Goal: Task Accomplishment & Management: Complete application form

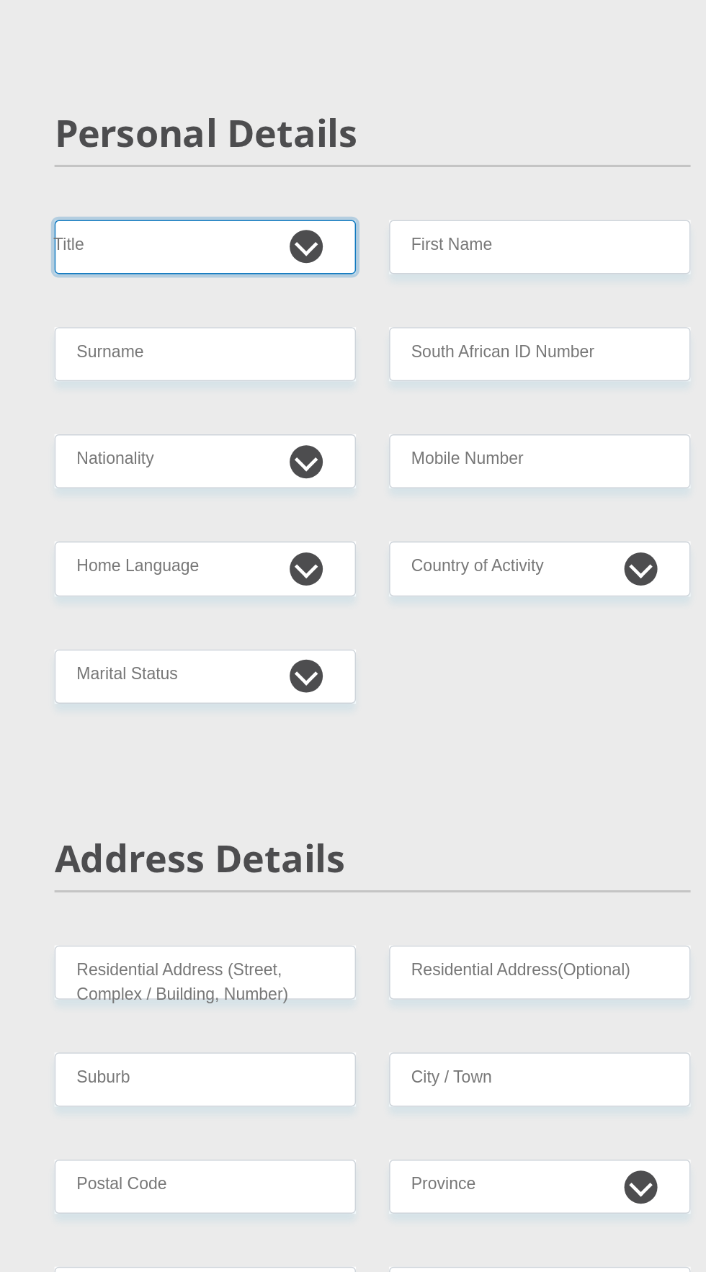
click at [294, 311] on select "Mr Ms Mrs Dr Other" at bounding box center [244, 303] width 197 height 35
select select "Mr"
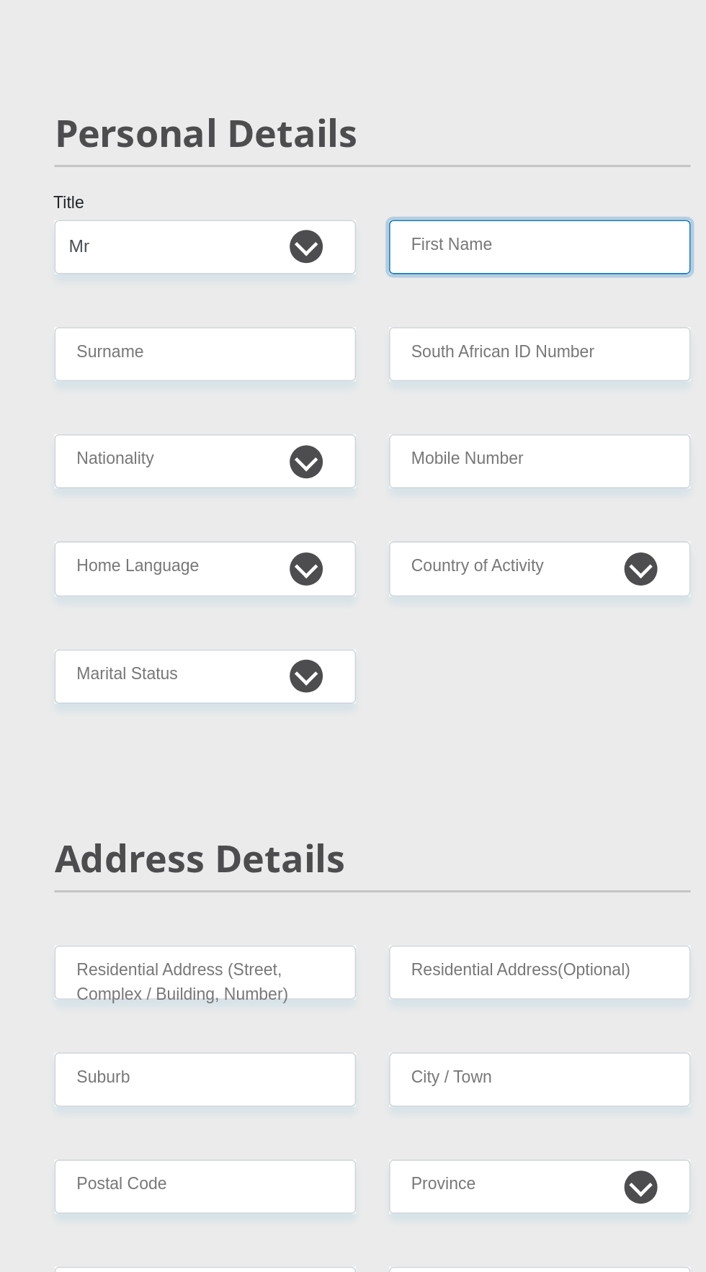
click at [514, 305] on input "First Name" at bounding box center [462, 303] width 197 height 35
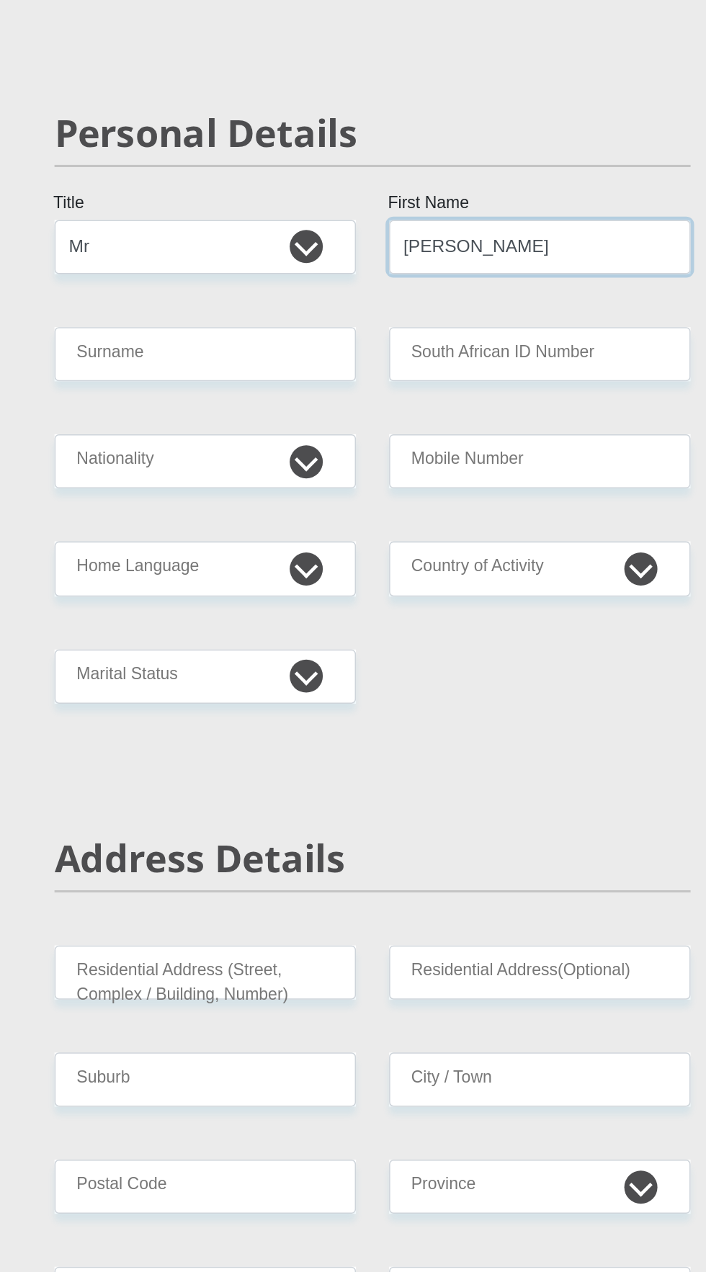
type input "[PERSON_NAME]"
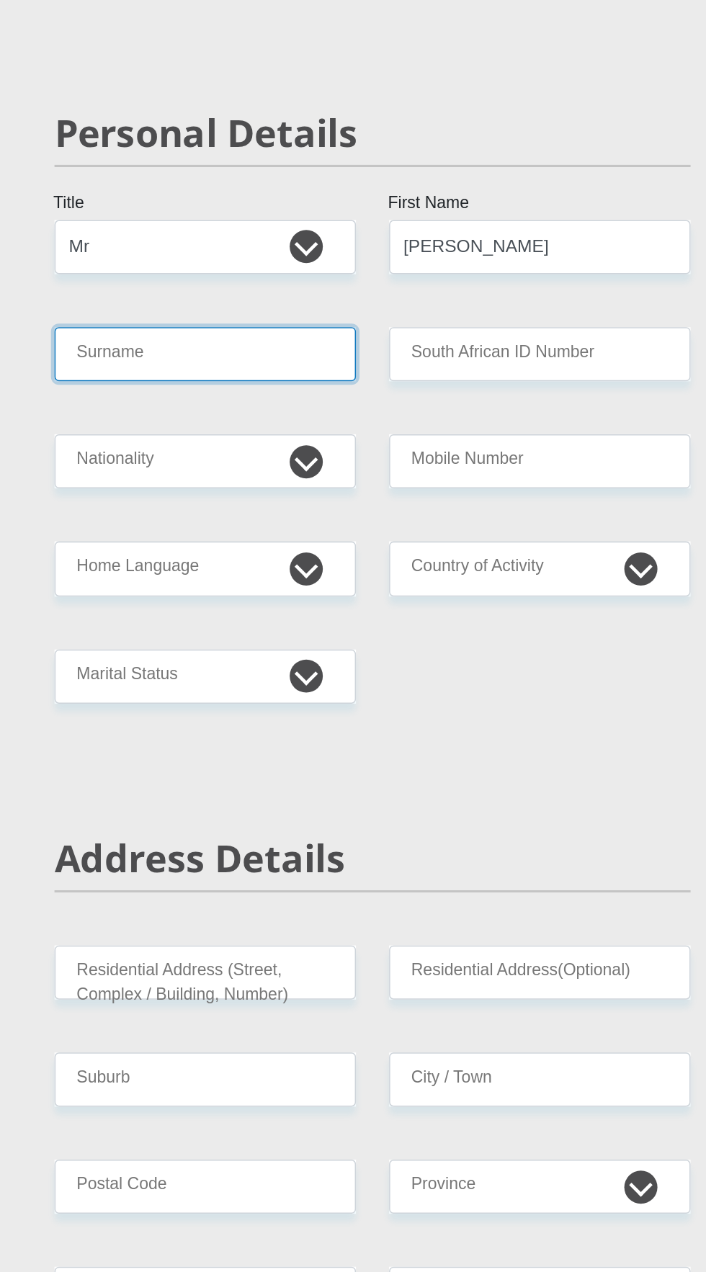
click at [210, 371] on input "Surname" at bounding box center [244, 373] width 197 height 35
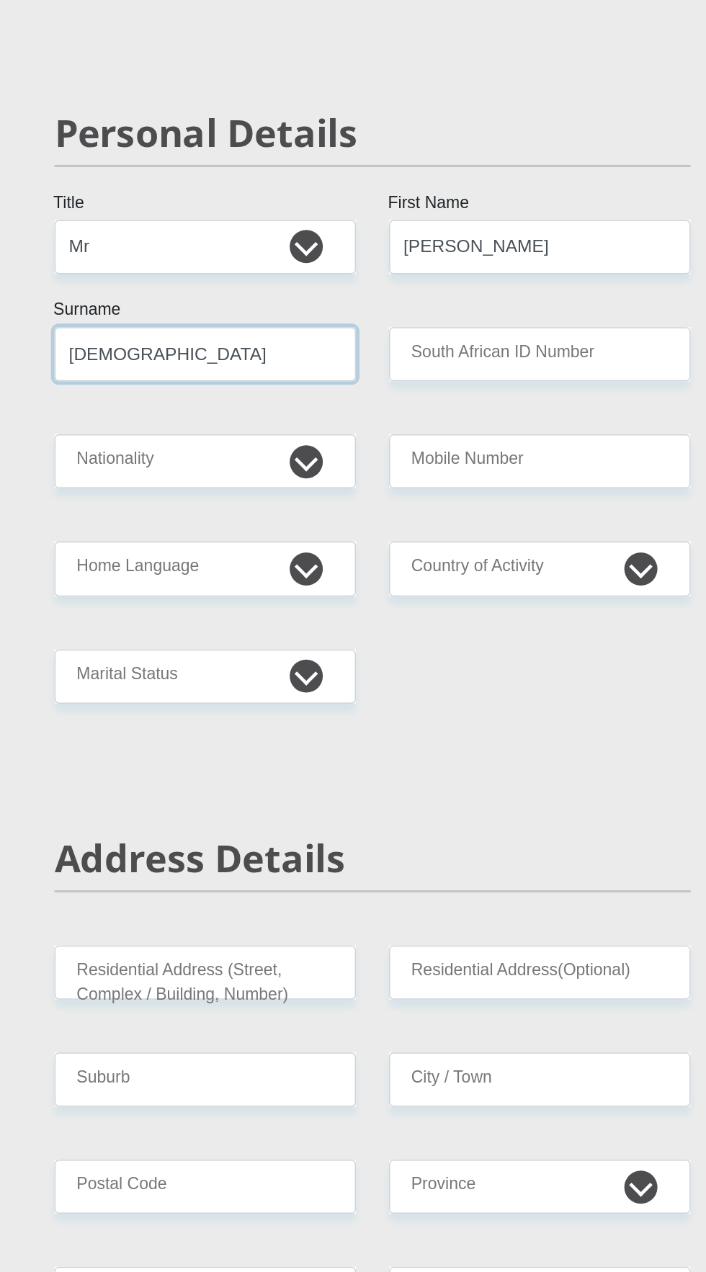
type input "Munisami"
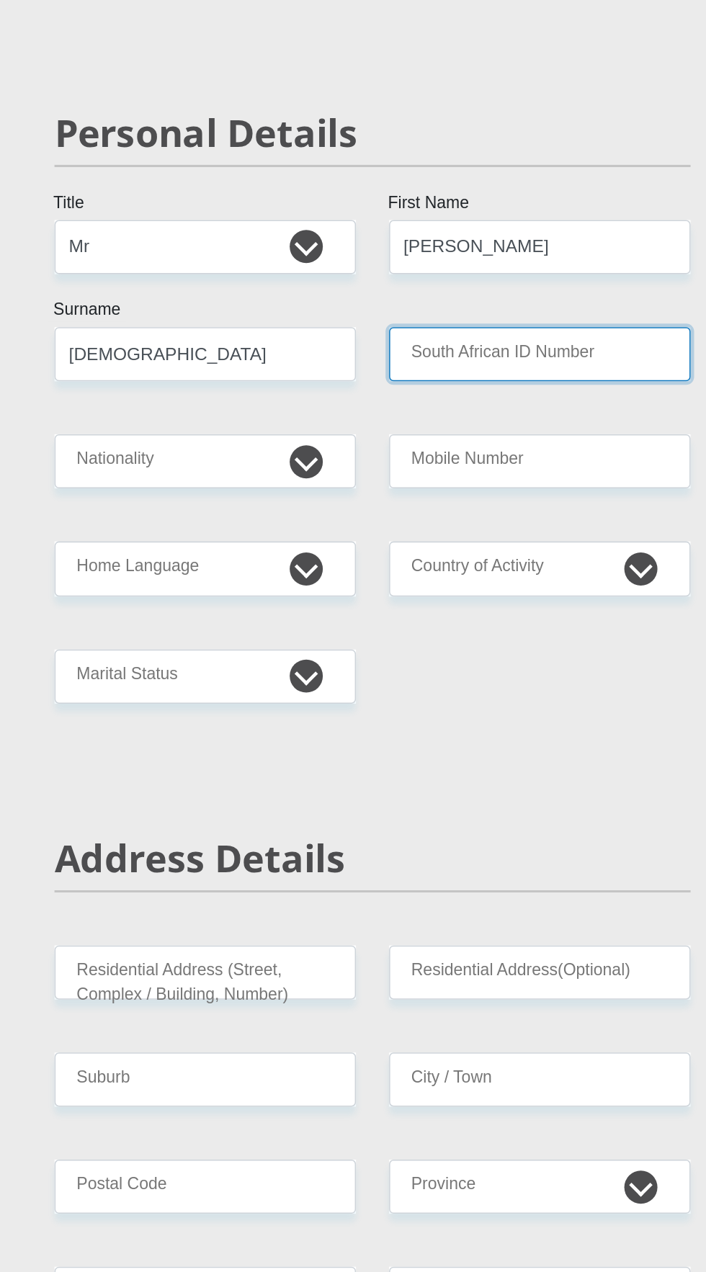
click at [501, 386] on input "South African ID Number" at bounding box center [462, 373] width 197 height 35
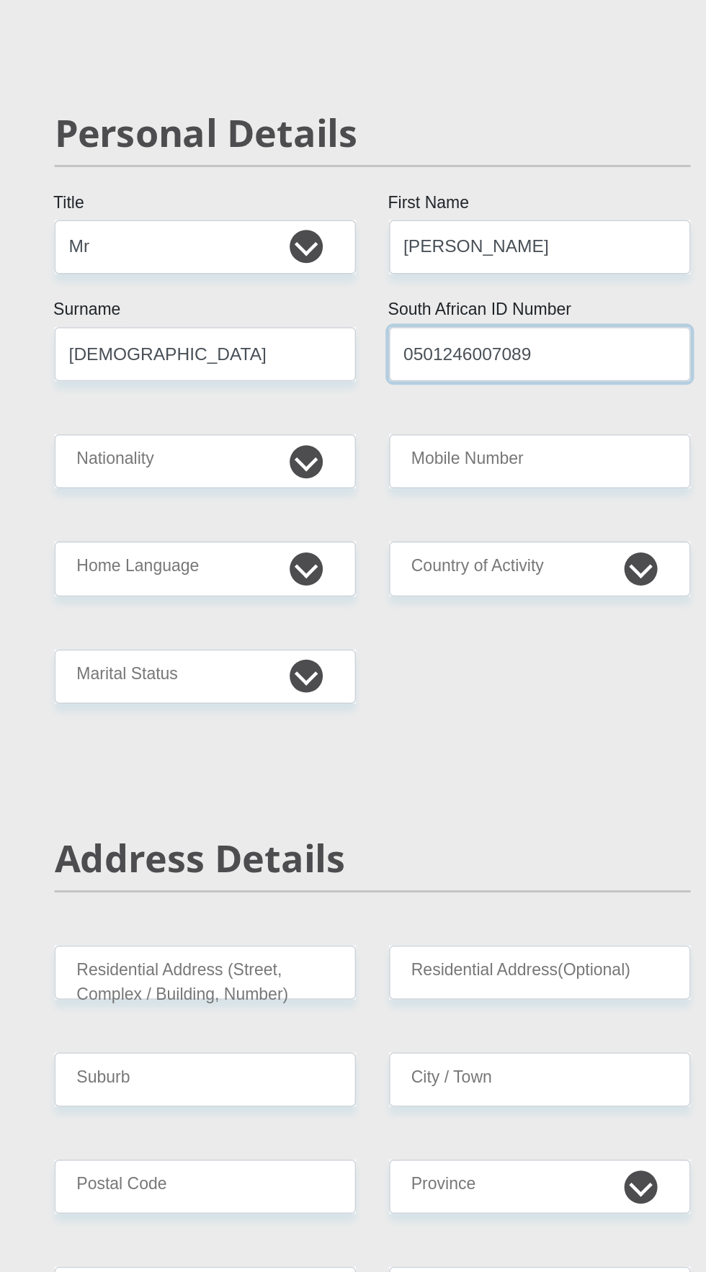
type input "0501246007089"
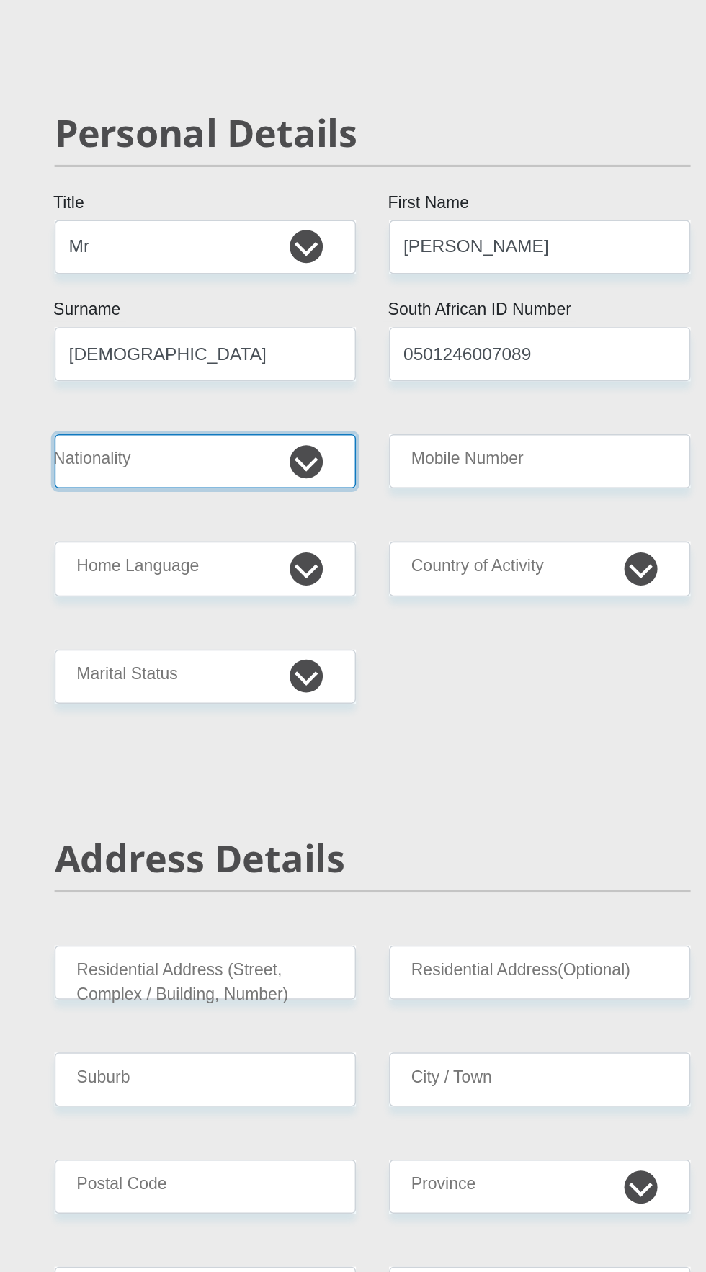
click at [197, 437] on select "South Africa Afghanistan Aland Islands Albania Algeria America Samoa American V…" at bounding box center [244, 443] width 197 height 35
select select "ZAF"
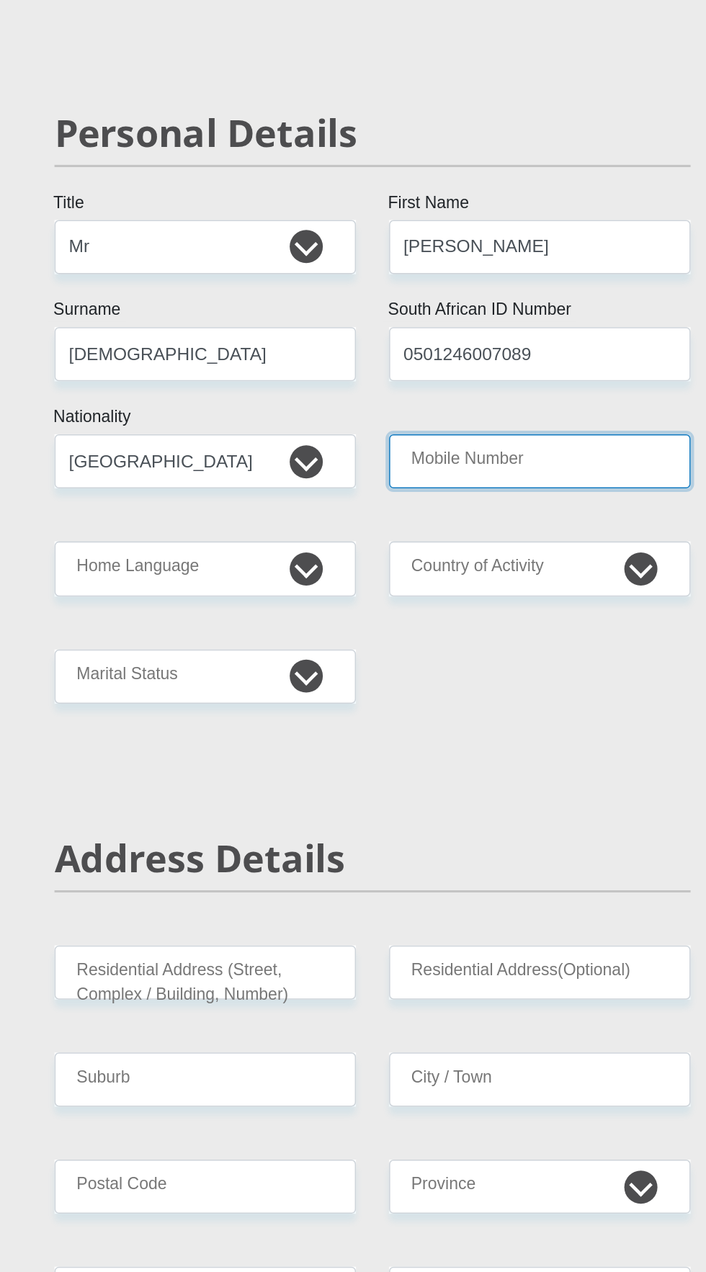
click at [507, 440] on input "Mobile Number" at bounding box center [462, 443] width 197 height 35
type input "0658543545"
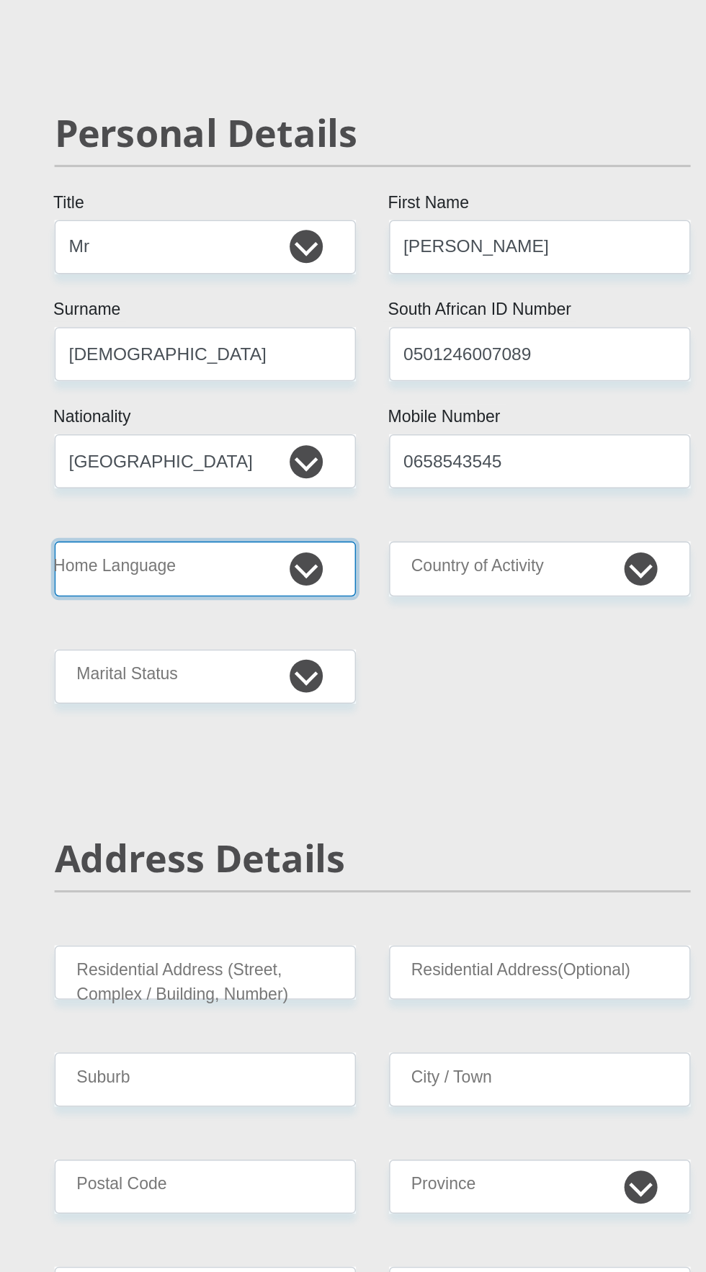
click at [193, 507] on select "Afrikaans English Sepedi South Ndebele Southern Sotho Swati Tsonga Tswana Venda…" at bounding box center [244, 513] width 197 height 35
select select "eng"
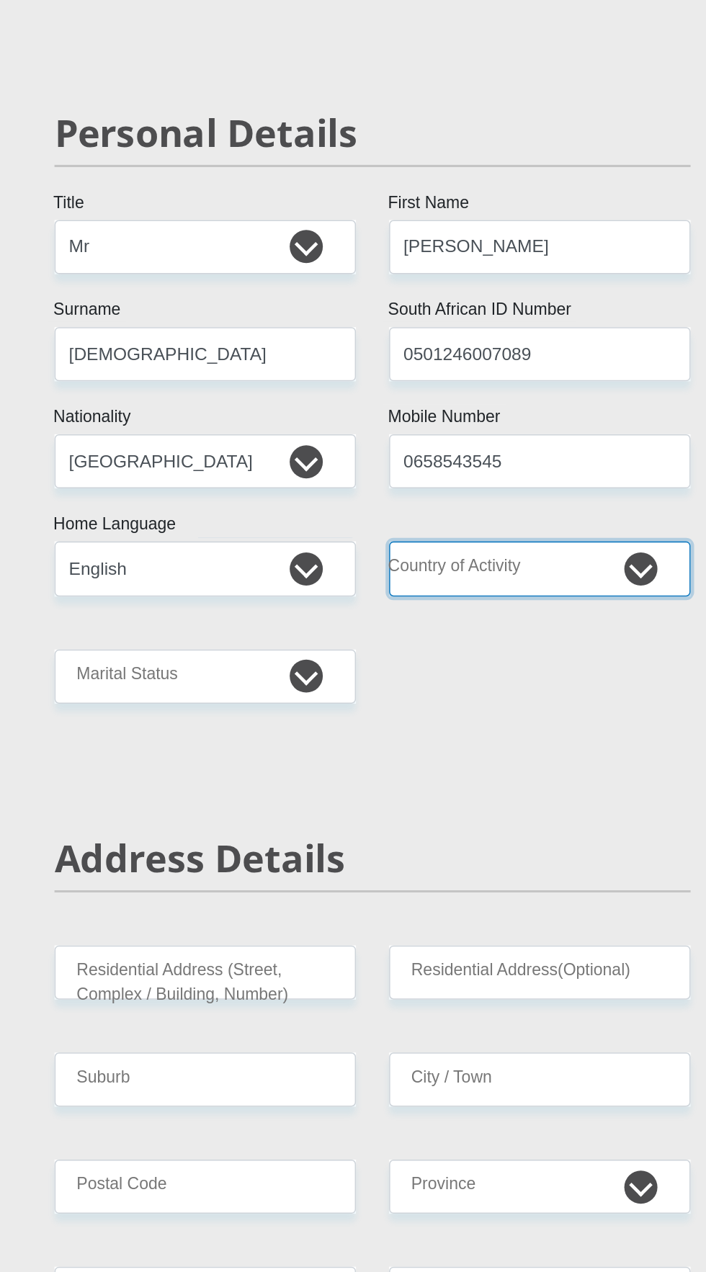
click at [514, 517] on select "South Africa Afghanistan Aland Islands Albania Algeria America Samoa American V…" at bounding box center [462, 513] width 197 height 35
select select "ZAF"
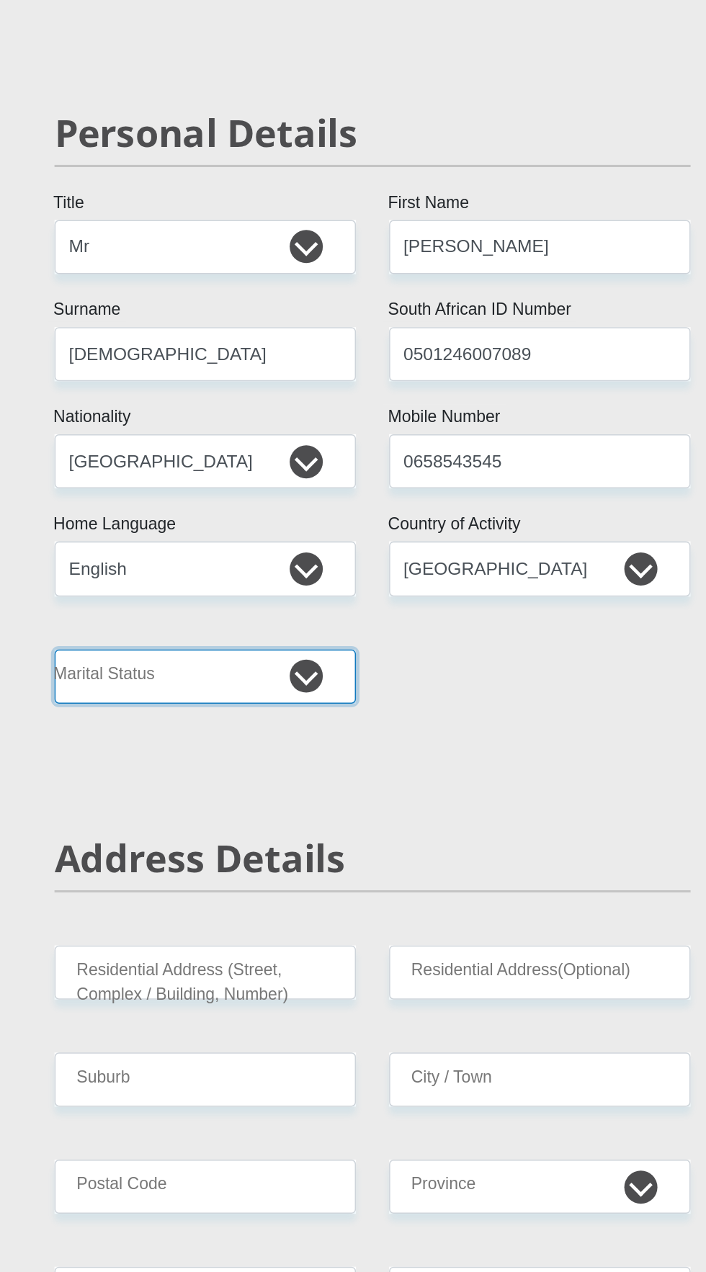
click at [207, 596] on select "Married ANC Single Divorced Widowed Married COP or Customary Law" at bounding box center [244, 583] width 197 height 35
select select "2"
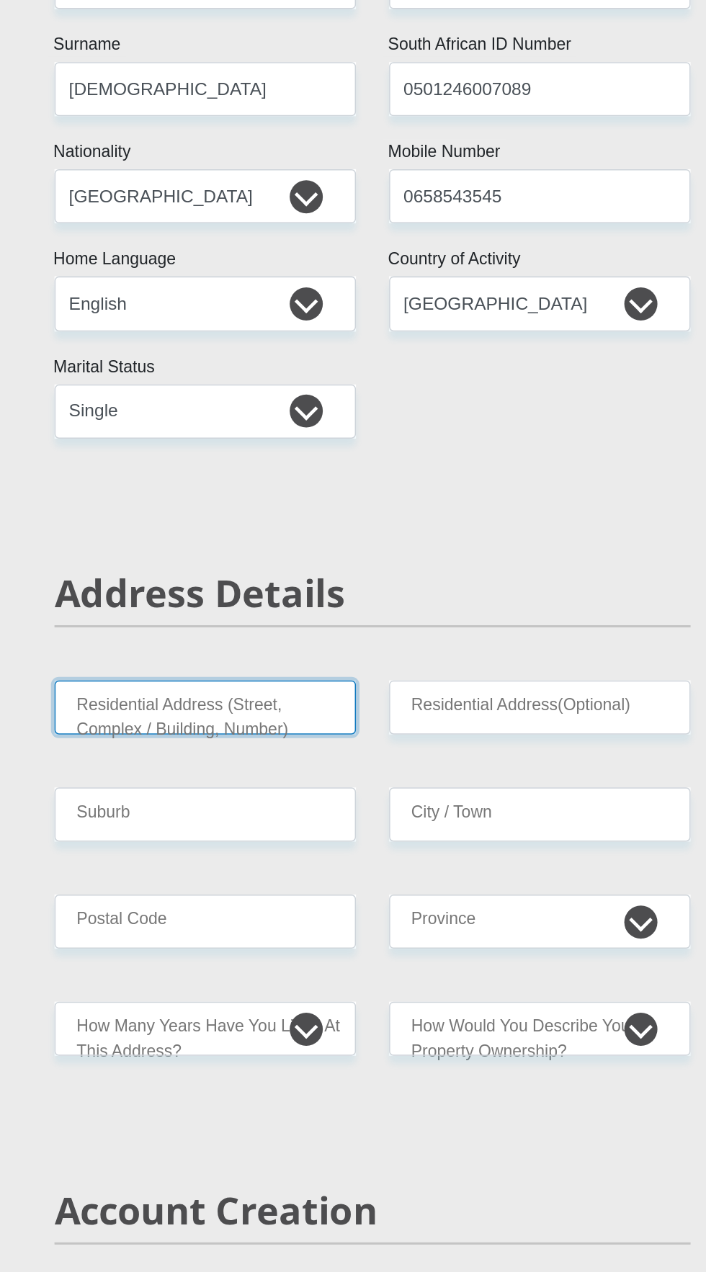
click at [188, 781] on input "Residential Address (Street, Complex / Building, Number)" at bounding box center [244, 776] width 197 height 35
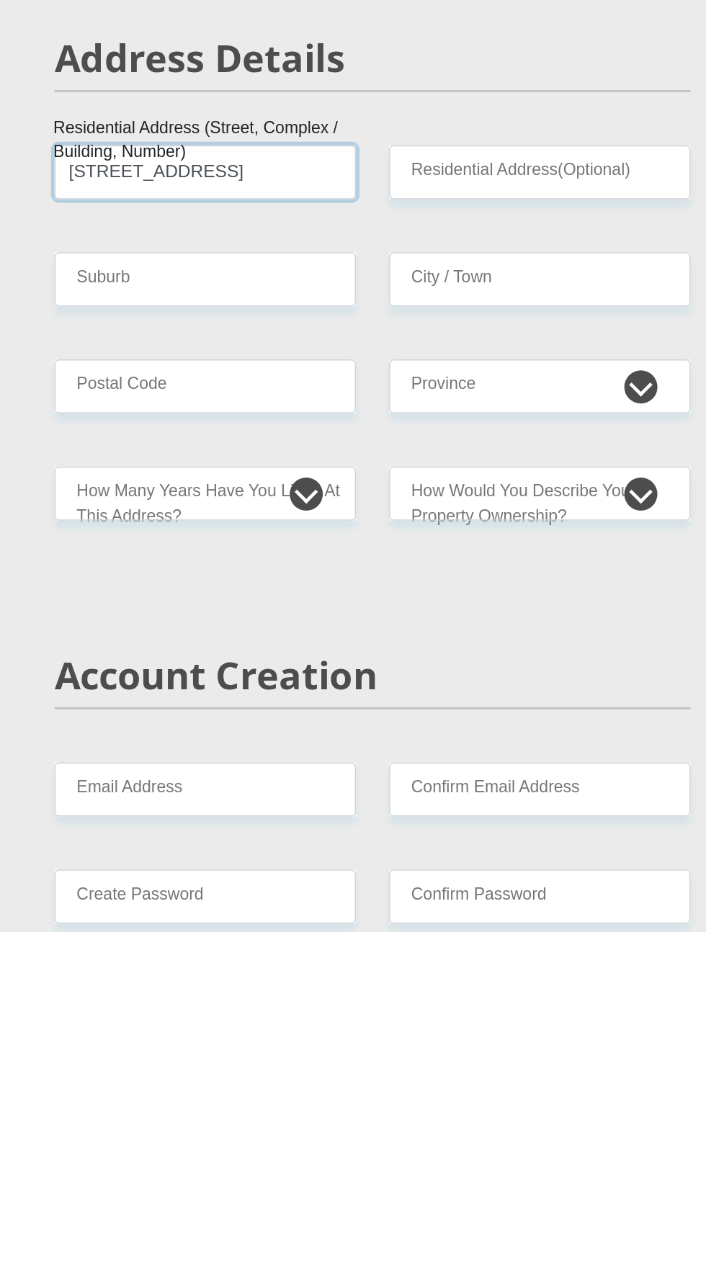
type input "5 Phipson Street"
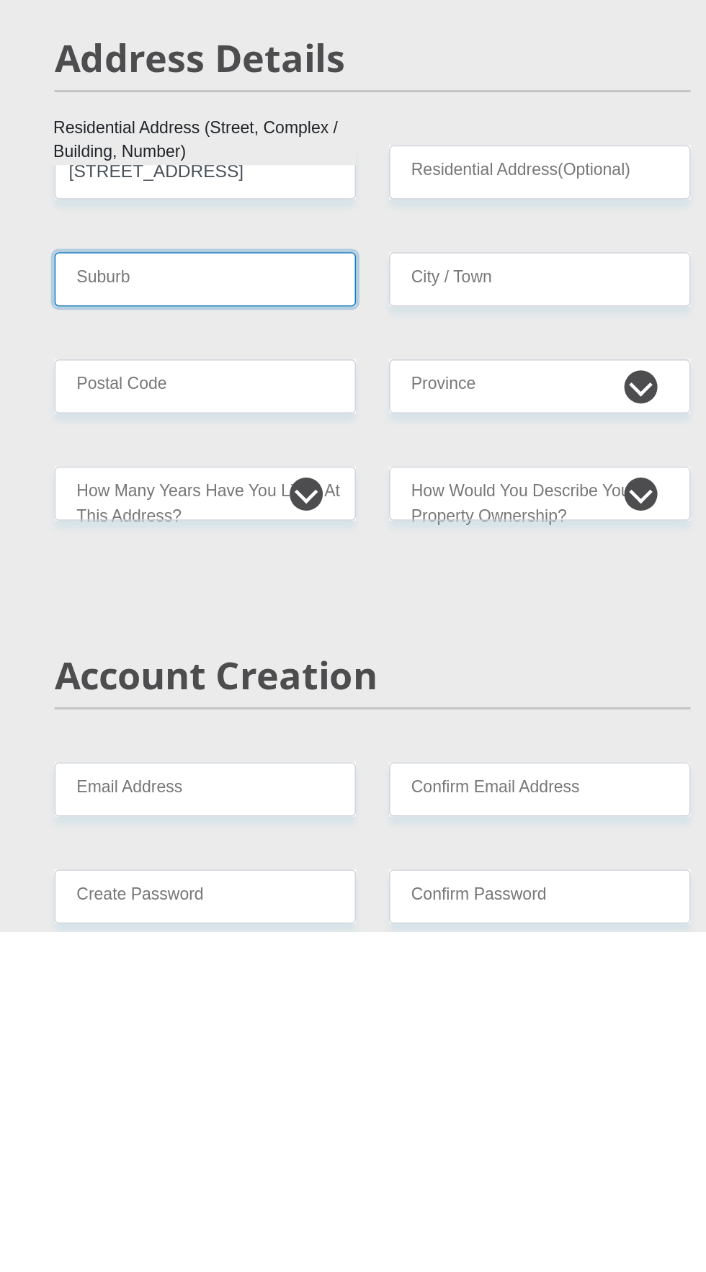
click at [298, 849] on input "Suburb" at bounding box center [244, 846] width 197 height 35
type input "Town"
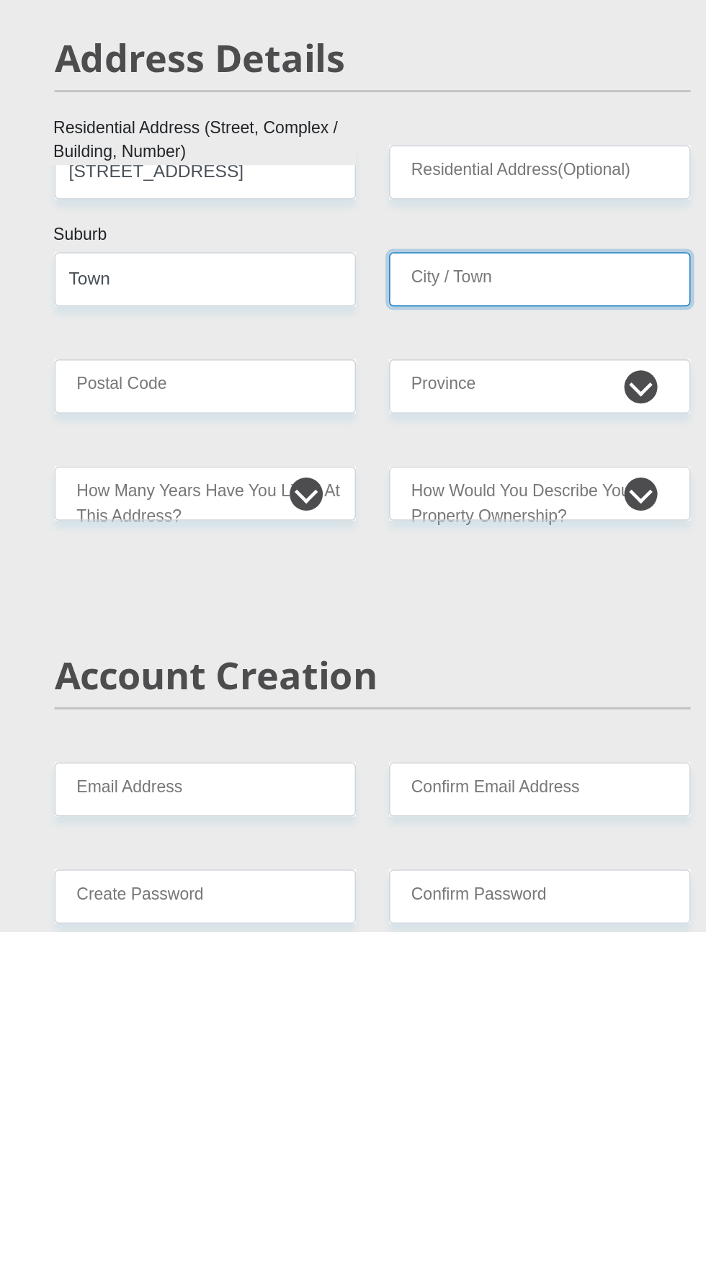
click at [496, 853] on input "City / Town" at bounding box center [462, 846] width 197 height 35
type input "Eshowe"
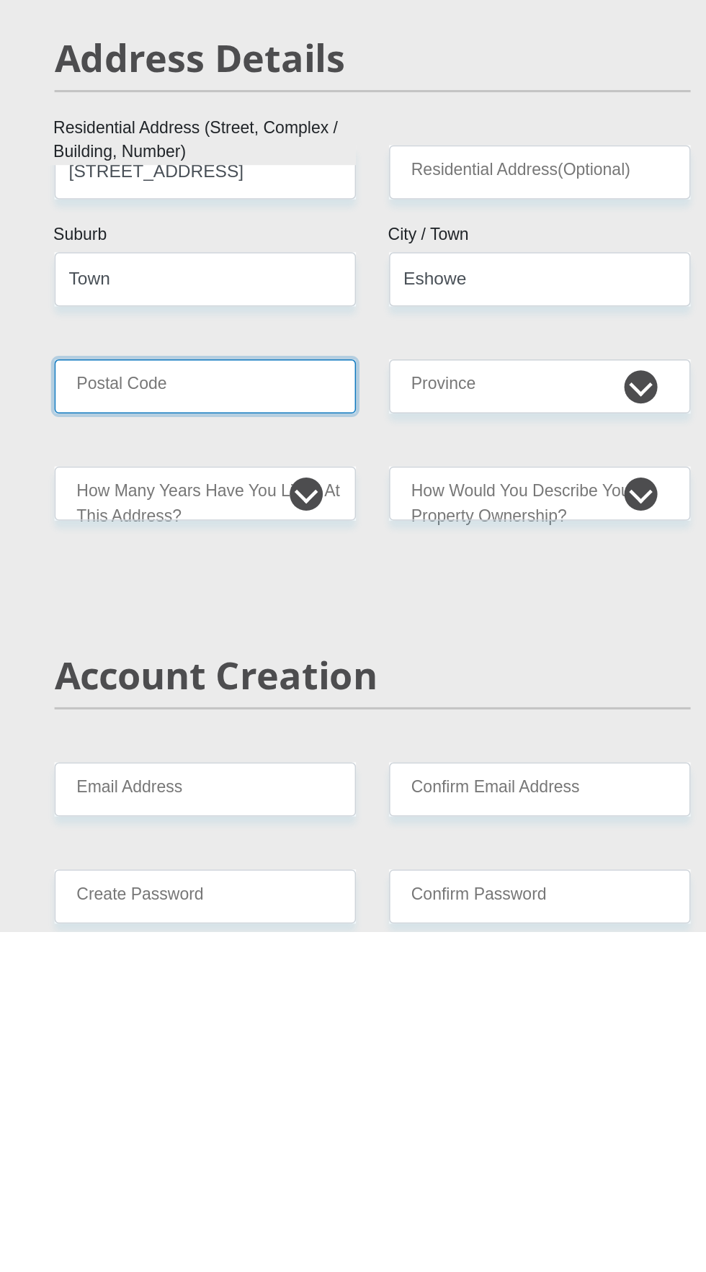
click at [307, 918] on input "Postal Code" at bounding box center [244, 916] width 197 height 35
type input "3815"
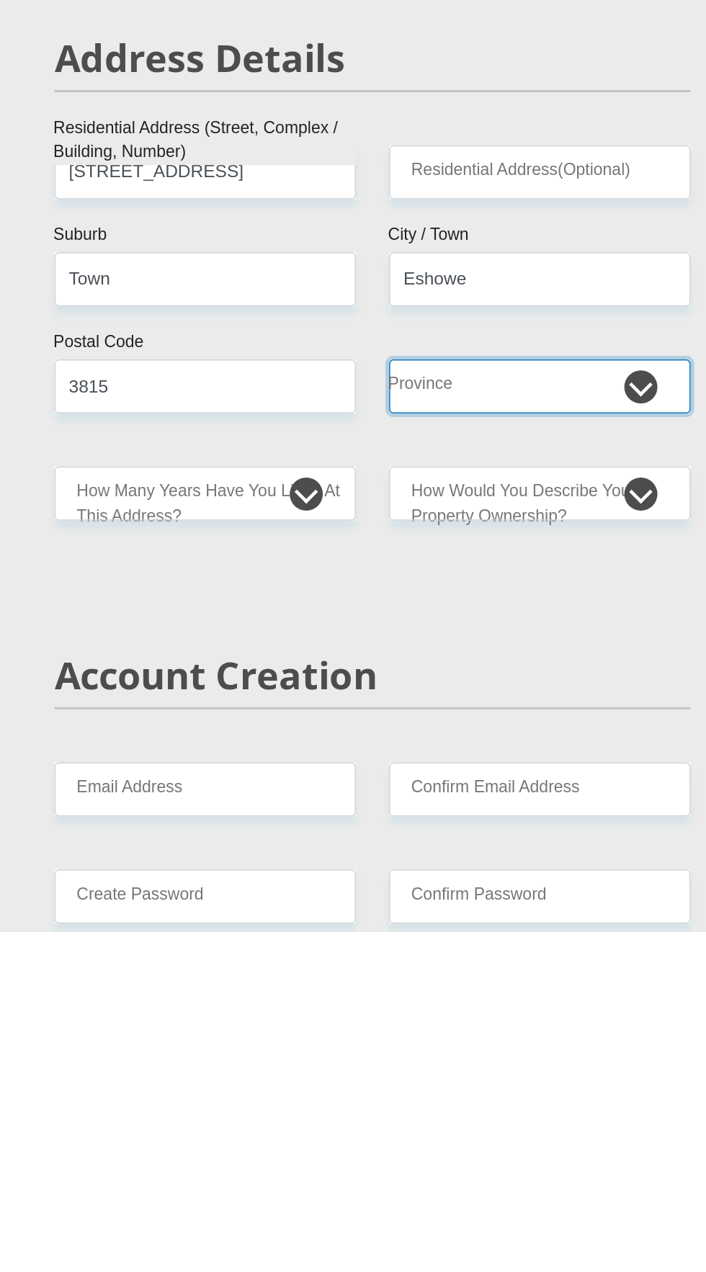
click at [491, 904] on select "Eastern Cape Free State Gauteng KwaZulu-Natal Limpopo Mpumalanga Northern Cape …" at bounding box center [462, 916] width 197 height 35
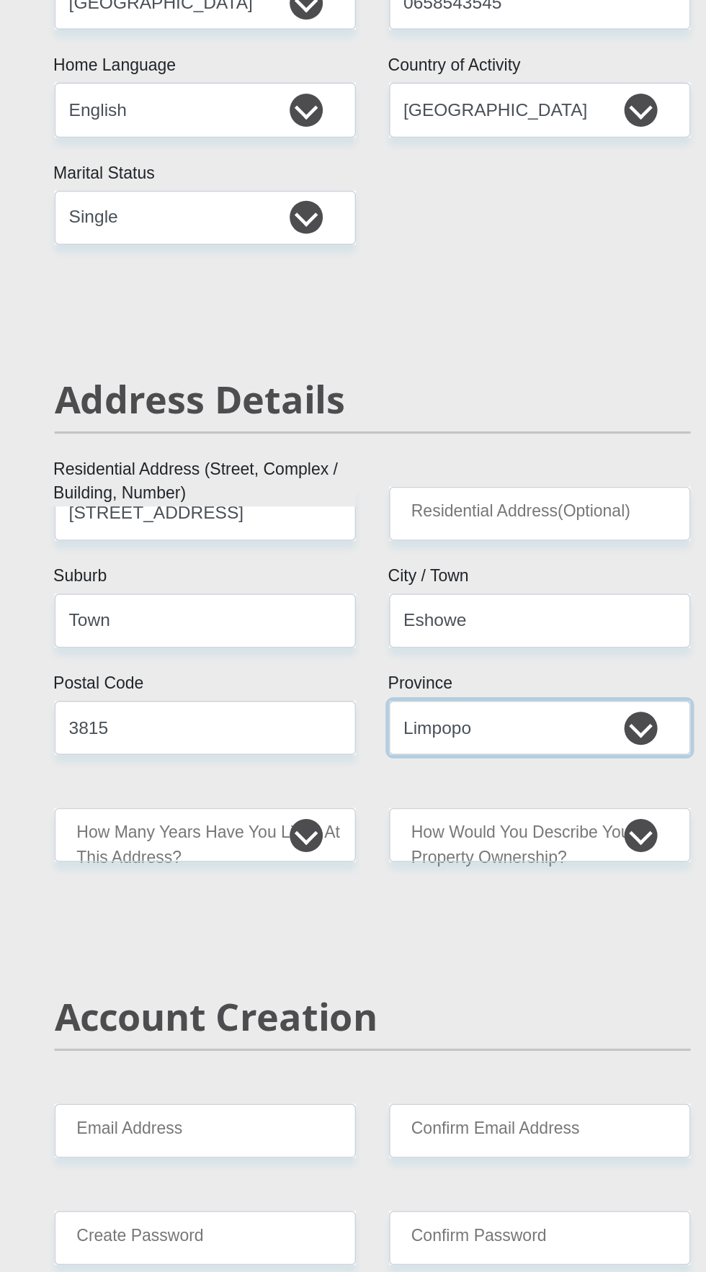
click at [484, 909] on select "Eastern Cape Free State Gauteng KwaZulu-Natal Limpopo Mpumalanga Northern Cape …" at bounding box center [462, 916] width 197 height 35
select select "[GEOGRAPHIC_DATA][DATE]"
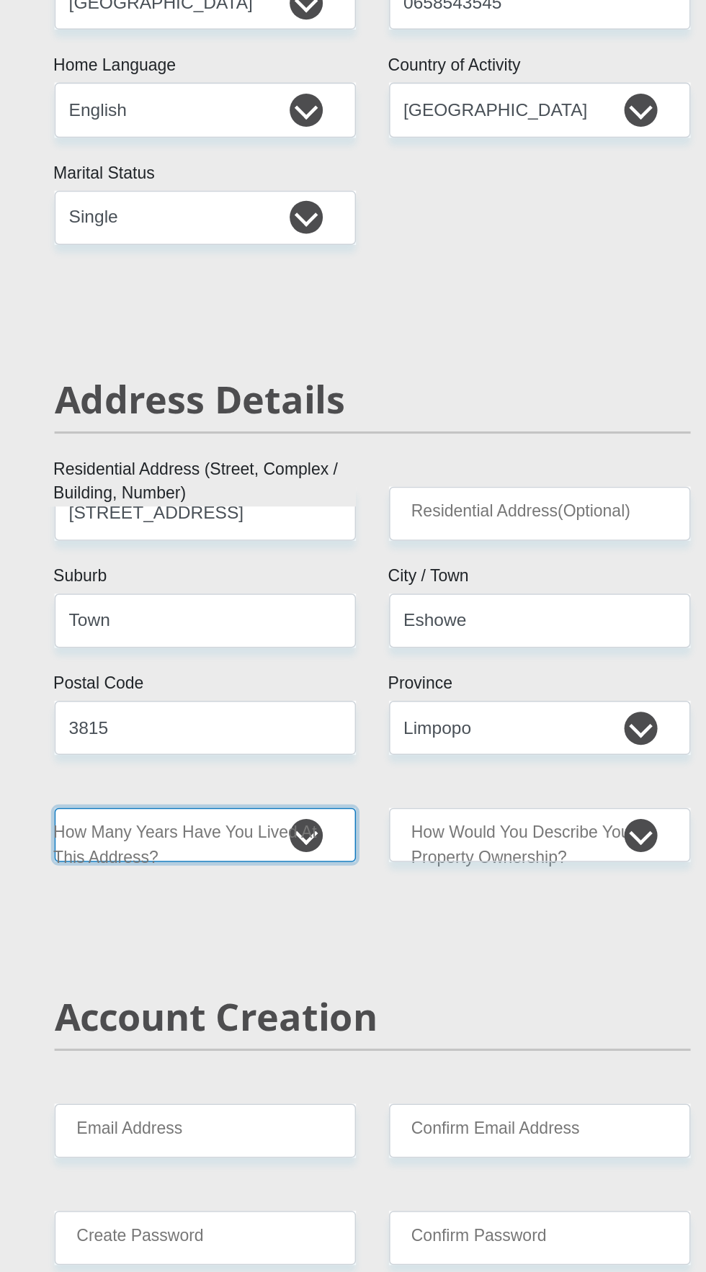
click at [309, 986] on select "less than 1 year 1-3 years 3-5 years 5+ years" at bounding box center [244, 986] width 197 height 35
select select "2"
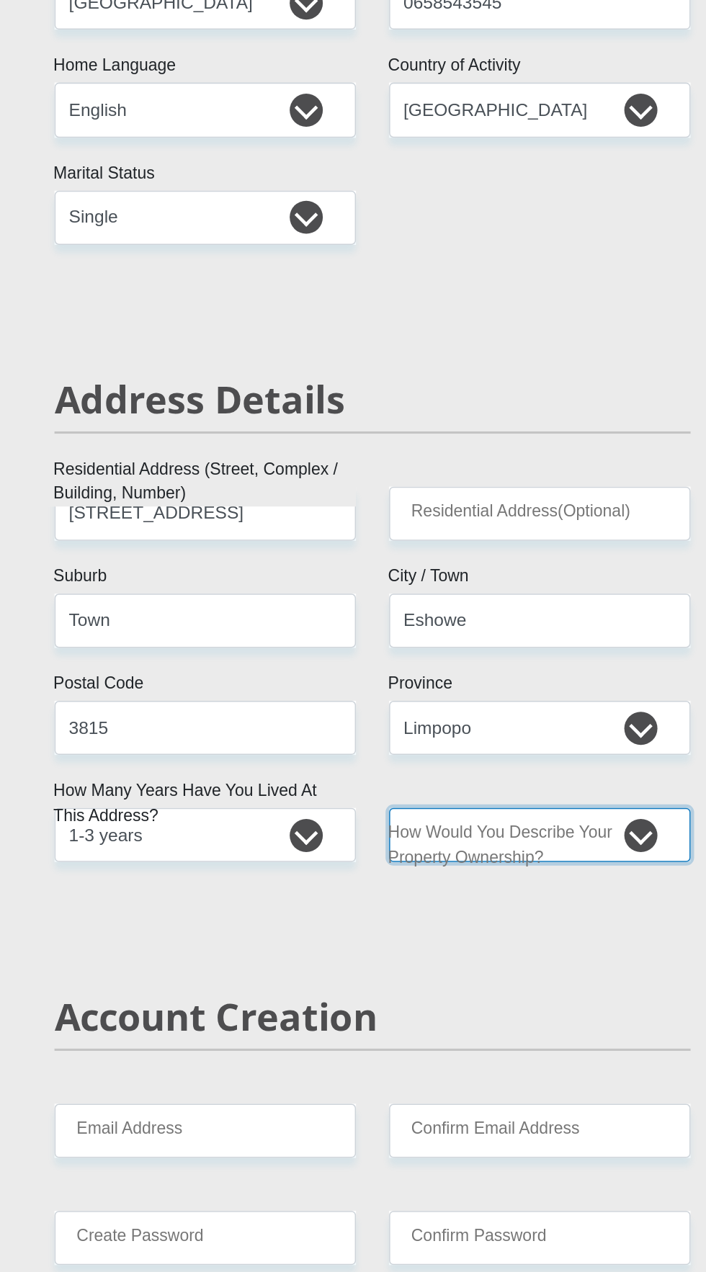
click at [520, 980] on select "Owned Rented Family Owned Company Dwelling" at bounding box center [462, 986] width 197 height 35
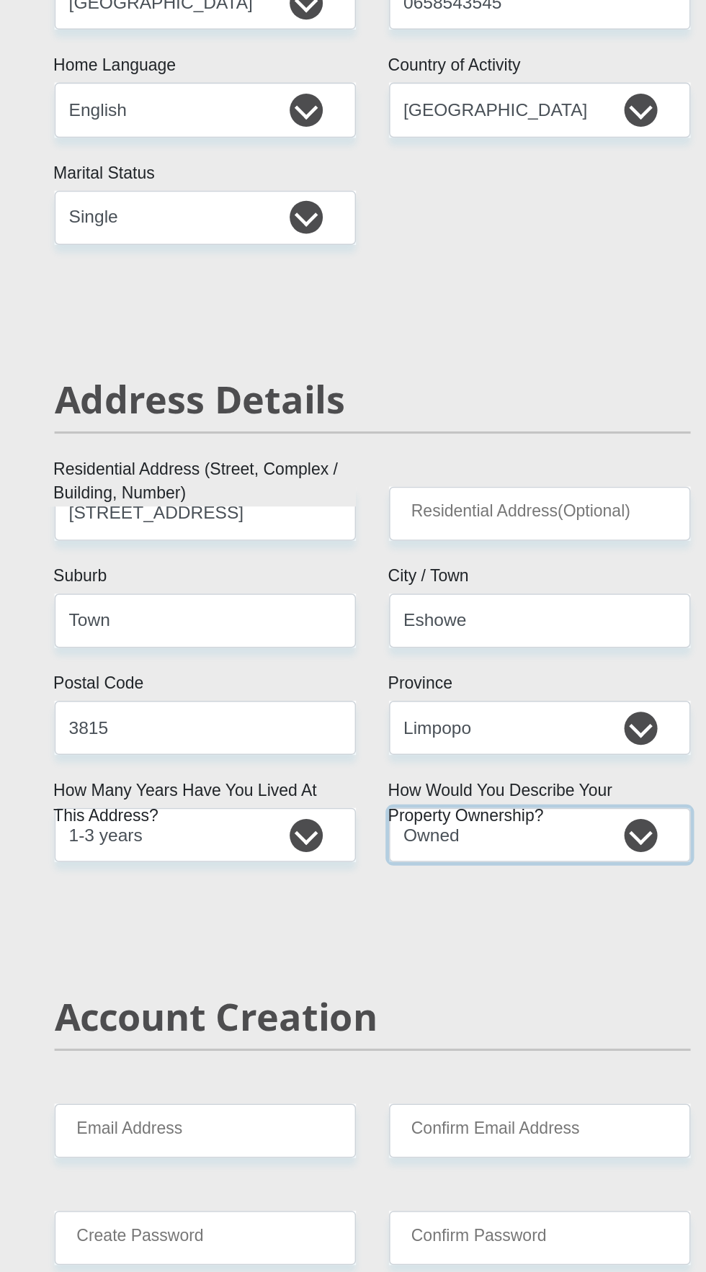
click at [500, 1002] on select "Owned Rented Family Owned Company Dwelling" at bounding box center [462, 986] width 197 height 35
select select "parents"
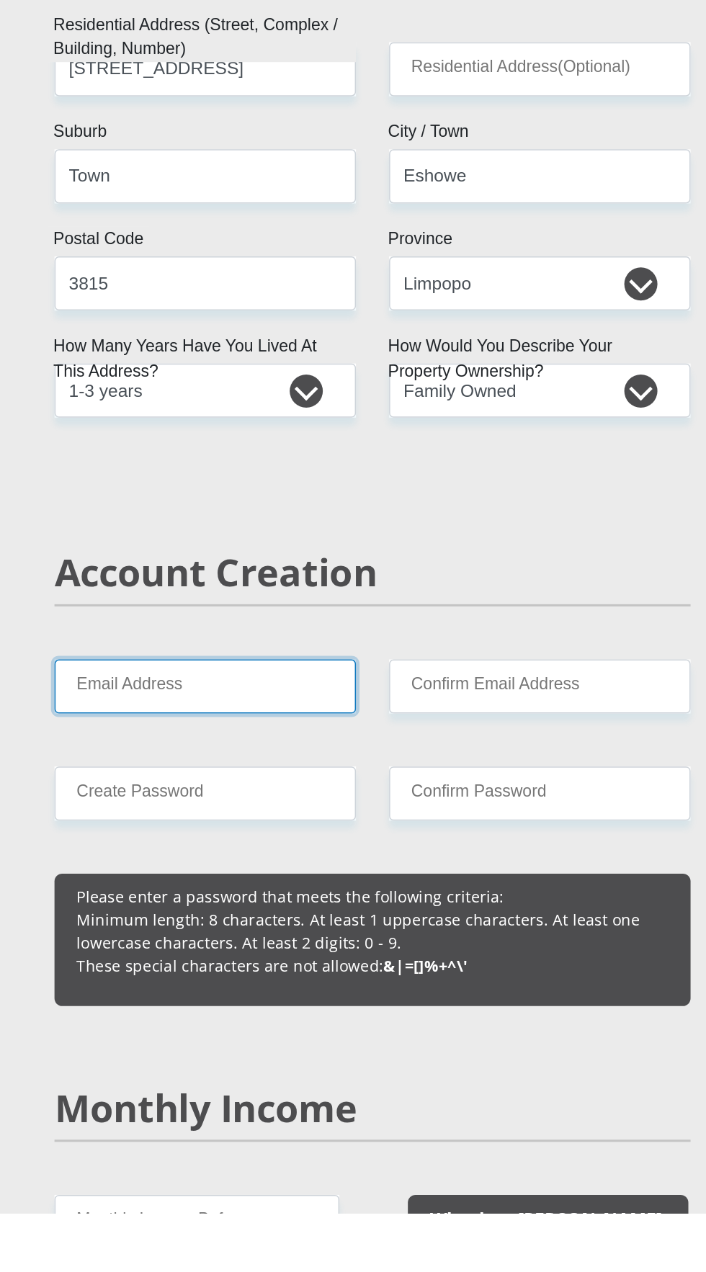
click at [200, 925] on input "Email Address" at bounding box center [244, 928] width 197 height 35
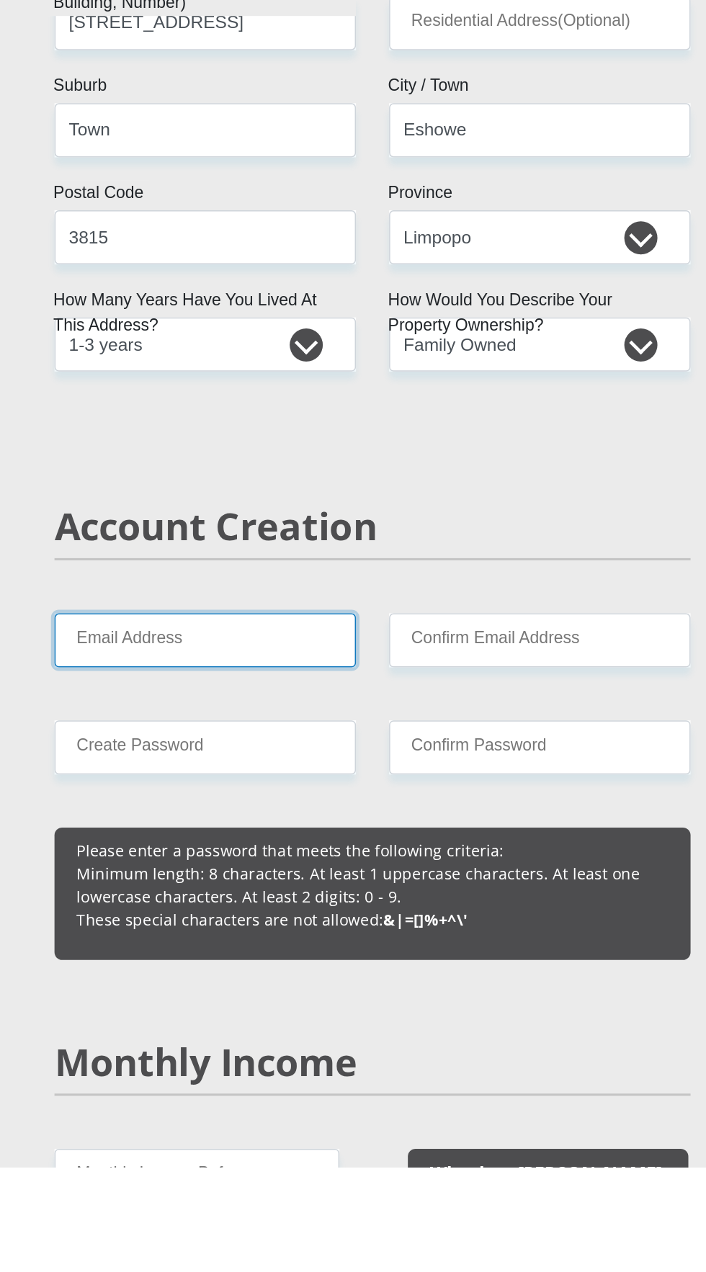
scroll to position [264, 0]
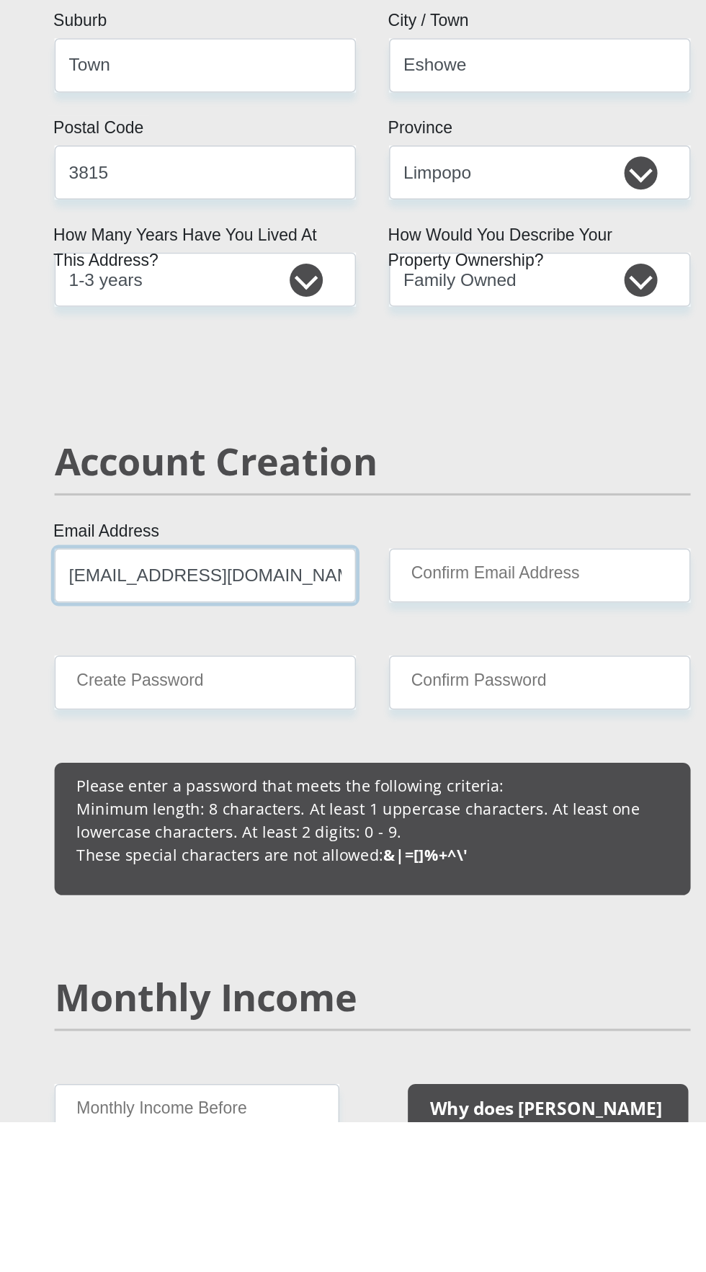
type input "joash2401@gmail.com"
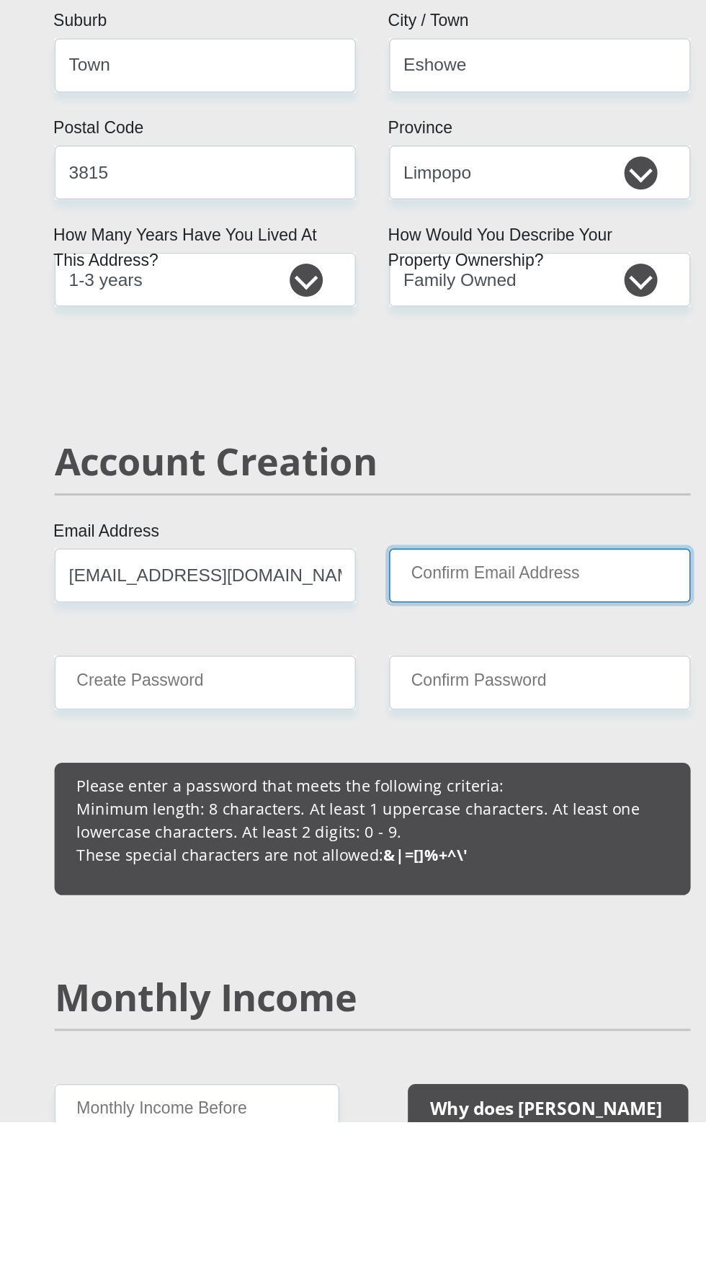
click at [493, 921] on input "Confirm Email Address" at bounding box center [462, 915] width 197 height 35
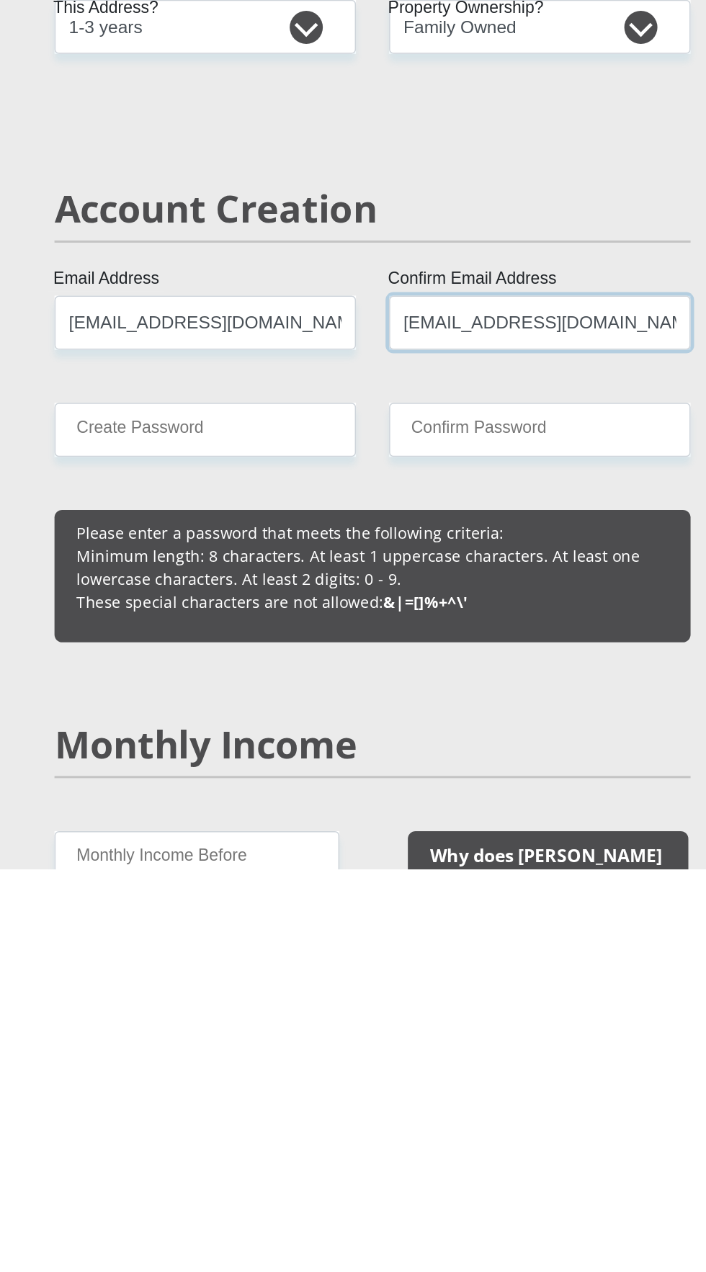
type input "joash2401@gmail.com"
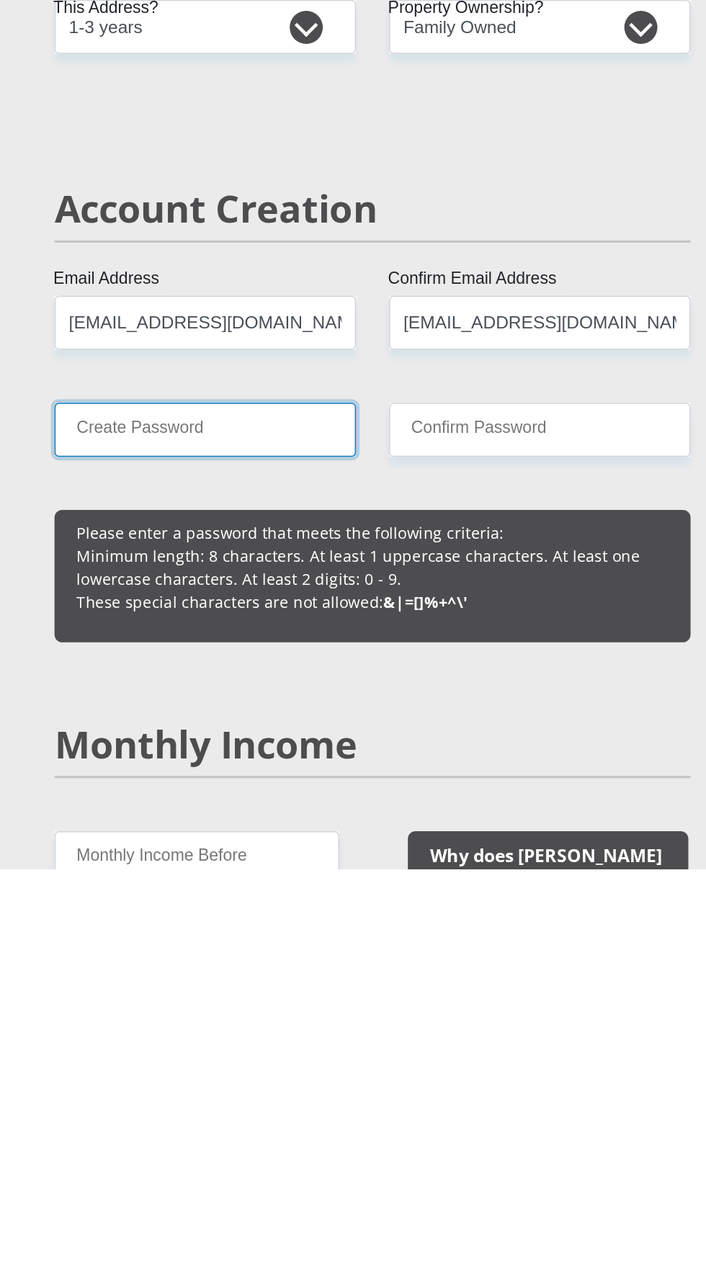
click at [278, 988] on input "Create Password" at bounding box center [244, 985] width 197 height 35
type input "Reagan2401"
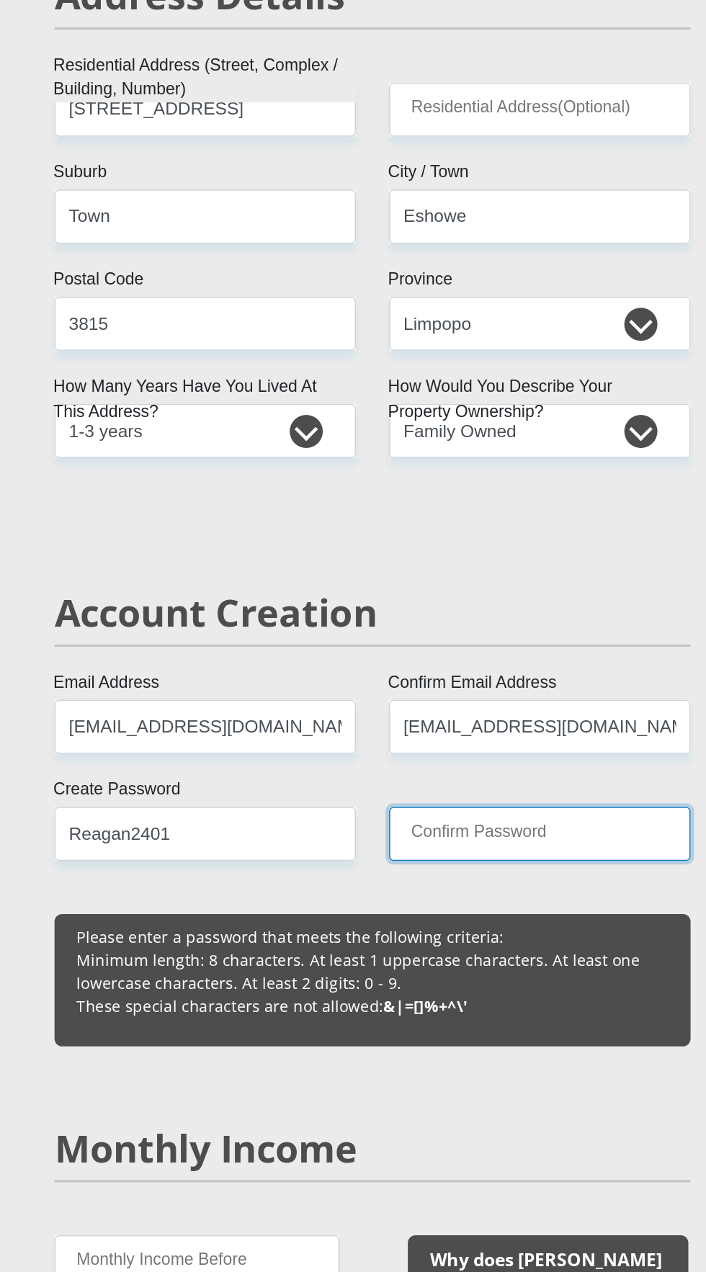
click at [462, 983] on input "Confirm Password" at bounding box center [462, 985] width 197 height 35
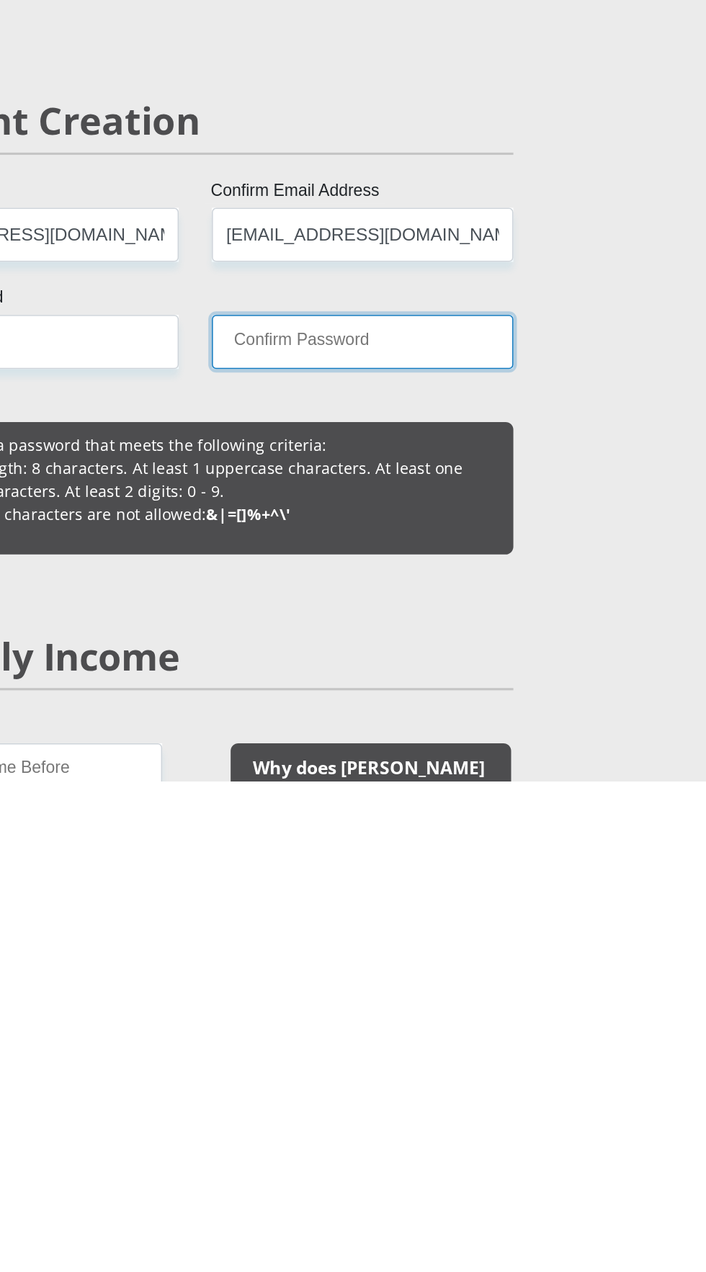
type input "Reagan2401"
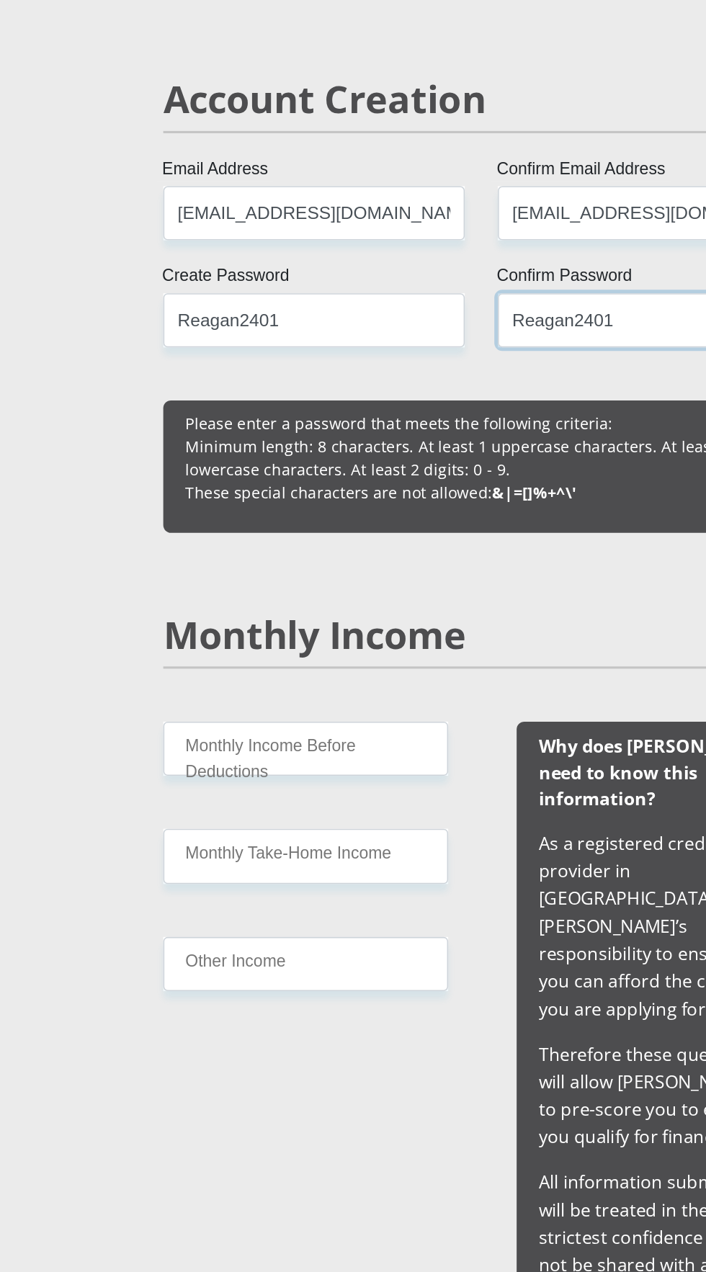
scroll to position [676, 0]
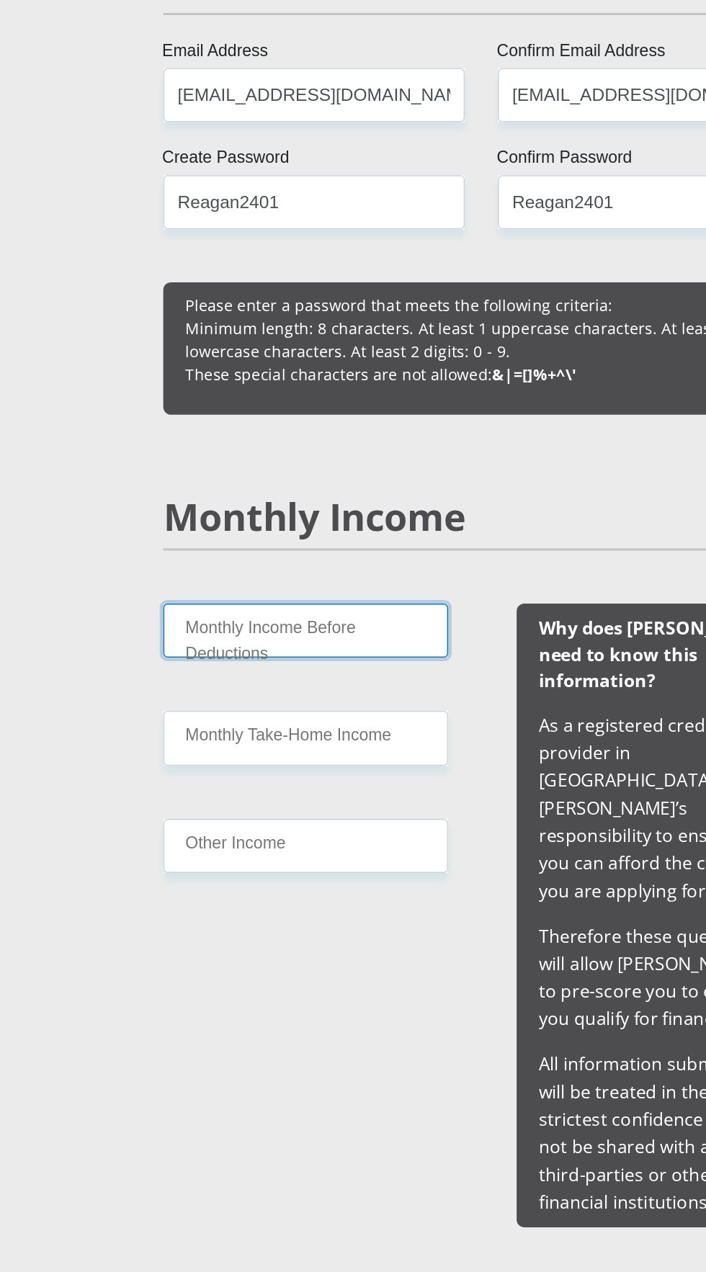
click at [287, 858] on input "Monthly Income Before Deductions" at bounding box center [239, 853] width 186 height 35
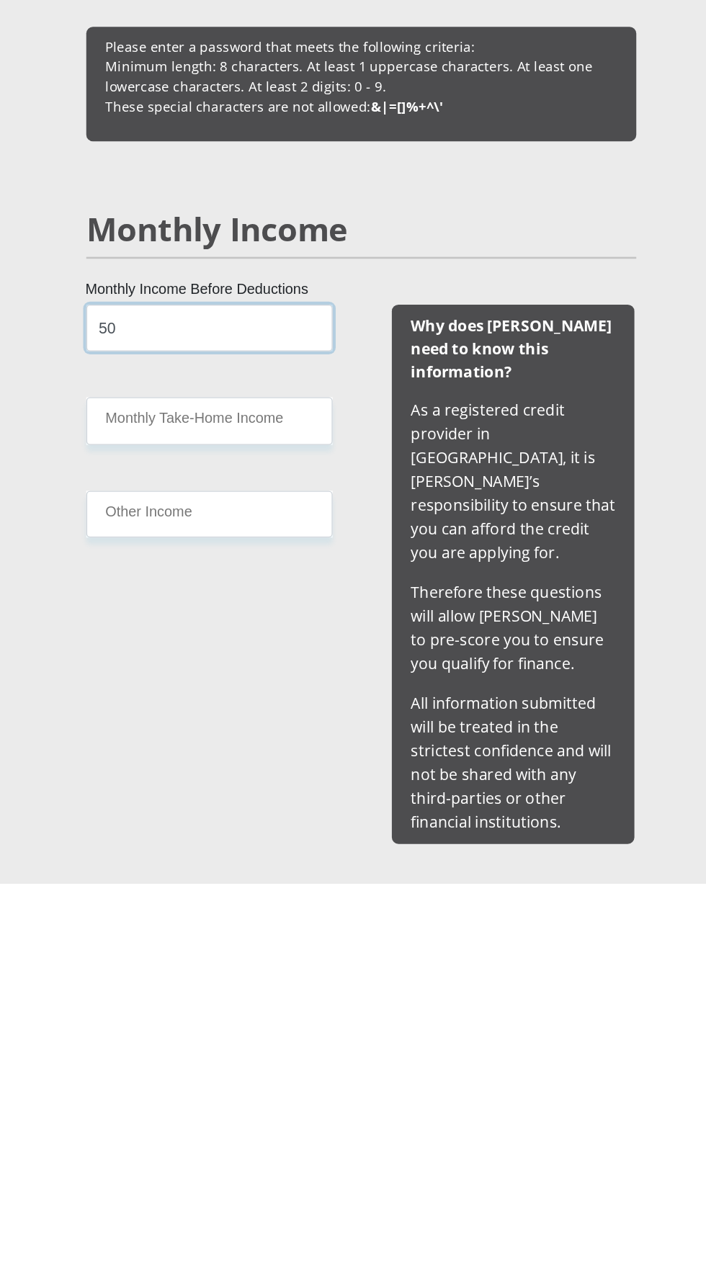
type input "5"
type input "4900"
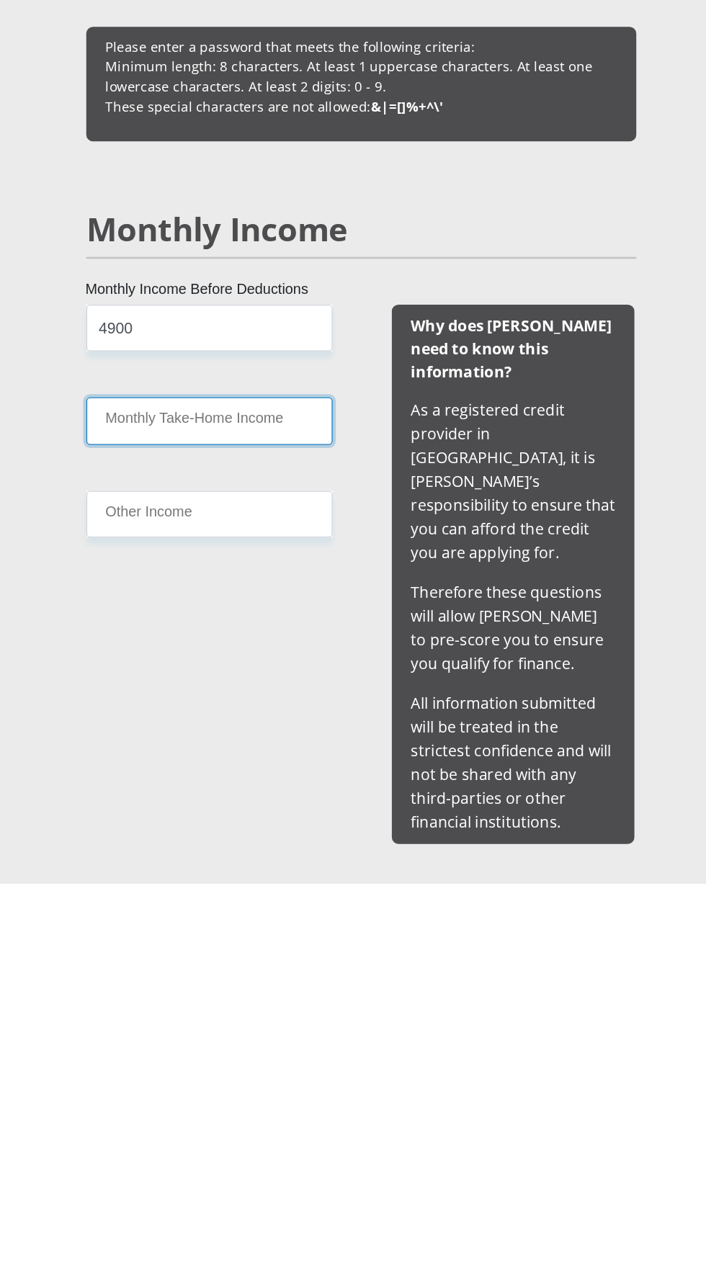
click at [184, 924] on input "Monthly Take-Home Income" at bounding box center [239, 923] width 186 height 35
type input "4900"
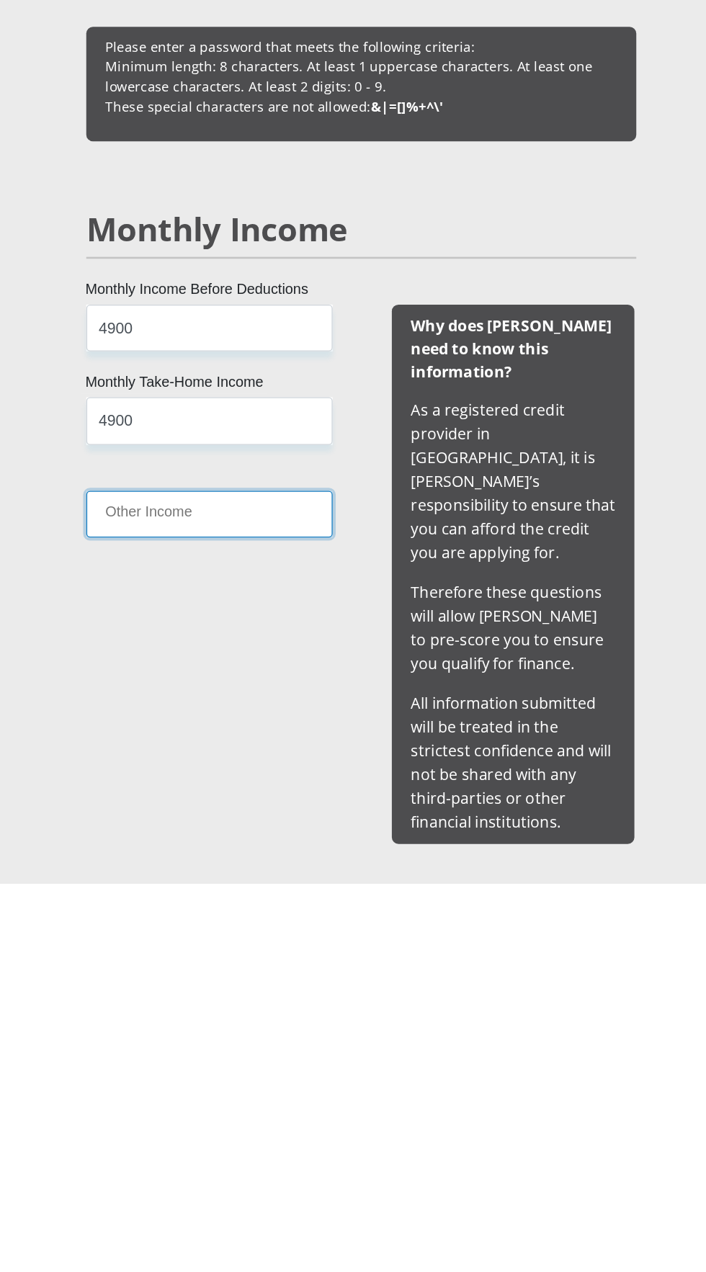
click at [189, 994] on input "Other Income" at bounding box center [239, 993] width 186 height 35
type input "2"
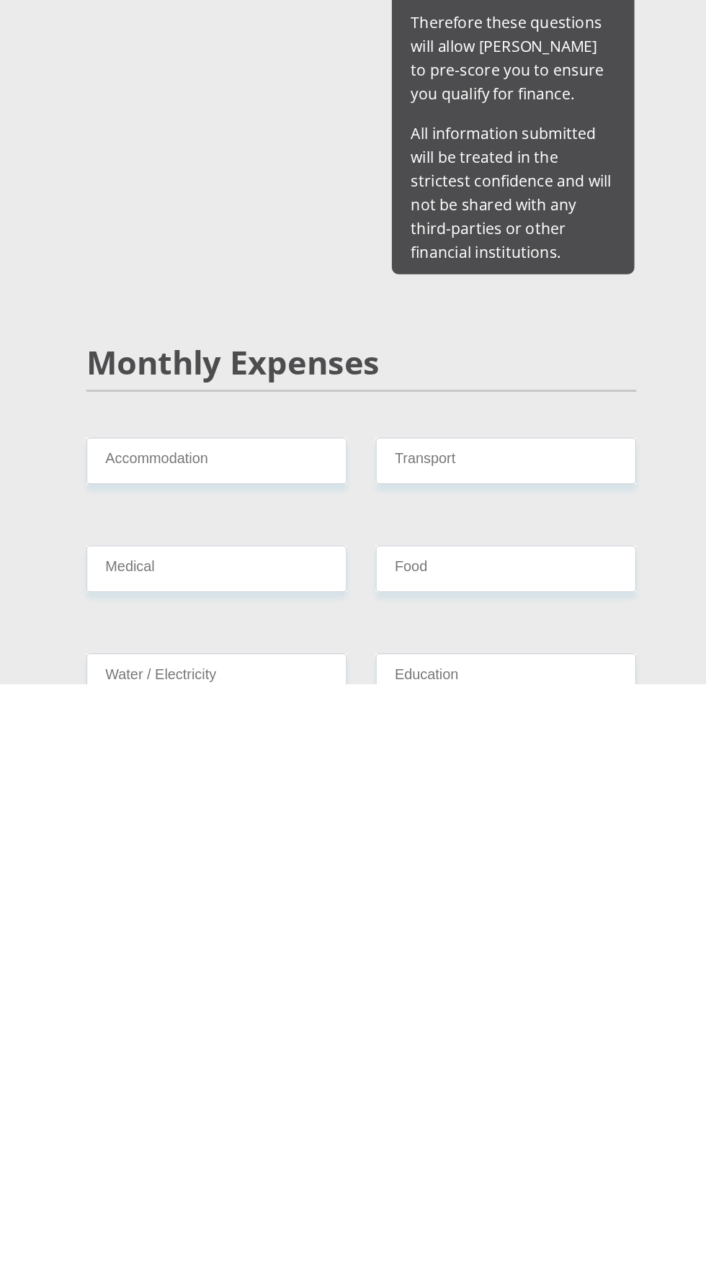
type input "1500"
click at [303, 1087] on input "Accommodation" at bounding box center [244, 1104] width 197 height 35
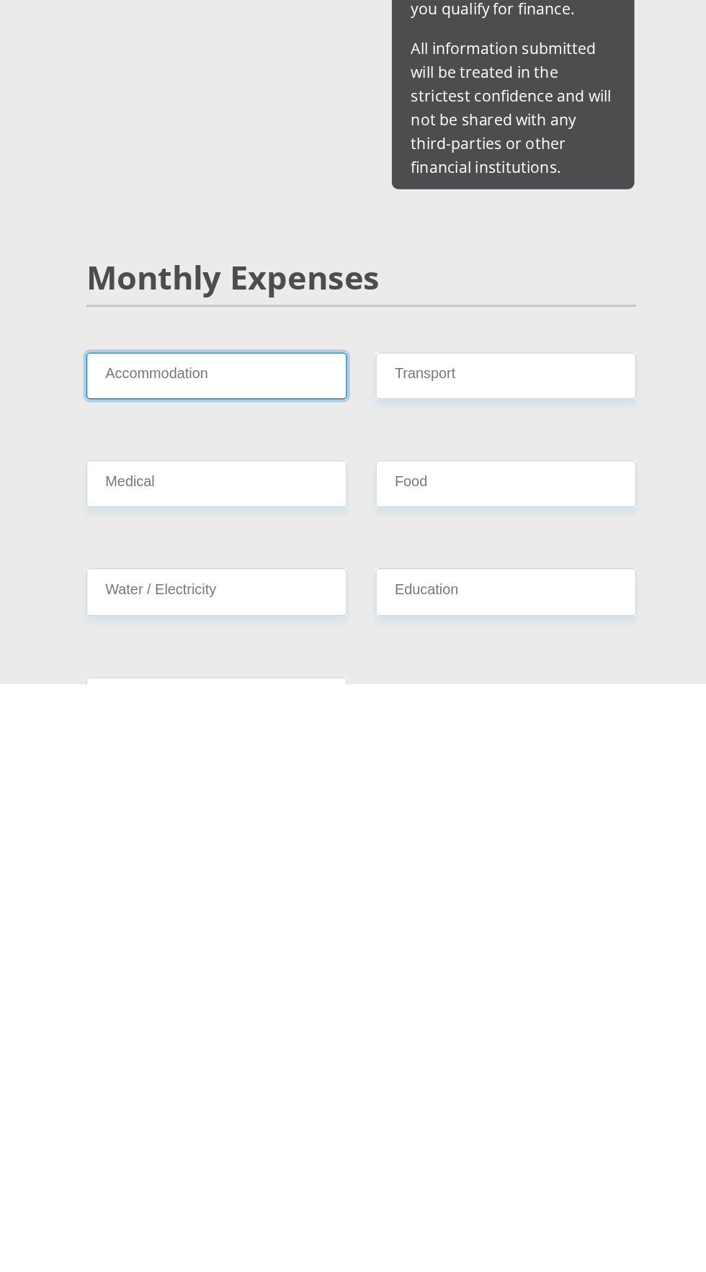
scroll to position [1024, 0]
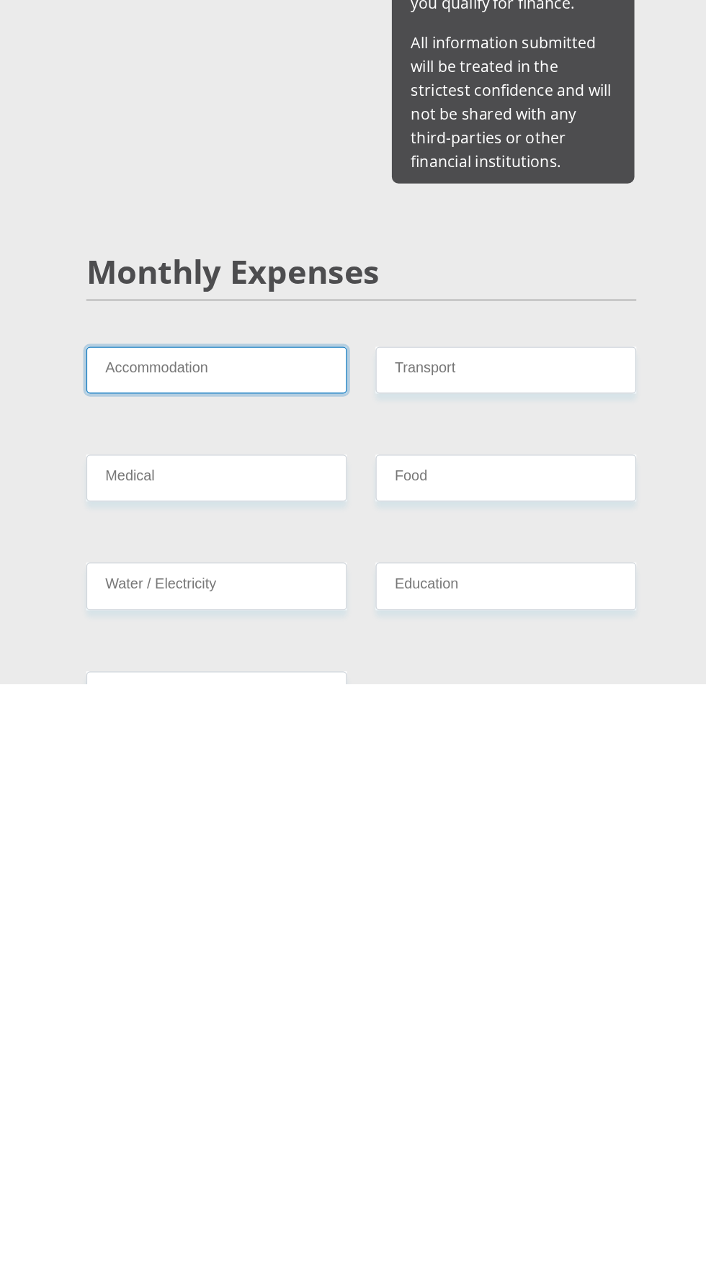
type input "0"
type input "400"
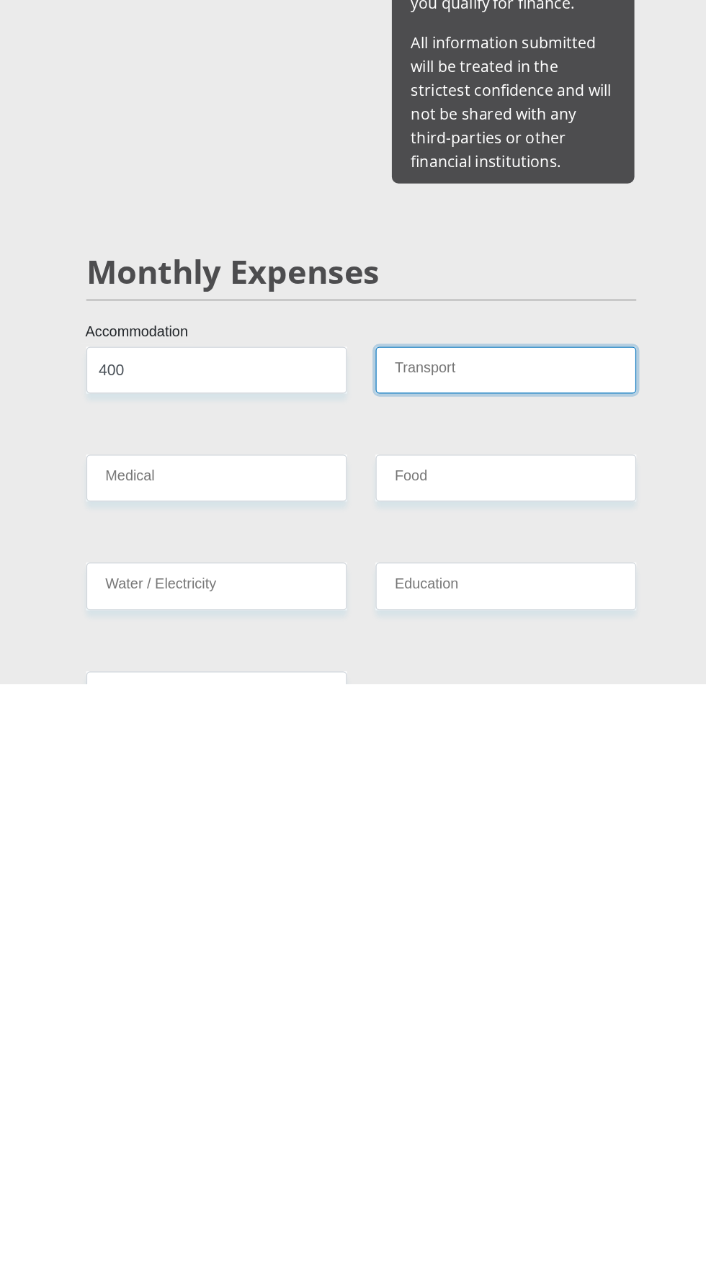
click at [507, 1018] on input "Transport" at bounding box center [462, 1035] width 197 height 35
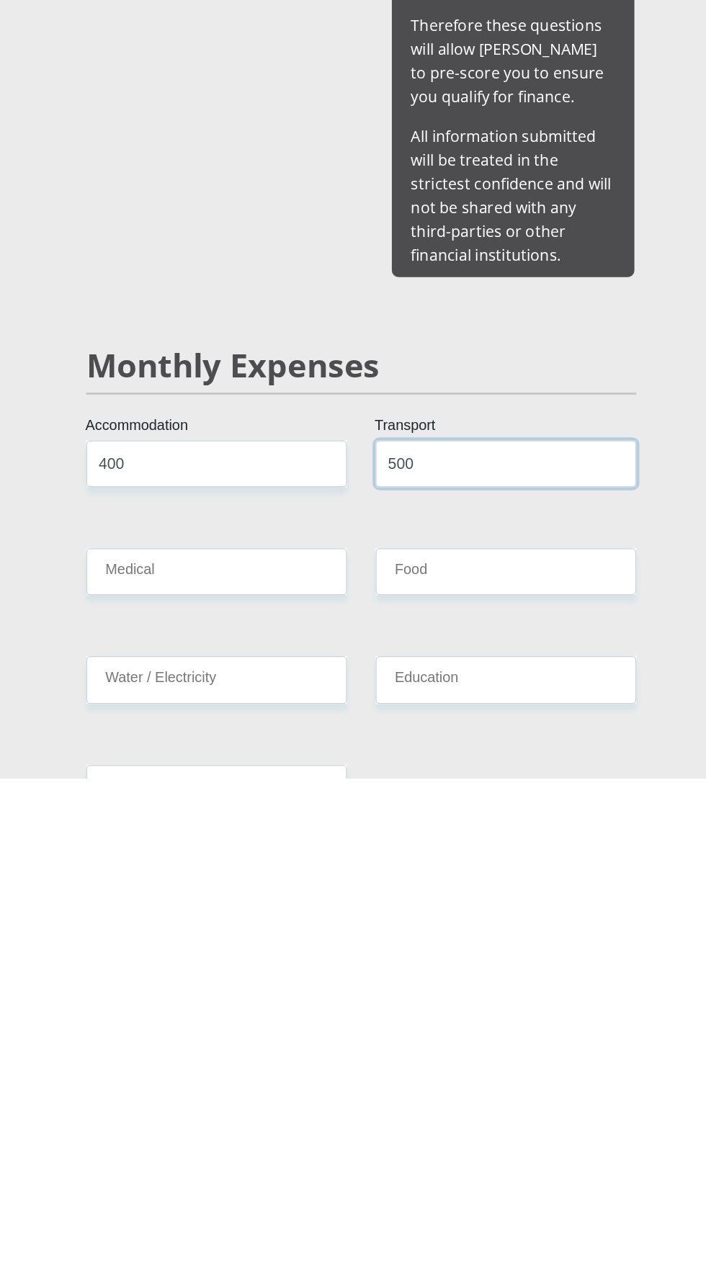
type input "500"
click at [204, 1099] on input "Medical" at bounding box center [244, 1116] width 197 height 35
type input "200"
click at [512, 1099] on input "Food" at bounding box center [462, 1116] width 197 height 35
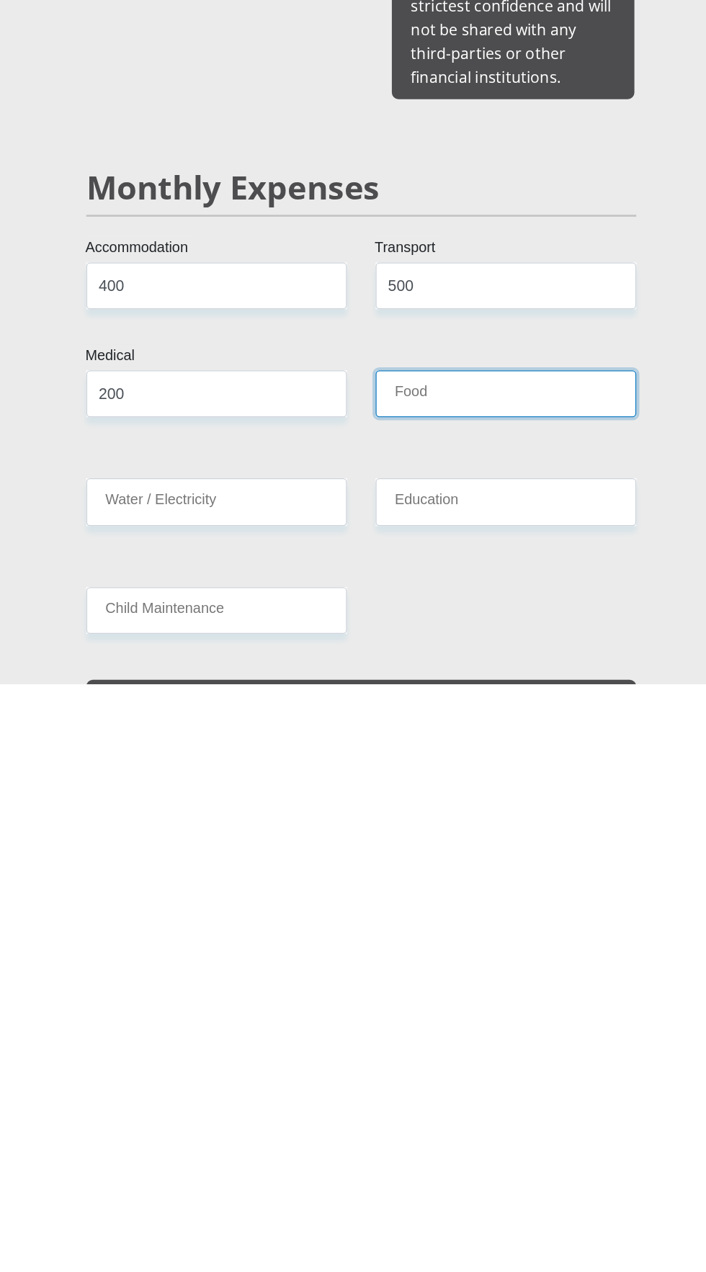
scroll to position [1092, 0]
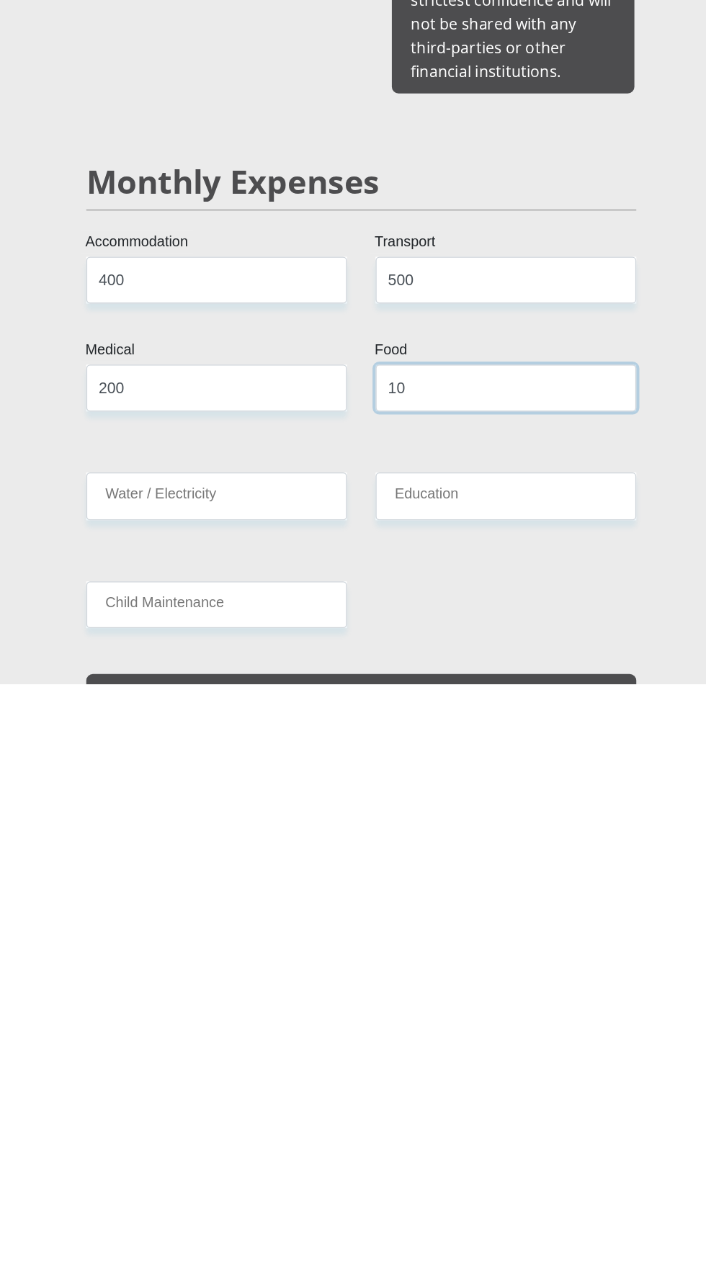
type input "1"
type input "200"
click at [169, 1113] on input "Water / Electricity" at bounding box center [244, 1130] width 197 height 35
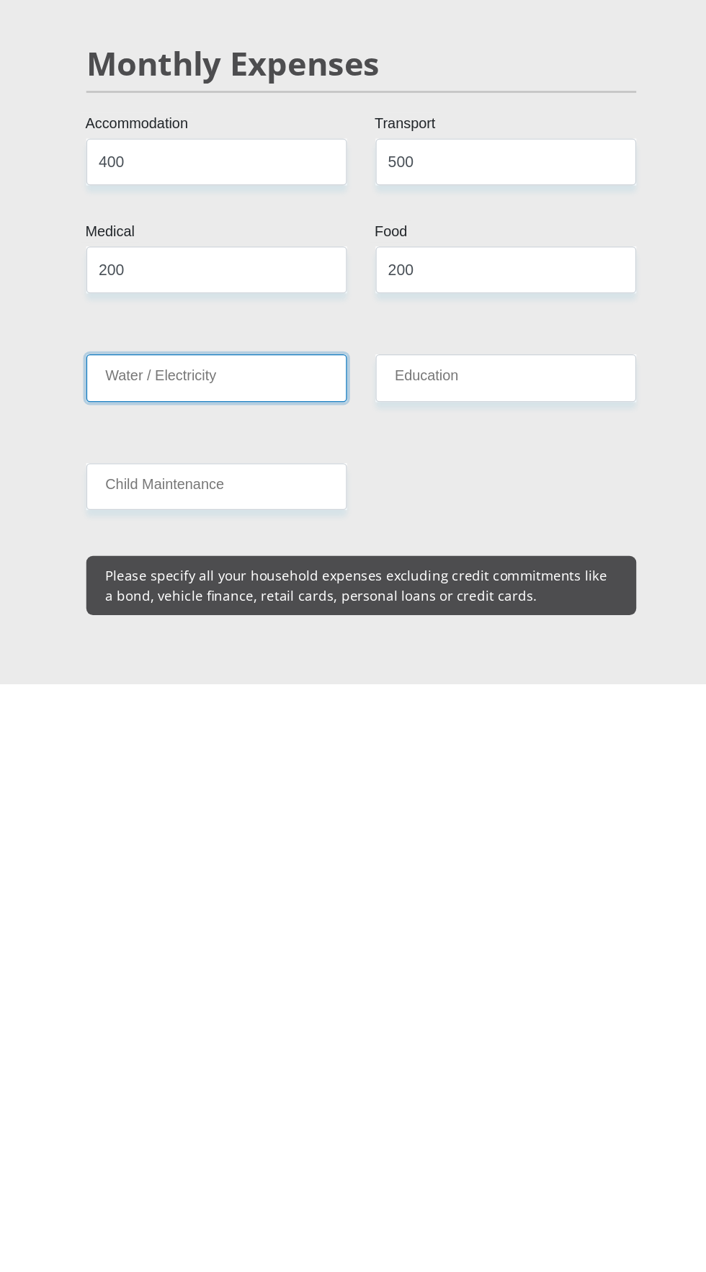
scroll to position [1185, 0]
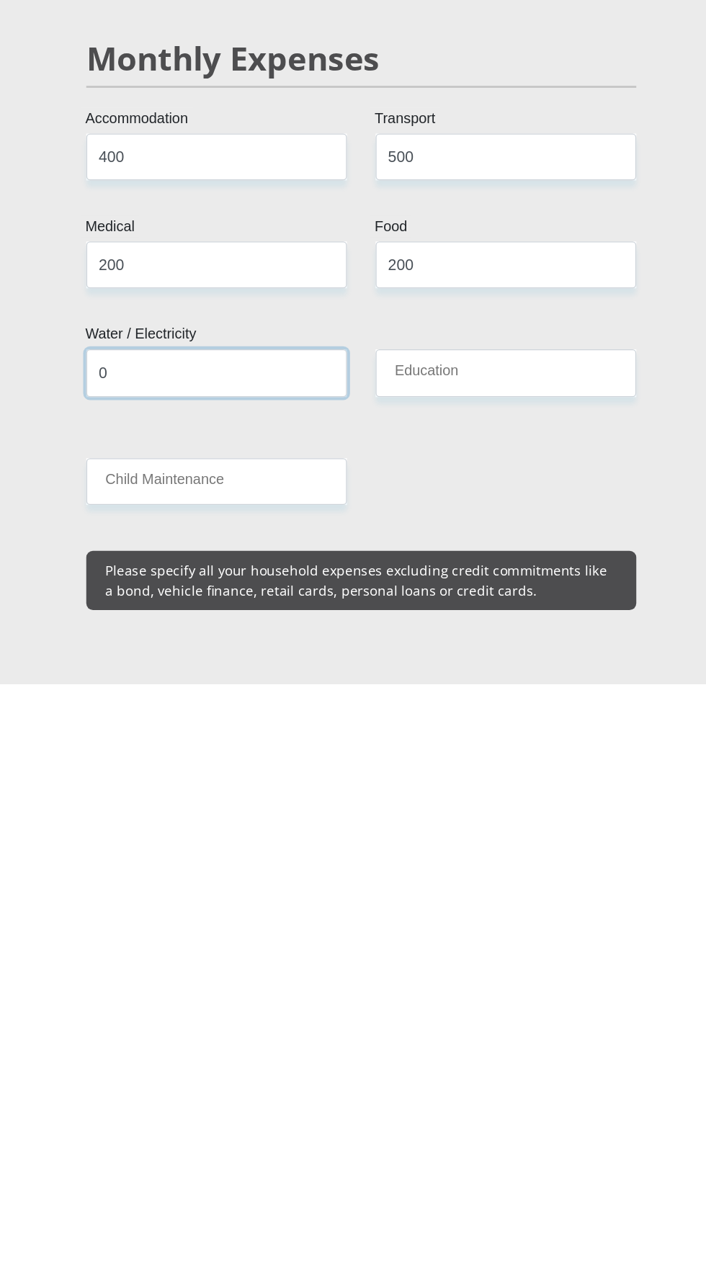
type input "0"
click at [517, 1020] on input "Education" at bounding box center [462, 1037] width 197 height 35
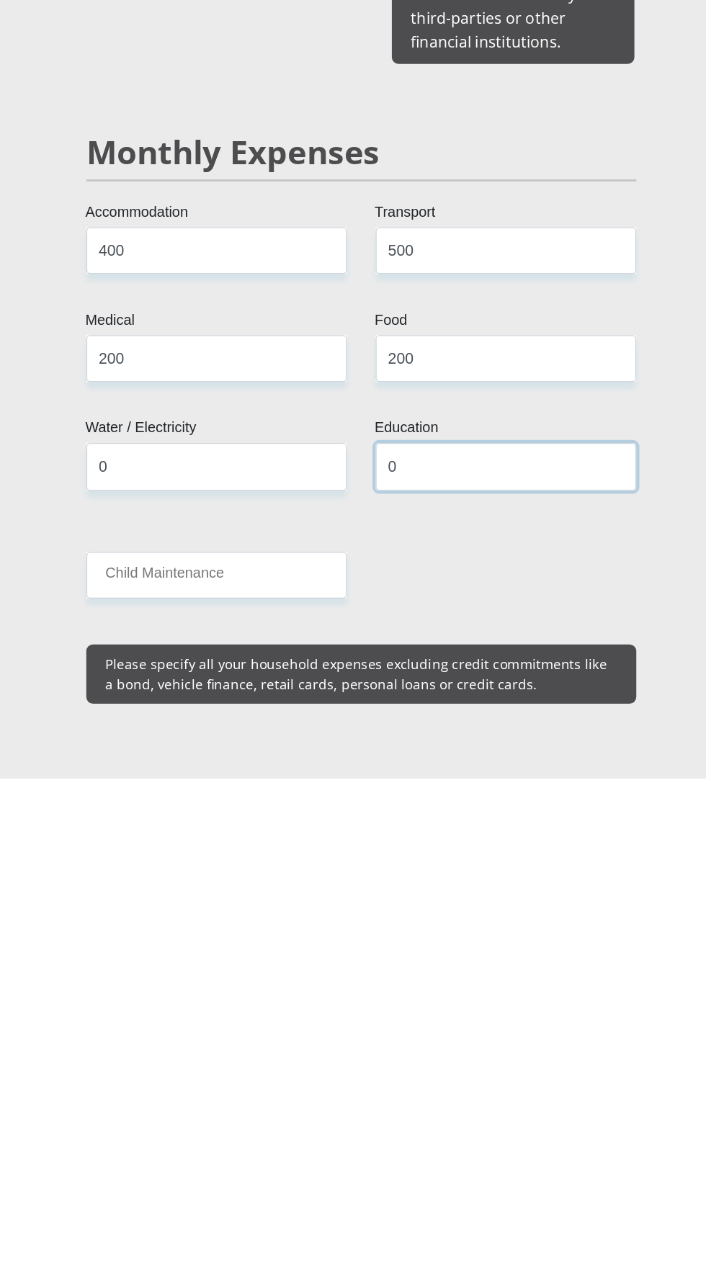
type input "0"
click at [197, 1102] on input "Child Maintenance" at bounding box center [244, 1119] width 197 height 35
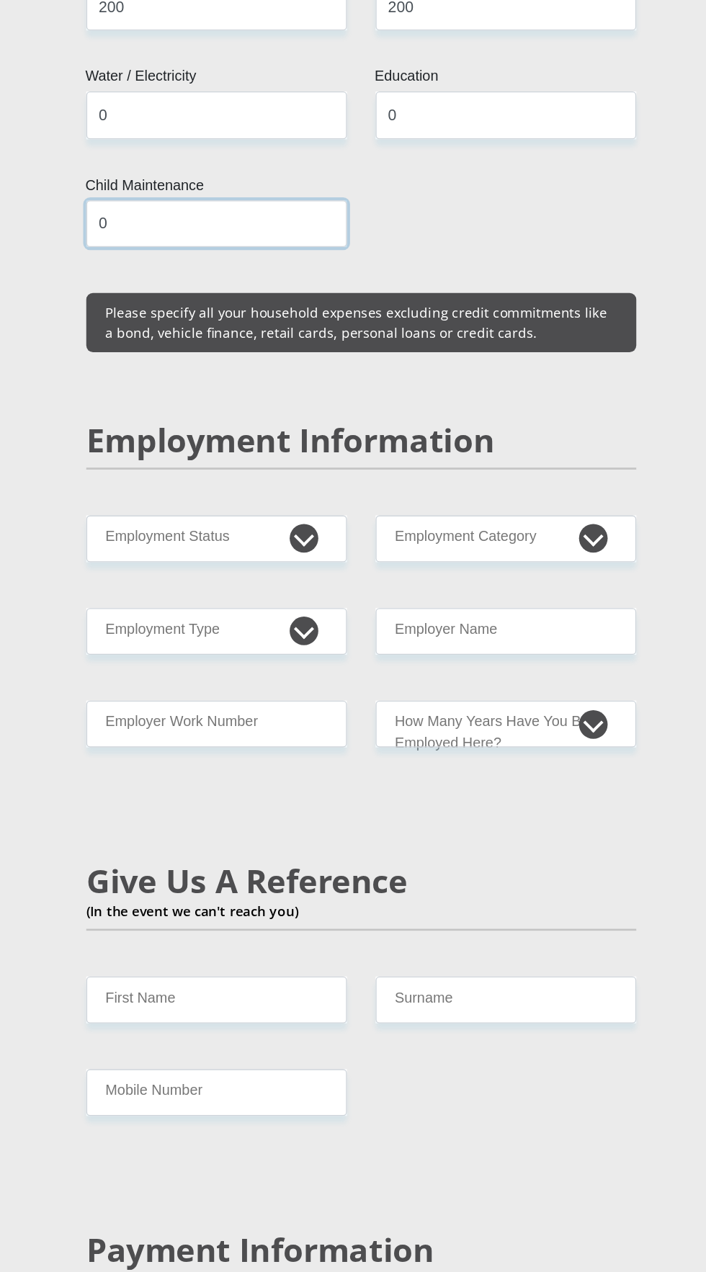
scroll to position [1829, 0]
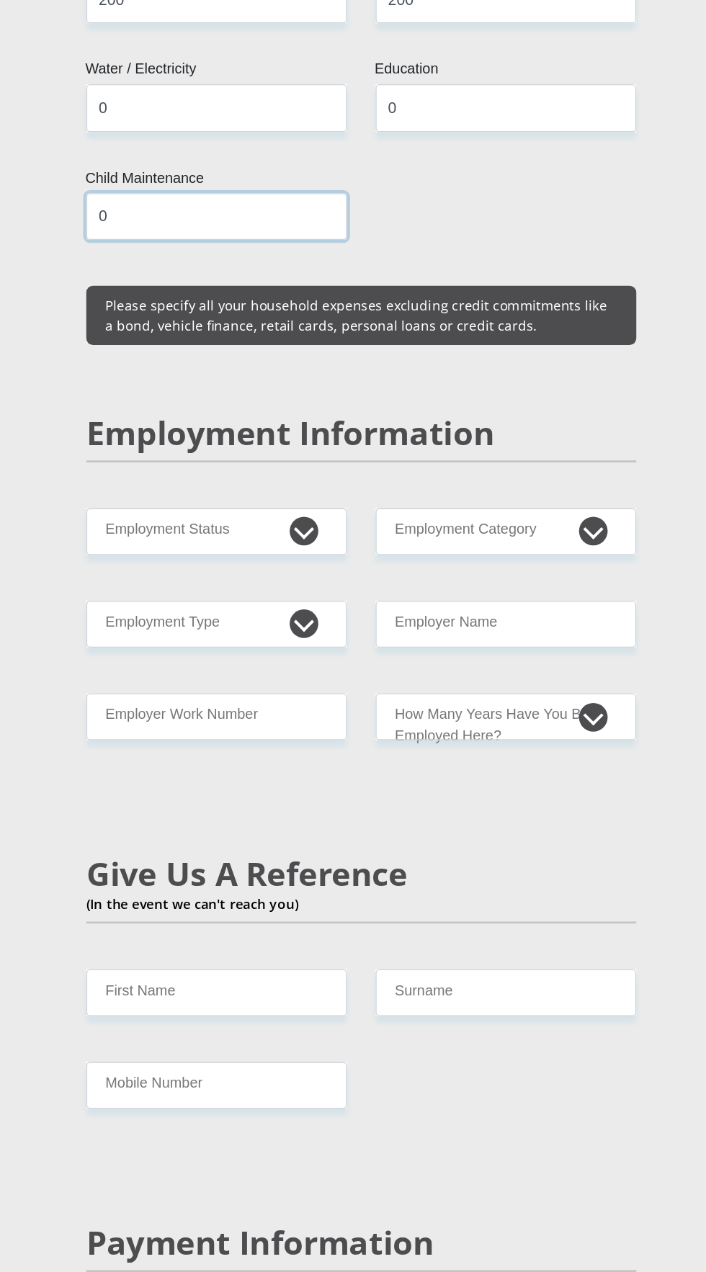
type input "0"
click at [311, 696] on select "Permanent/Full-time Part-time/Casual Contract Worker Self-Employed Housewife Re…" at bounding box center [244, 713] width 197 height 35
select select "1"
click at [602, 465] on div "Personal Details Mr Ms Mrs Dr Other Title Reagan First Name Munisami Surname 05…" at bounding box center [353, 819] width 519 height 4937
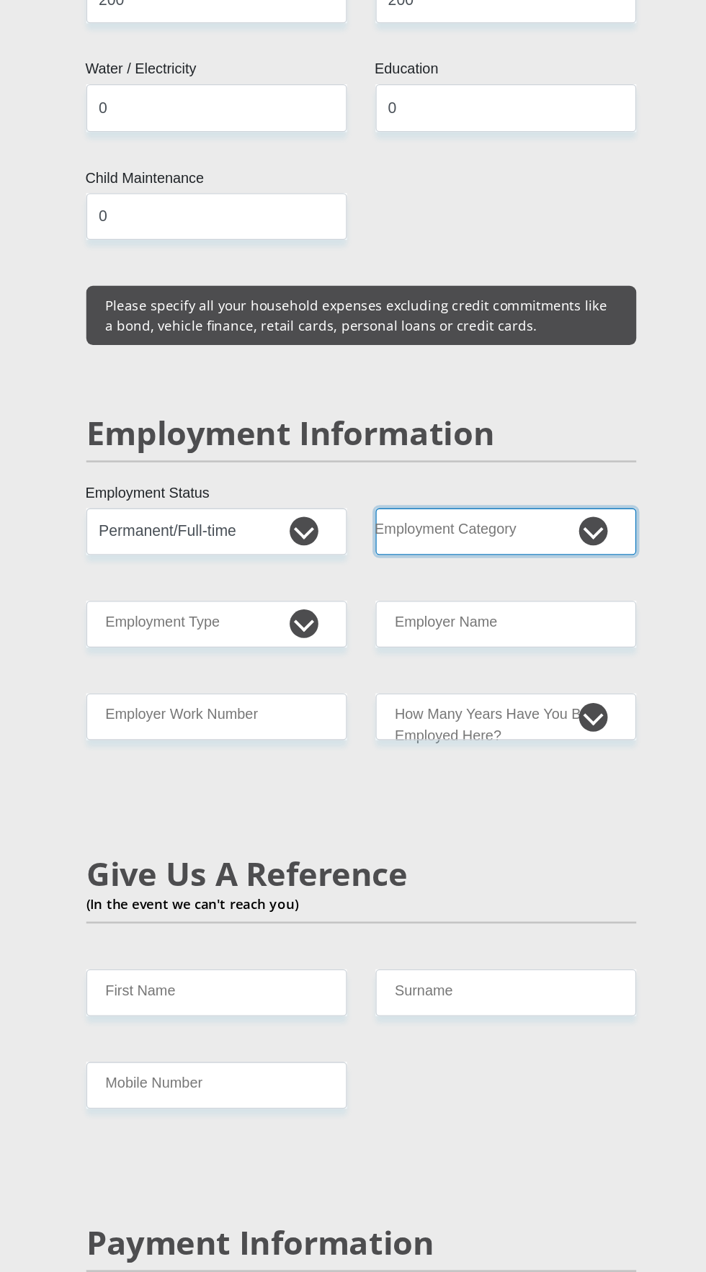
click at [525, 696] on select "AGRICULTURE ALCOHOL & TOBACCO CONSTRUCTION MATERIALS METALLURGY EQUIPMENT FOR R…" at bounding box center [462, 713] width 197 height 35
select select "9"
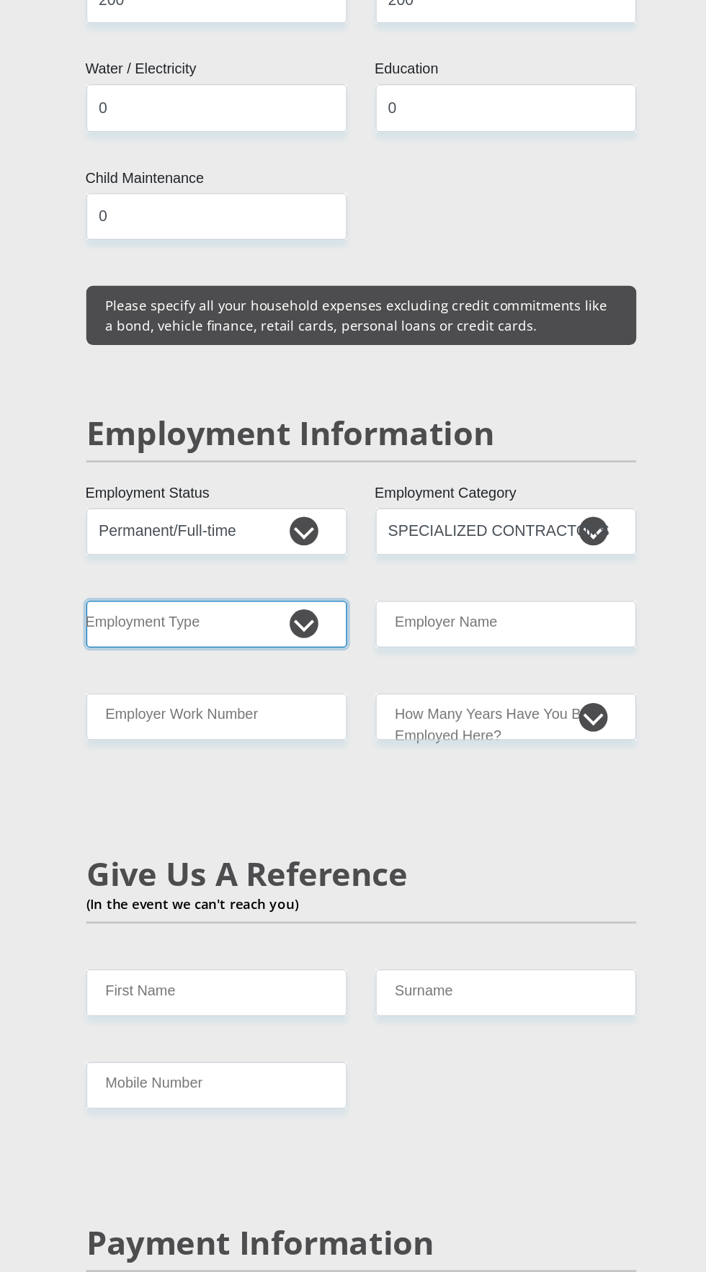
click at [300, 766] on select "College/Lecturer Craft Seller Creative Driver Executive Farmer Forces - Non Com…" at bounding box center [244, 783] width 197 height 35
select select "Semi-Professional Worker"
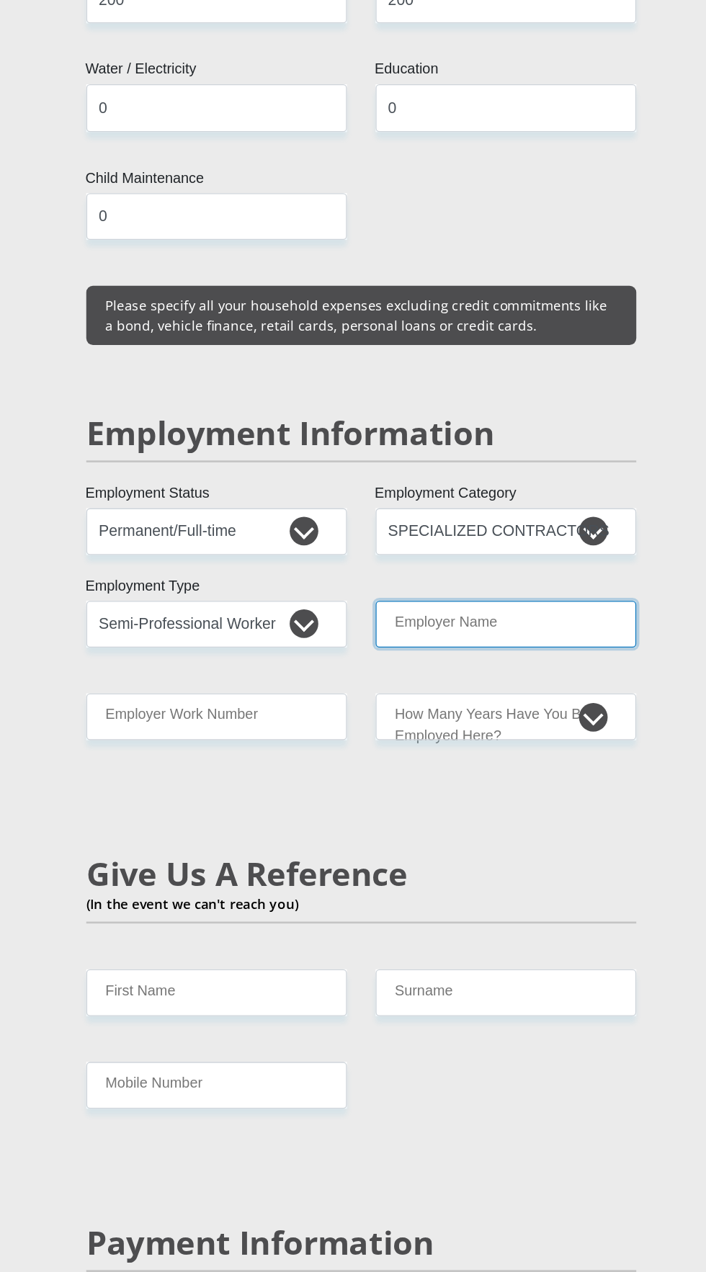
click at [524, 766] on input "Employer Name" at bounding box center [462, 783] width 197 height 35
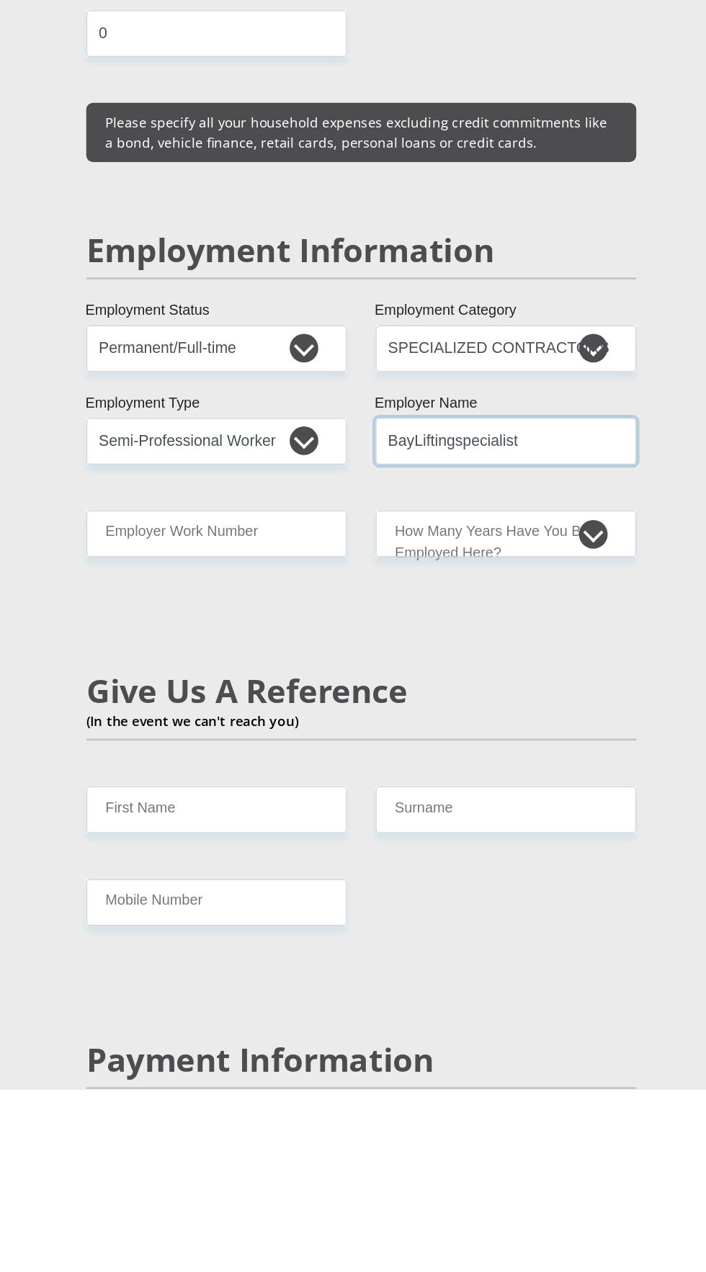
type input "BayLiftingspecialist"
click at [536, 836] on select "less than 1 year 1-3 years 3-5 years 5+ years" at bounding box center [462, 853] width 197 height 35
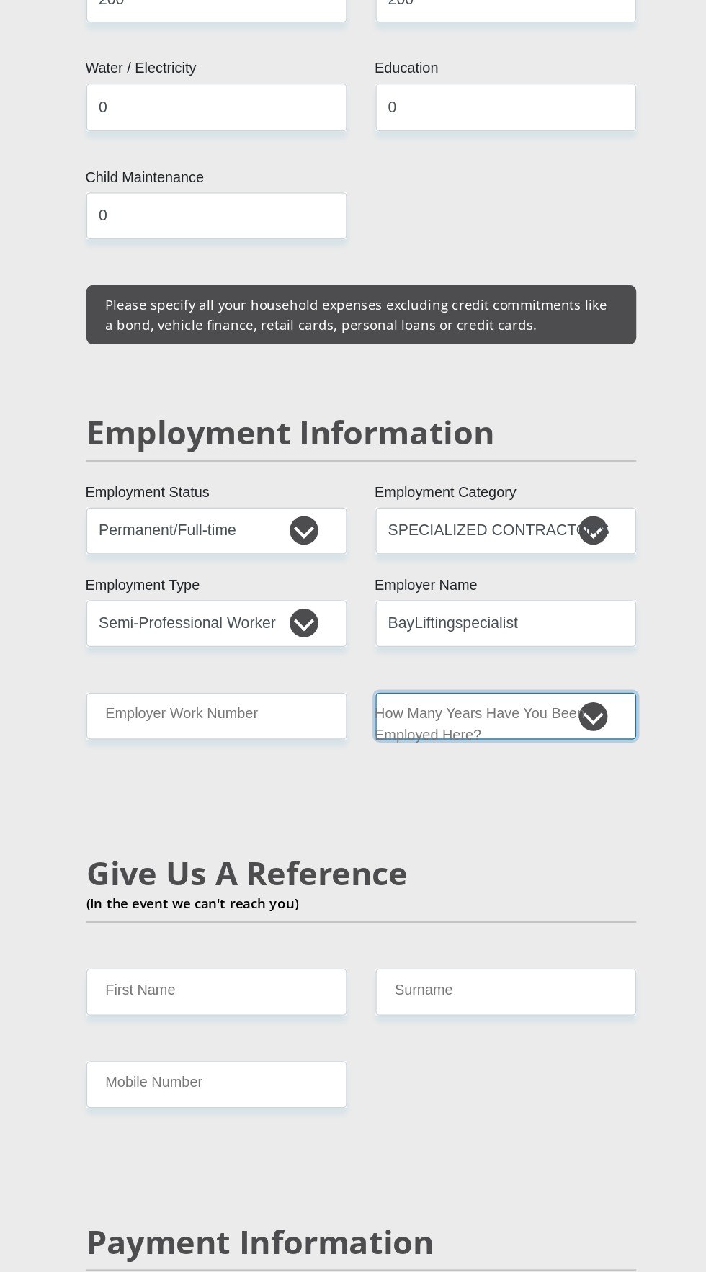
select select "6"
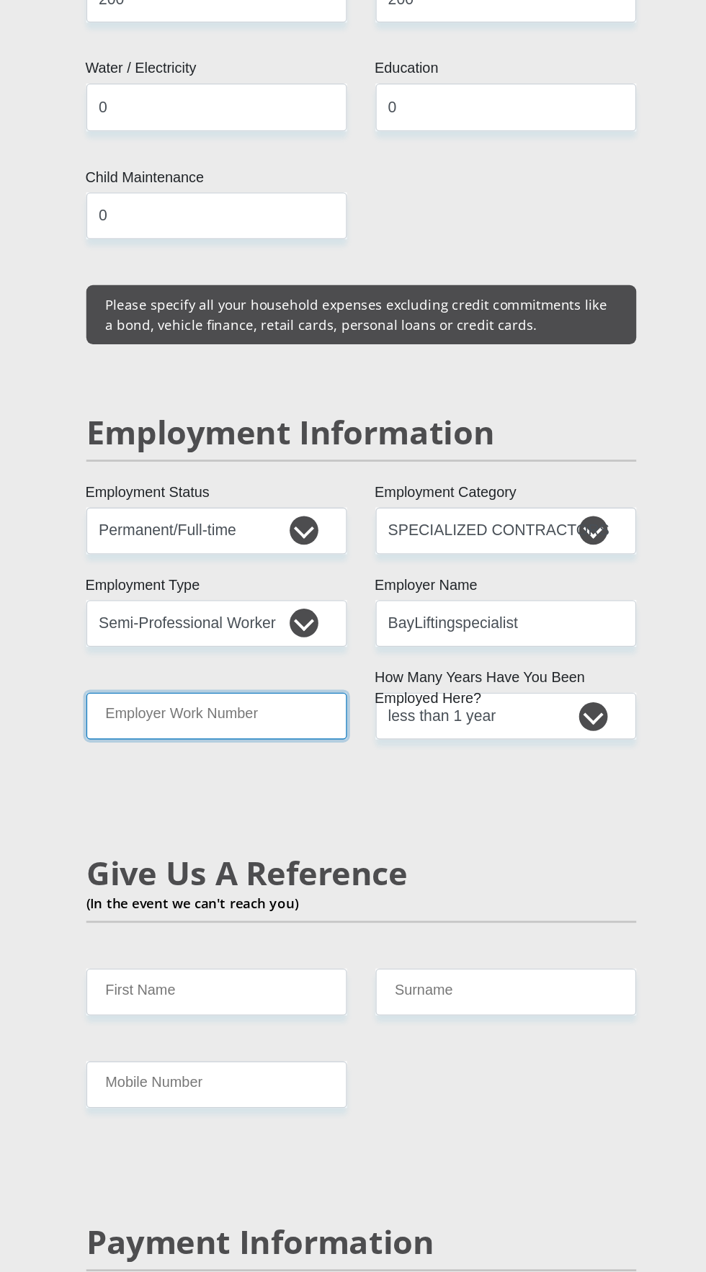
click at [294, 835] on input "Employer Work Number" at bounding box center [244, 852] width 197 height 35
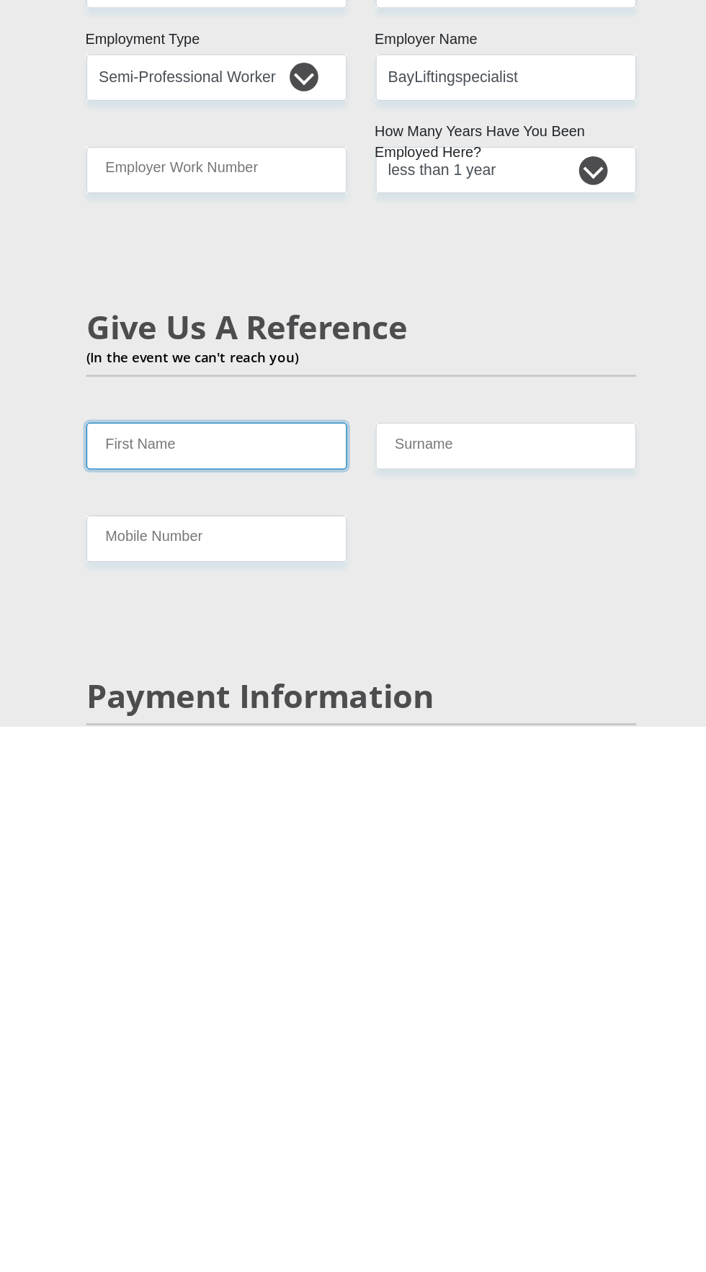
click at [296, 1043] on input "First Name" at bounding box center [244, 1060] width 197 height 35
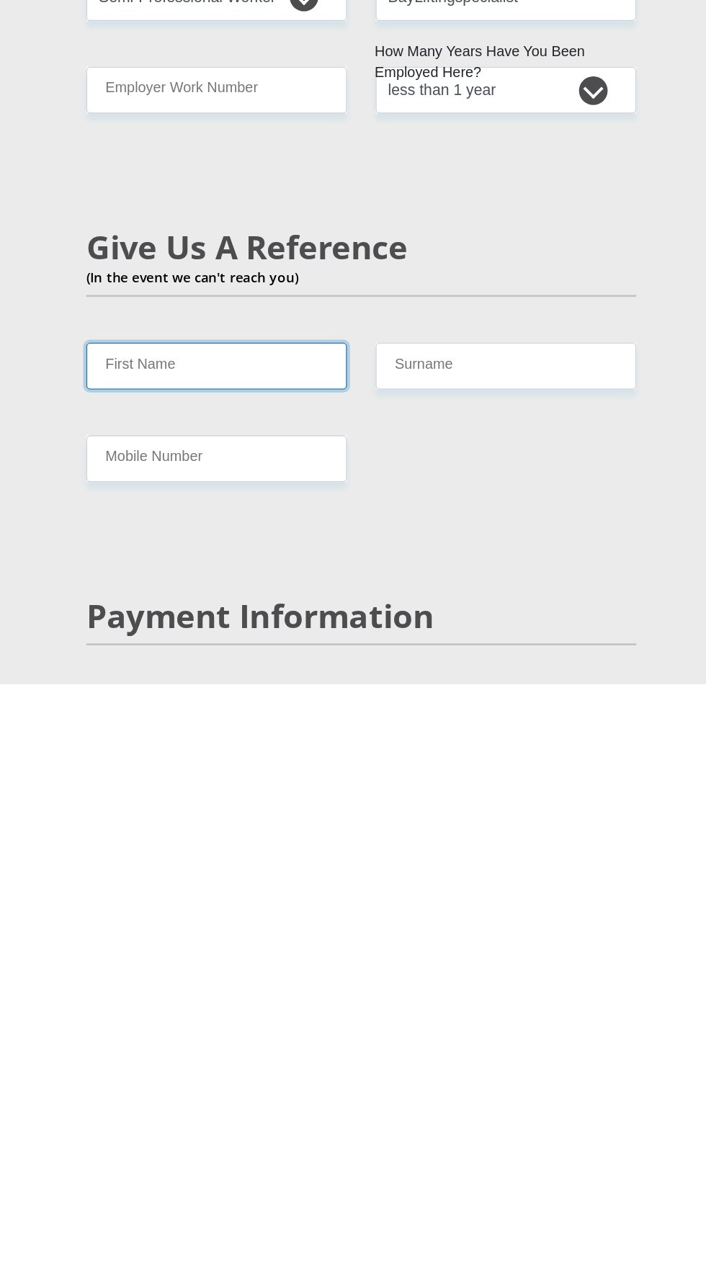
scroll to position [1858, 0]
type input "Diloshnie"
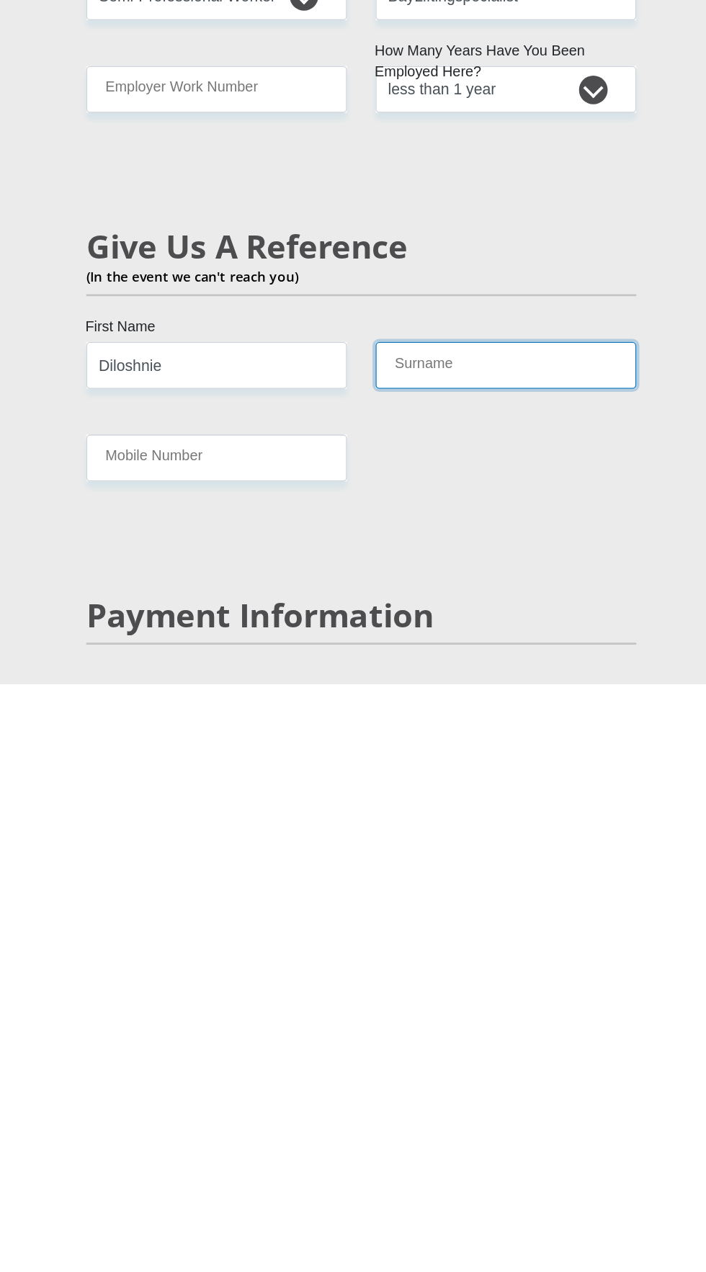
click at [517, 1015] on input "Surname" at bounding box center [462, 1032] width 197 height 35
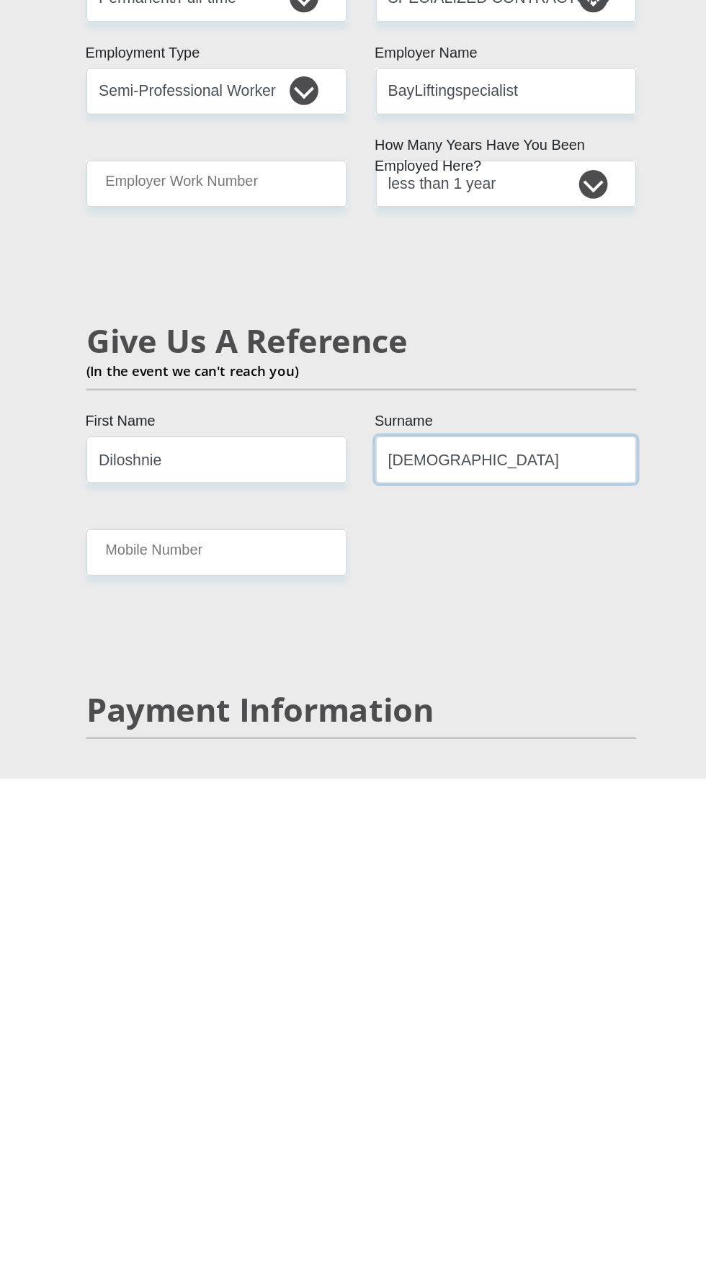
type input "Munisami"
click at [294, 1084] on input "Mobile Number" at bounding box center [244, 1101] width 197 height 35
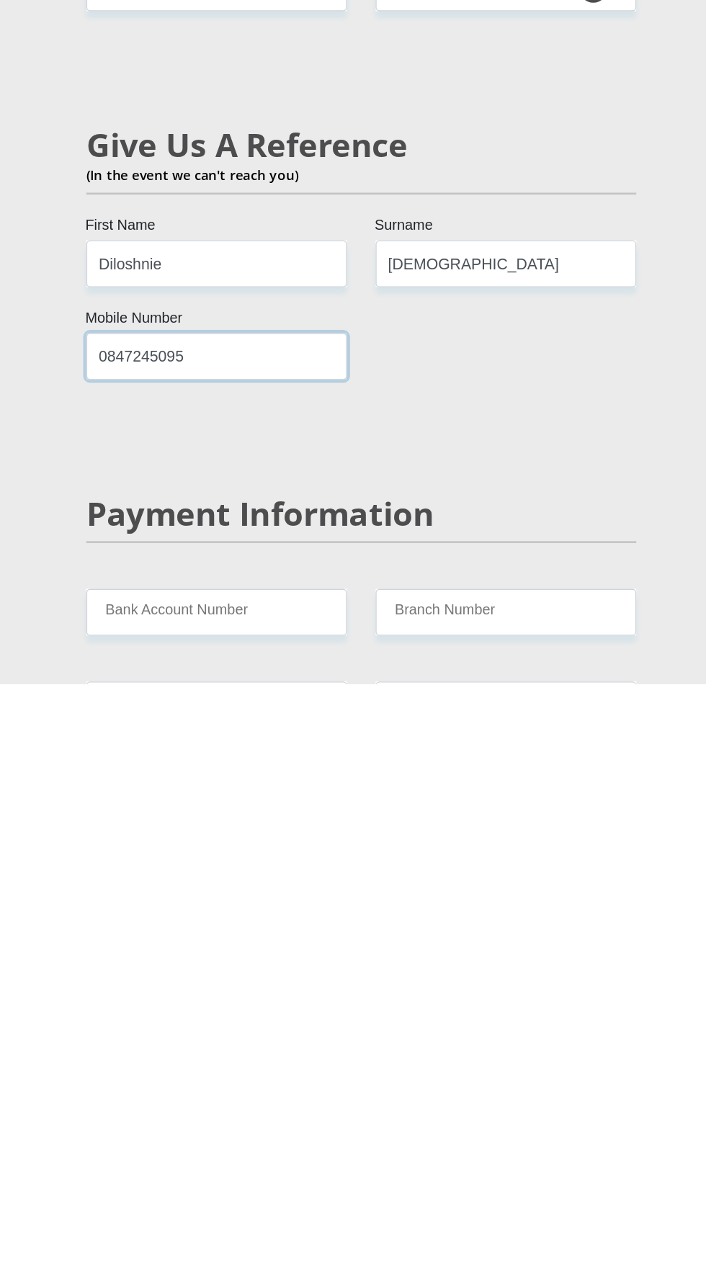
type input "0847245095"
click at [303, 1201] on input "Bank Account Number" at bounding box center [244, 1218] width 197 height 35
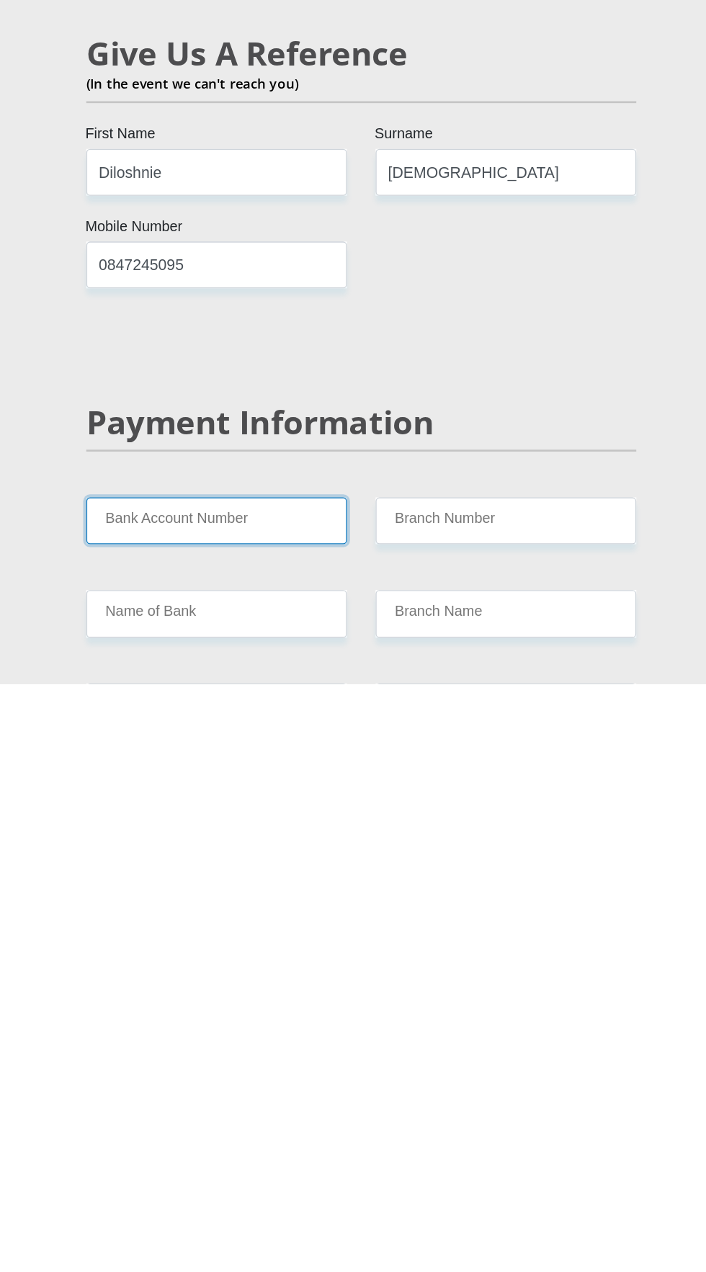
scroll to position [2015, 0]
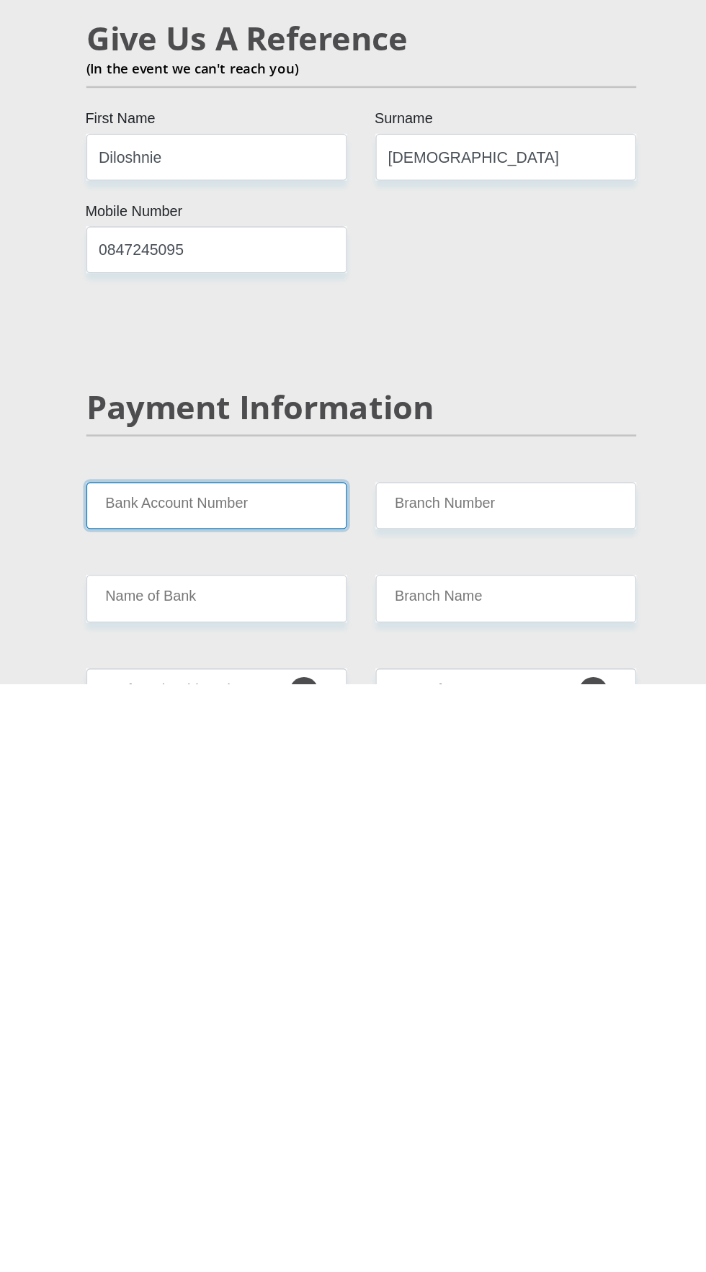
type input "1998554668"
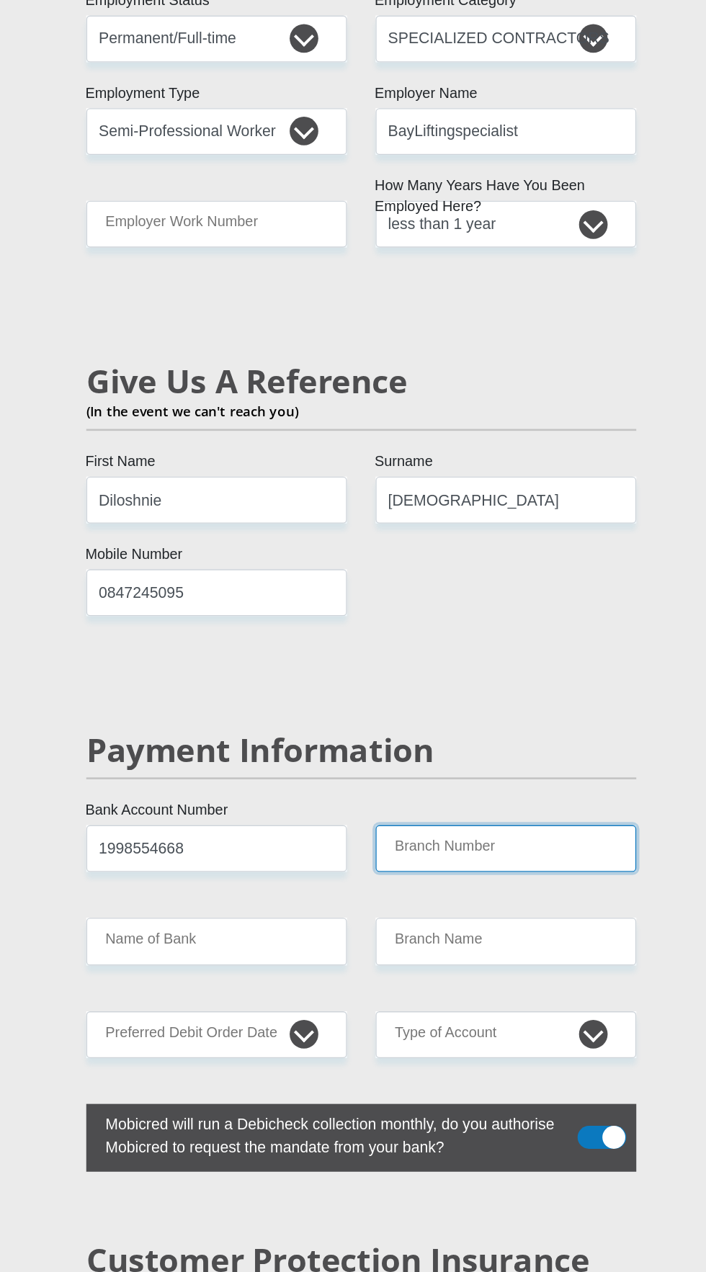
click at [469, 935] on input "Branch Number" at bounding box center [462, 952] width 197 height 35
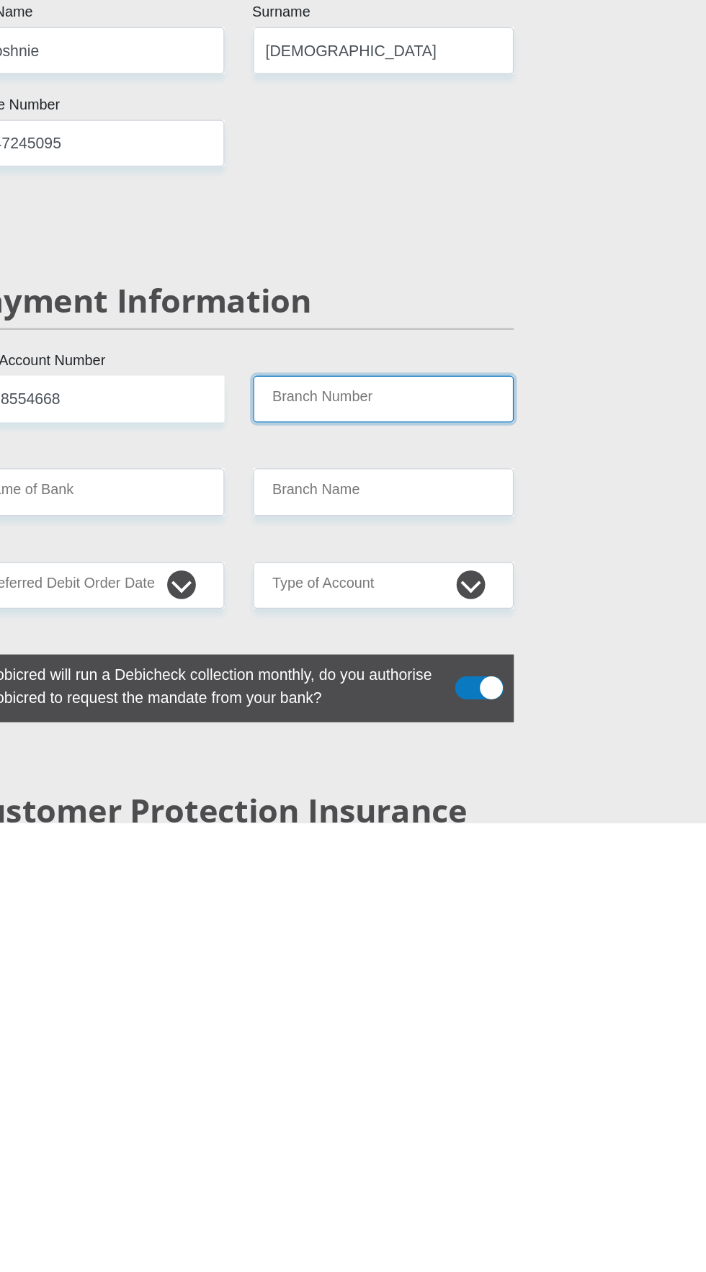
type input "470010"
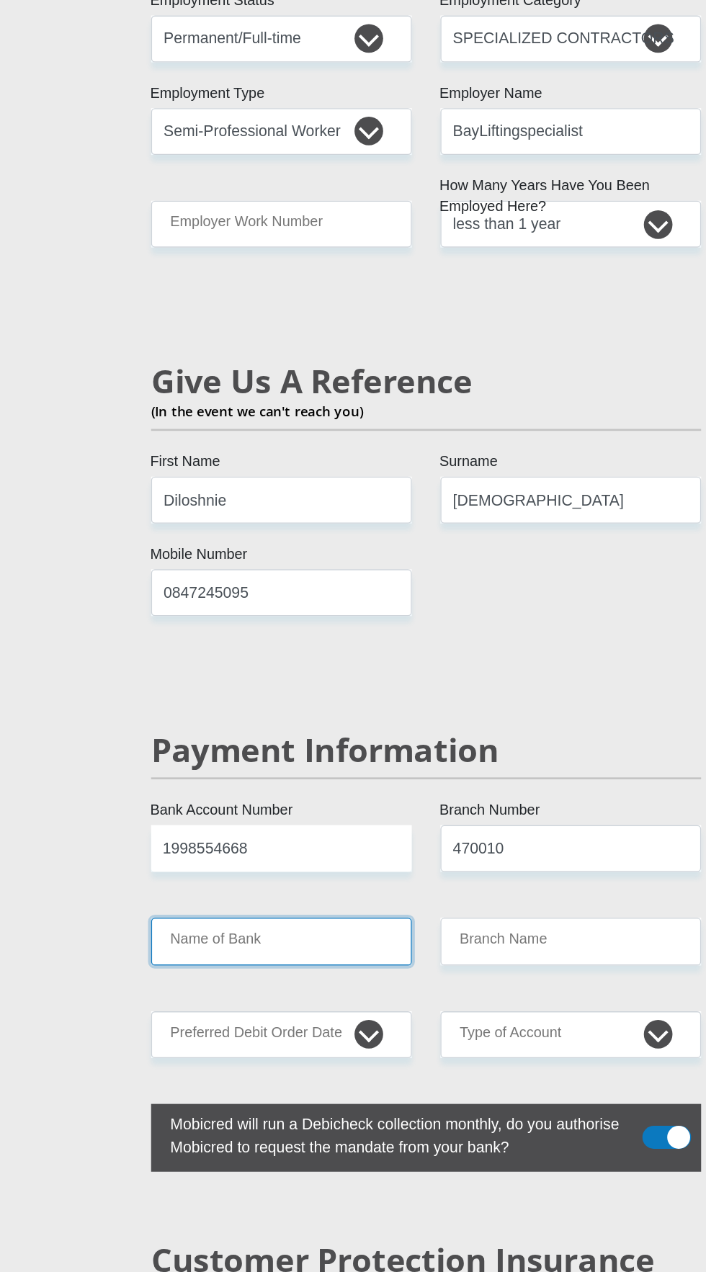
click at [262, 1005] on input "Name of Bank" at bounding box center [244, 1022] width 197 height 35
type input "CAPITEC BANK LIMITED"
type input "CAPITEC BANK CPC"
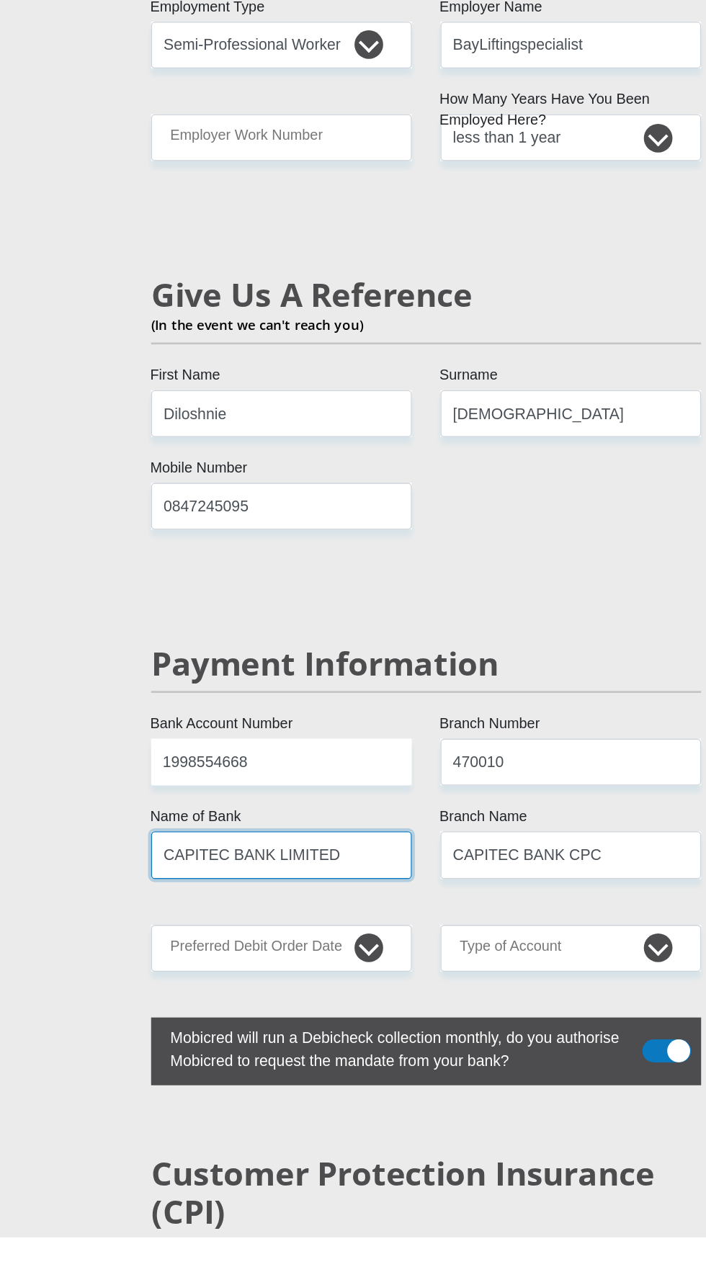
scroll to position [2286, 0]
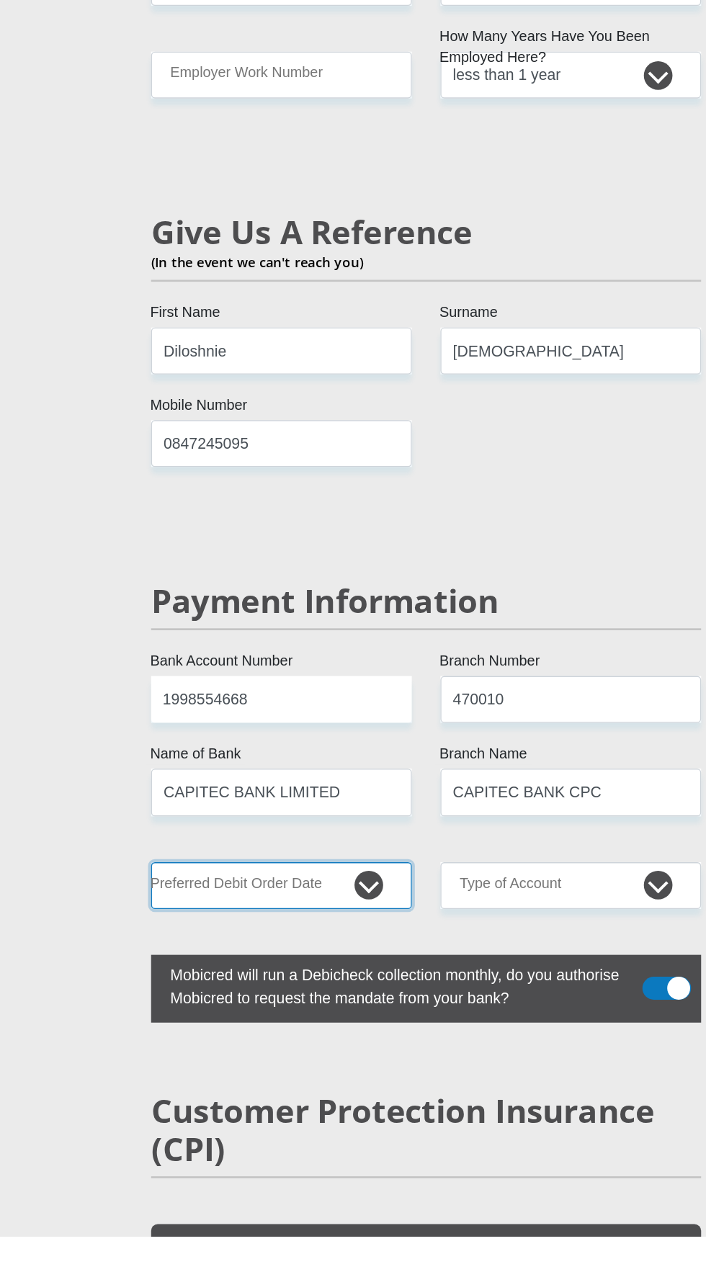
click at [312, 990] on select "1st 2nd 3rd 4th 5th 7th 18th 19th 20th 21st 22nd 23rd 24th 25th 26th 27th 28th …" at bounding box center [244, 1007] width 197 height 35
select select "2"
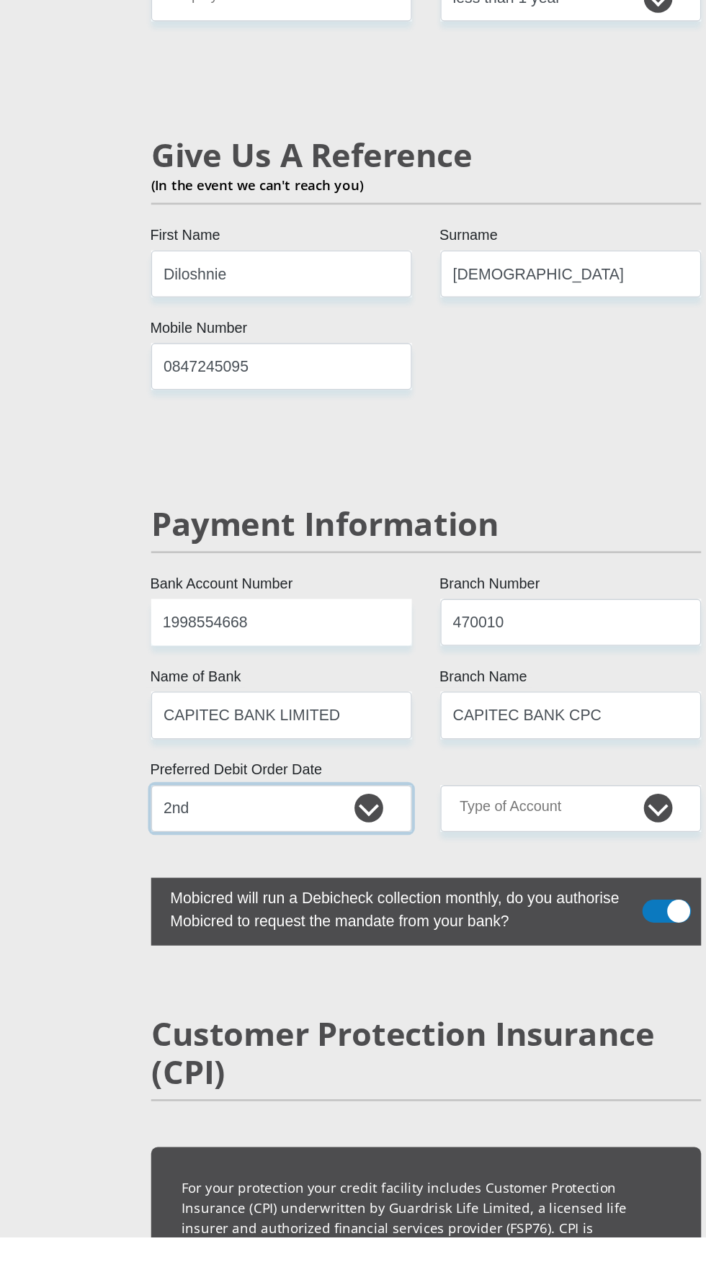
scroll to position [2430, 0]
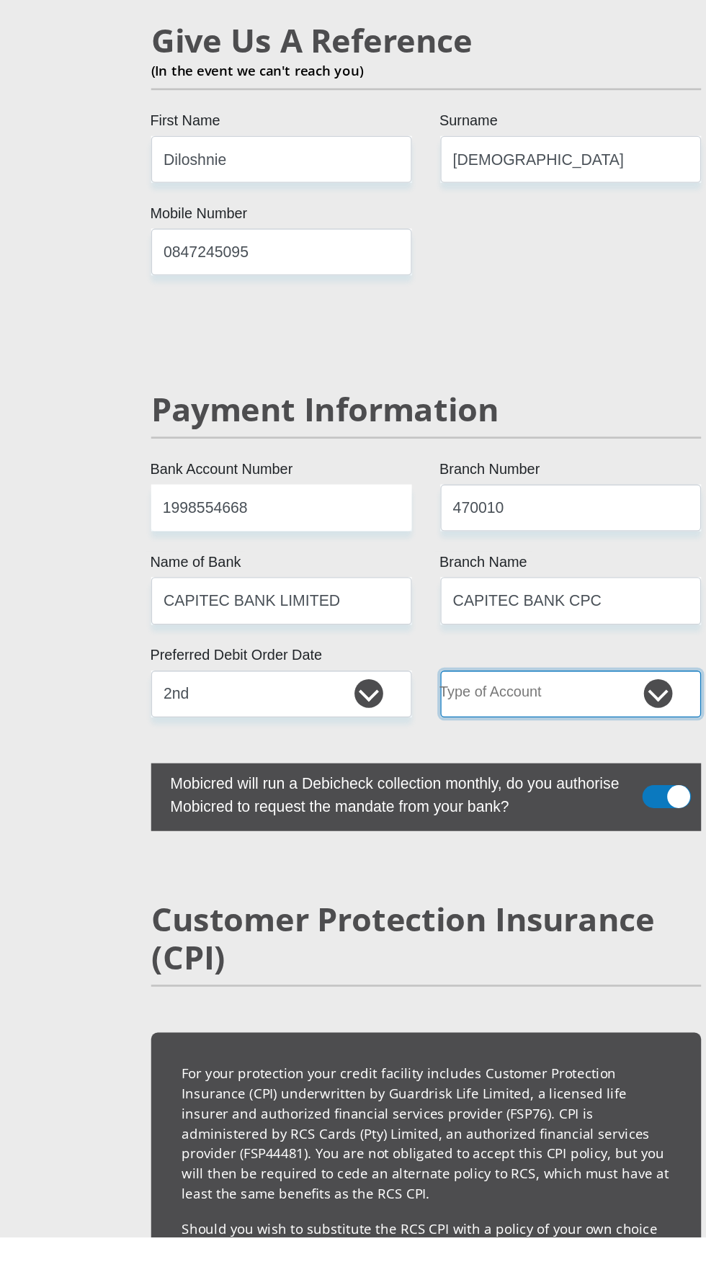
click at [505, 845] on select "Cheque Savings" at bounding box center [462, 862] width 197 height 35
select select "SAV"
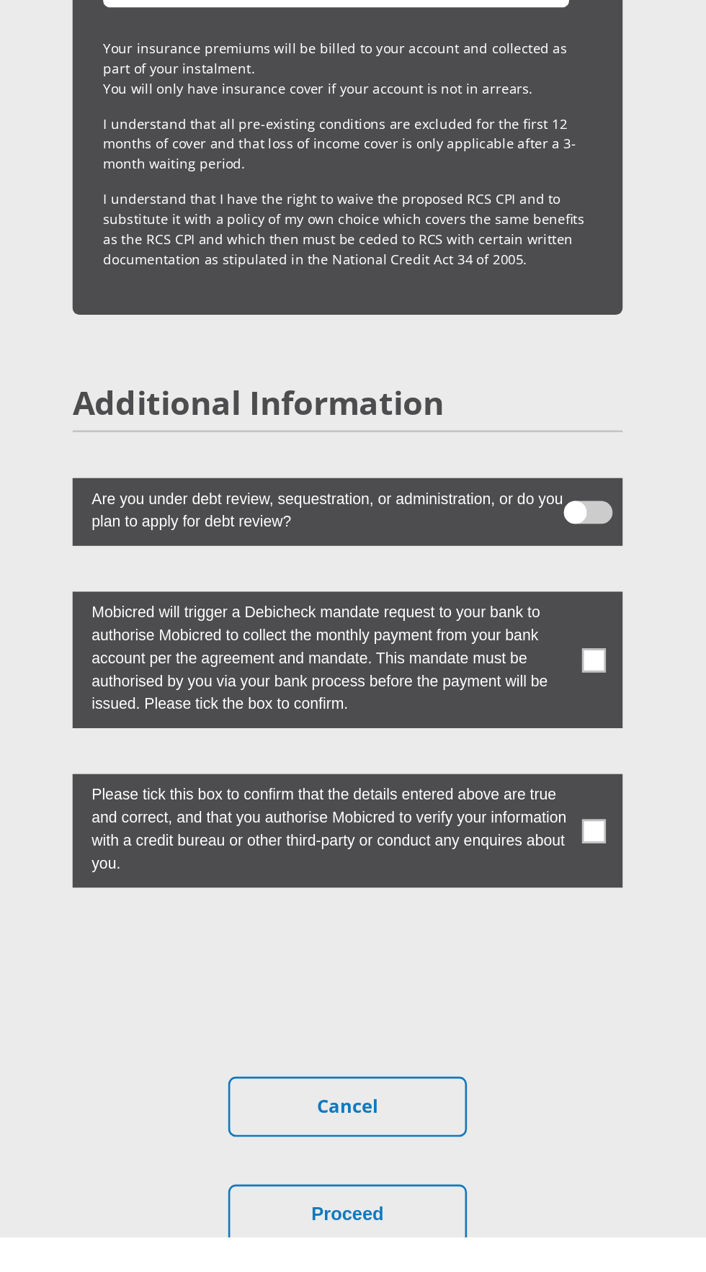
scroll to position [3809, 0]
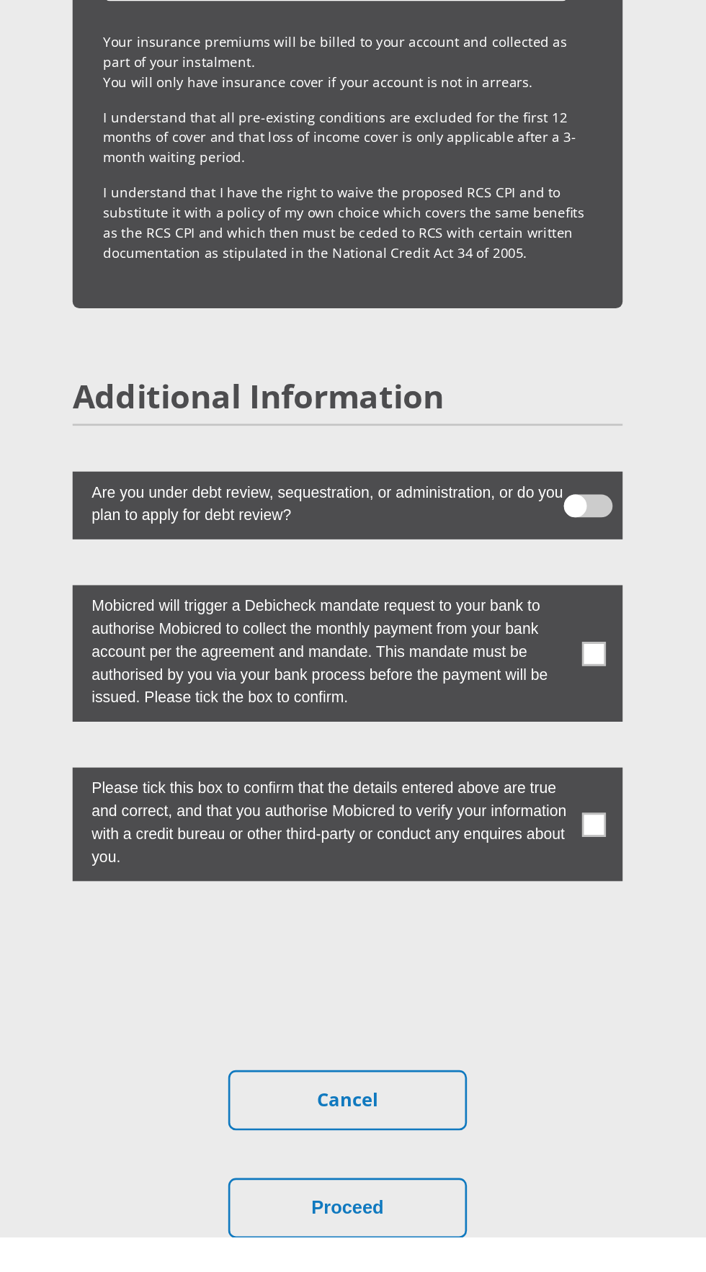
click at [558, 785] on label at bounding box center [353, 831] width 415 height 103
click at [525, 784] on input "checkbox" at bounding box center [525, 784] width 0 height 0
click at [543, 952] on span at bounding box center [539, 961] width 18 height 18
click at [525, 922] on input "checkbox" at bounding box center [525, 922] width 0 height 0
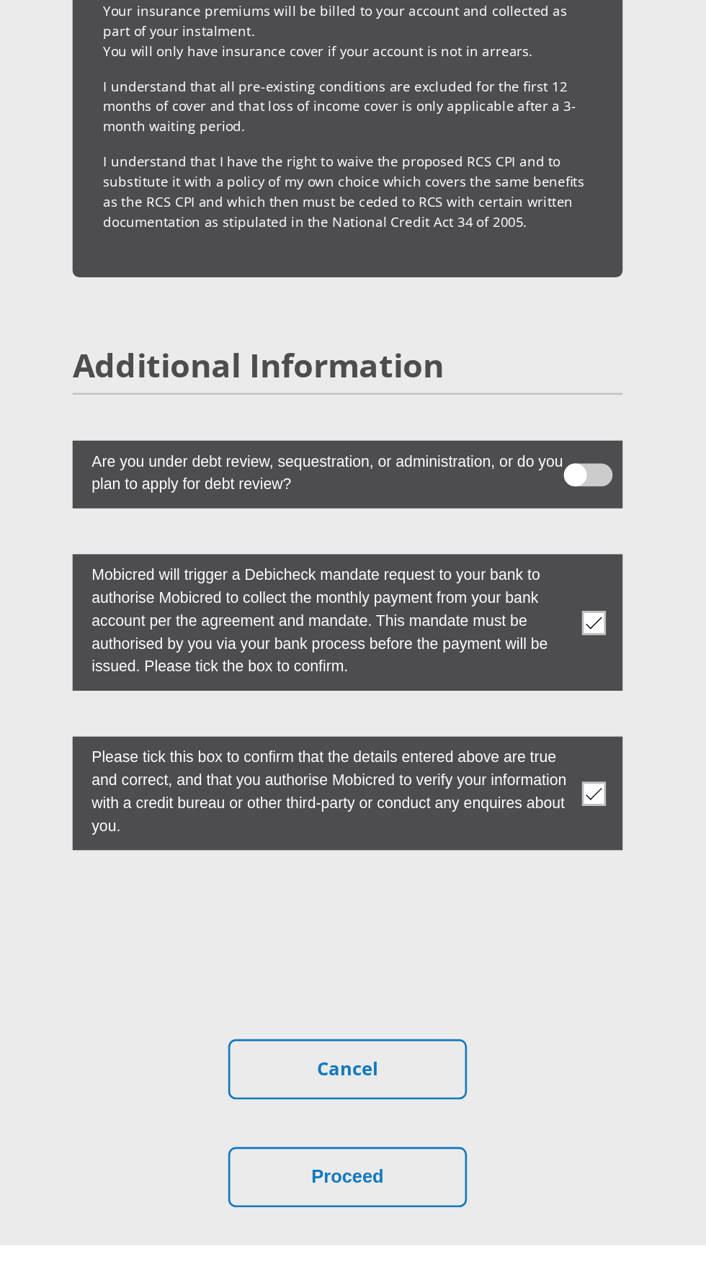
scroll to position [3838, 0]
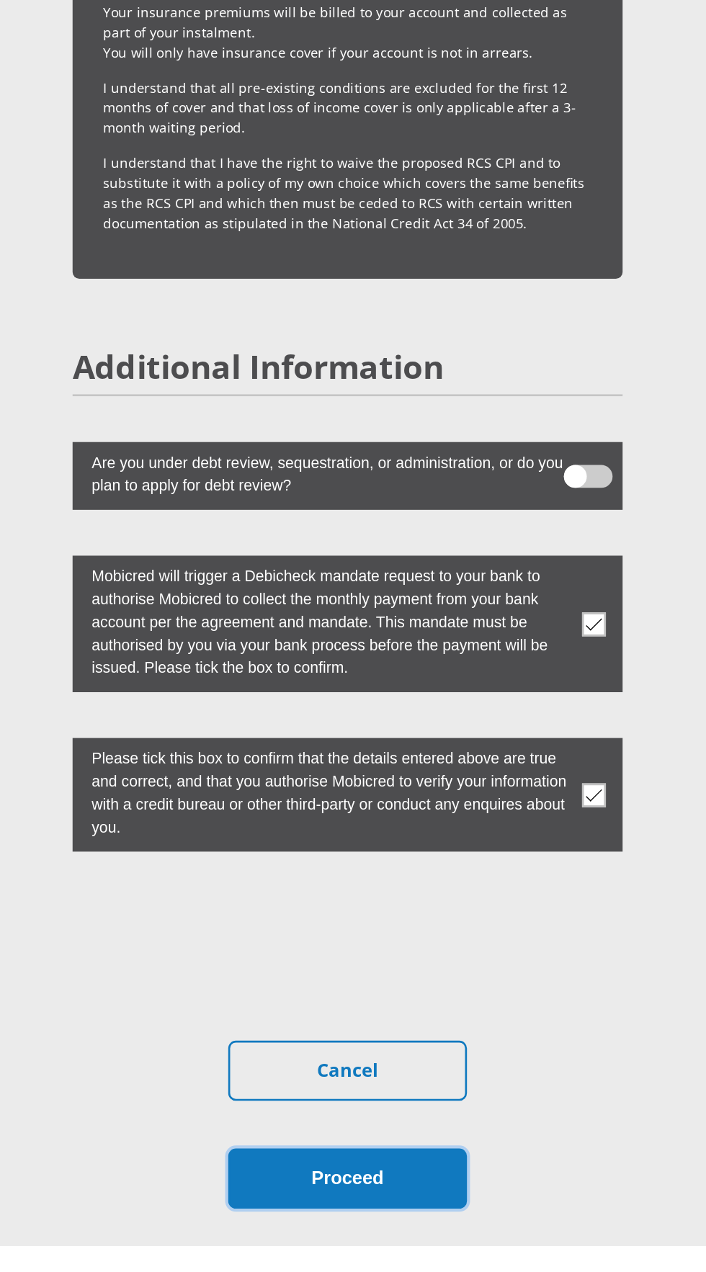
click at [394, 1199] on button "Proceed" at bounding box center [353, 1221] width 180 height 45
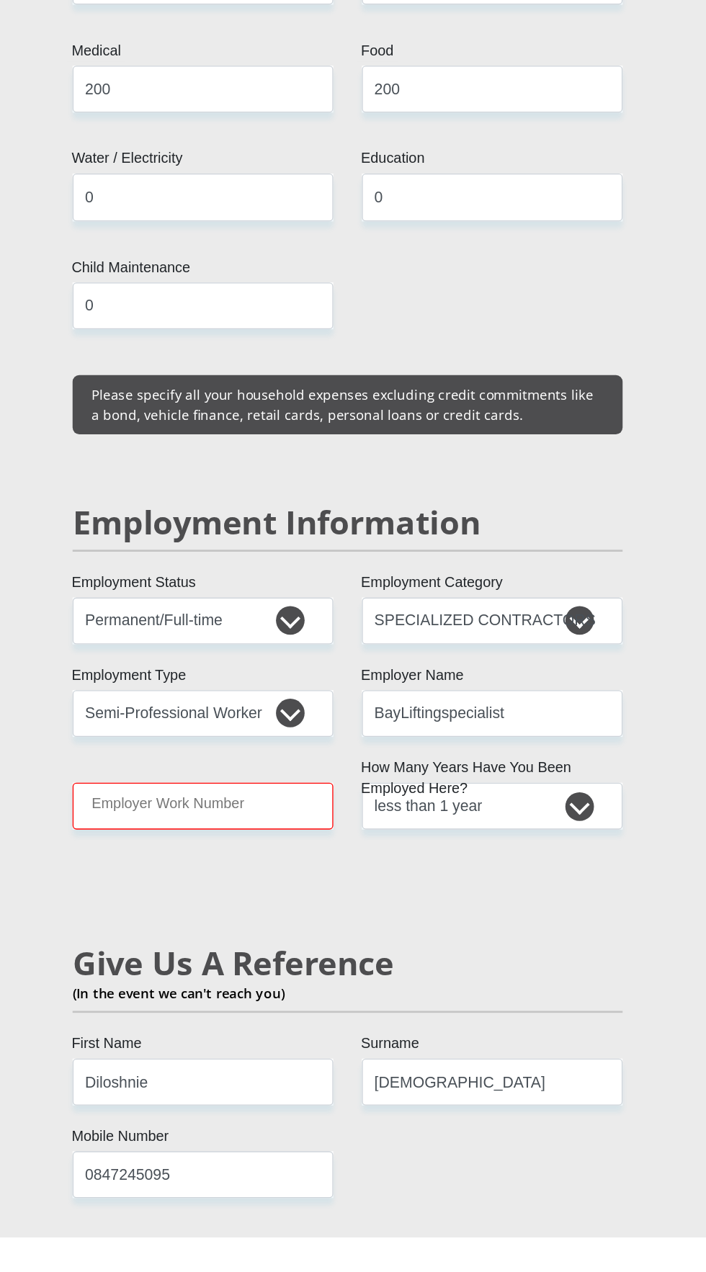
scroll to position [1752, 0]
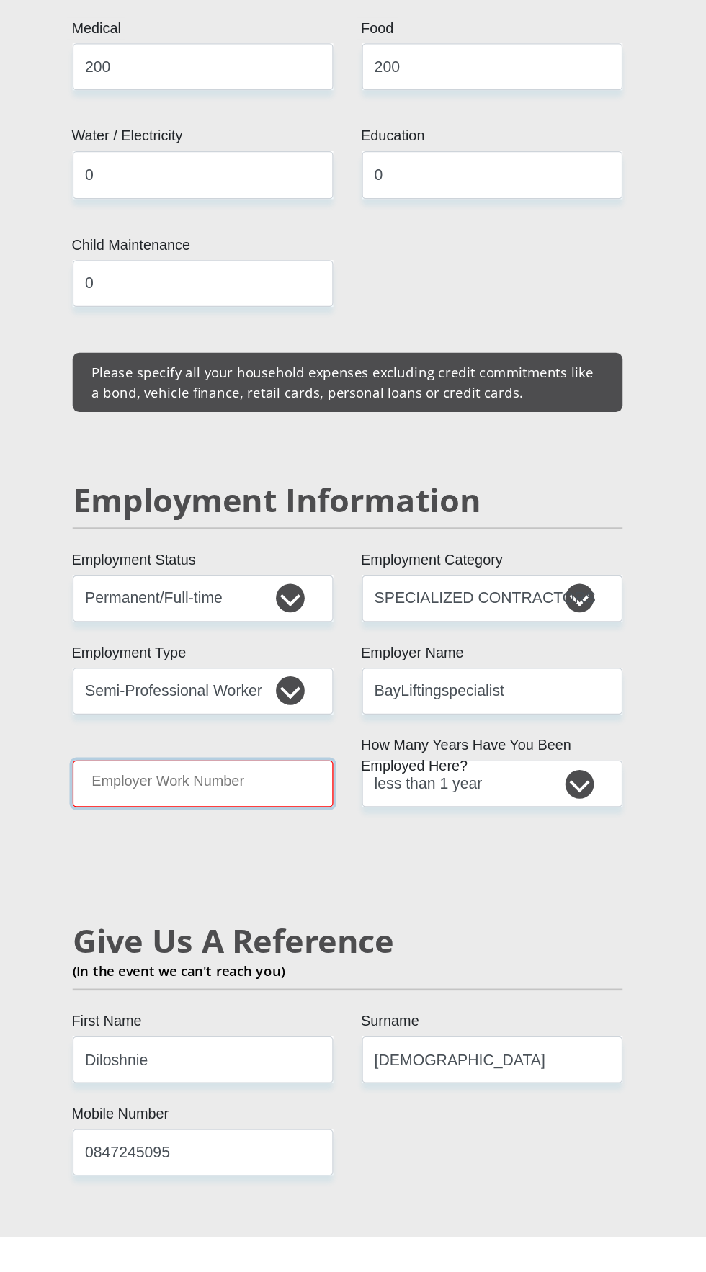
click at [308, 913] on input "Employer Work Number" at bounding box center [244, 930] width 197 height 35
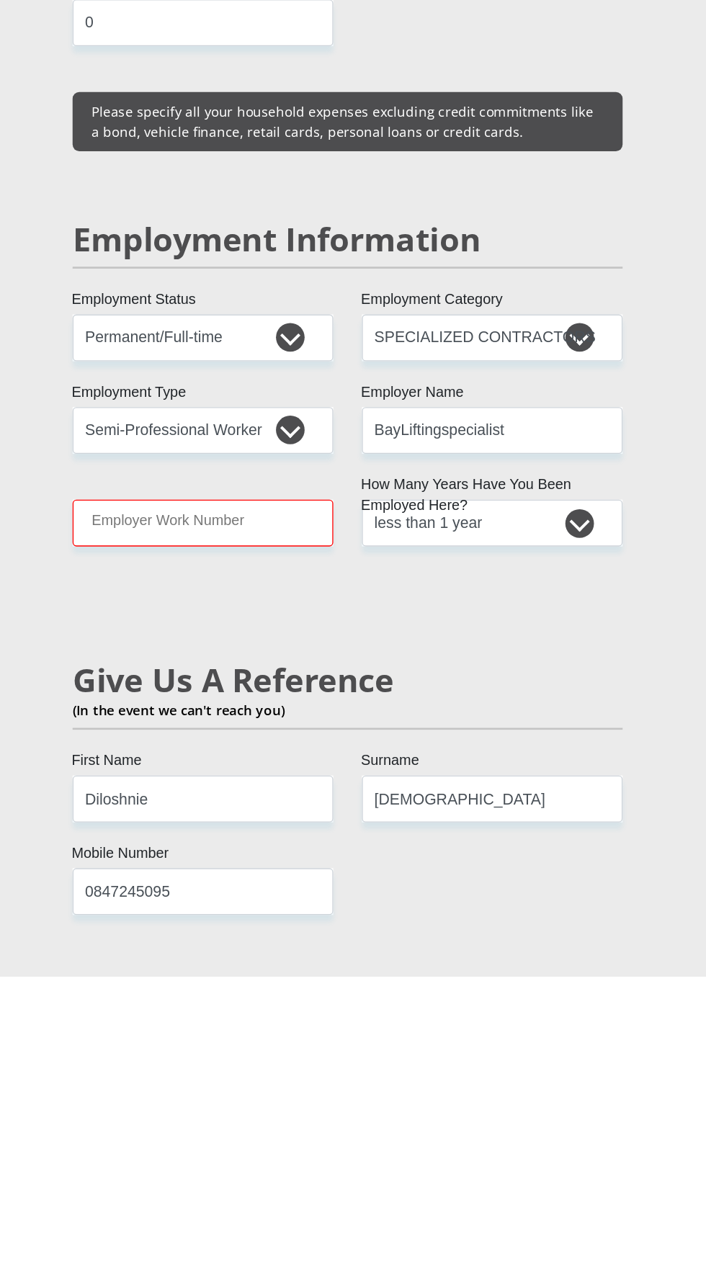
scroll to position [1752, 0]
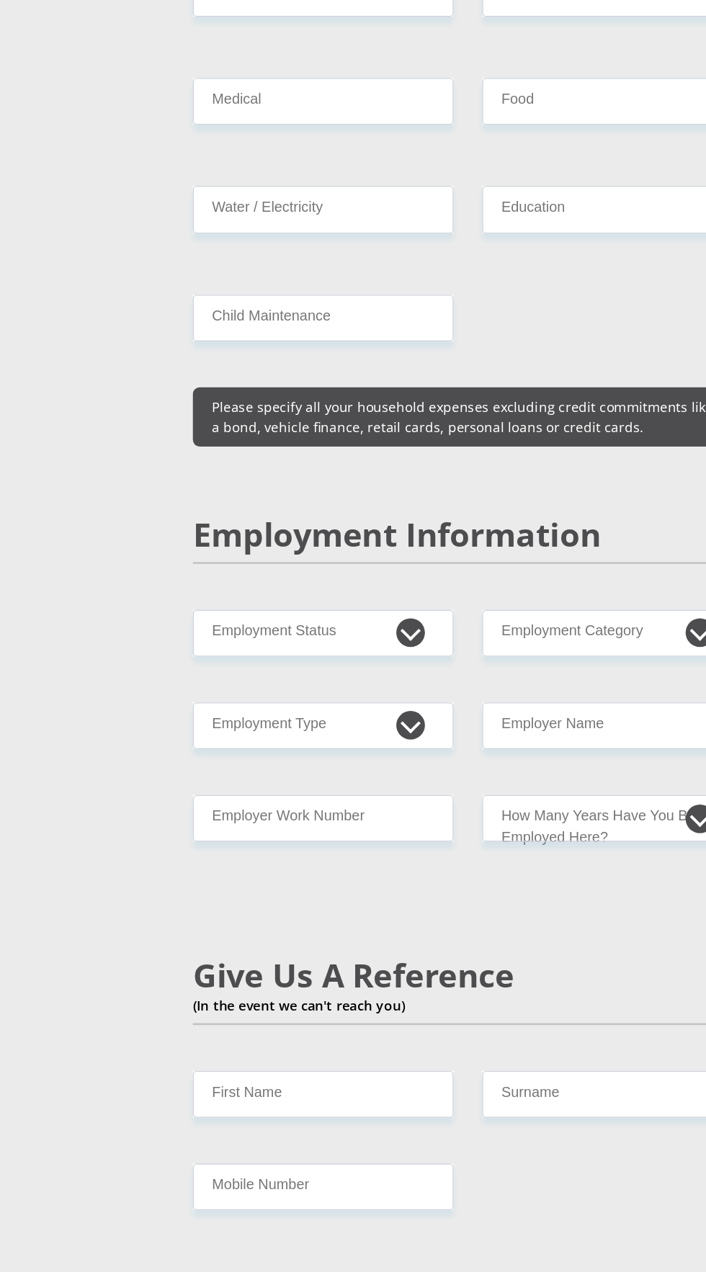
scroll to position [1752, 0]
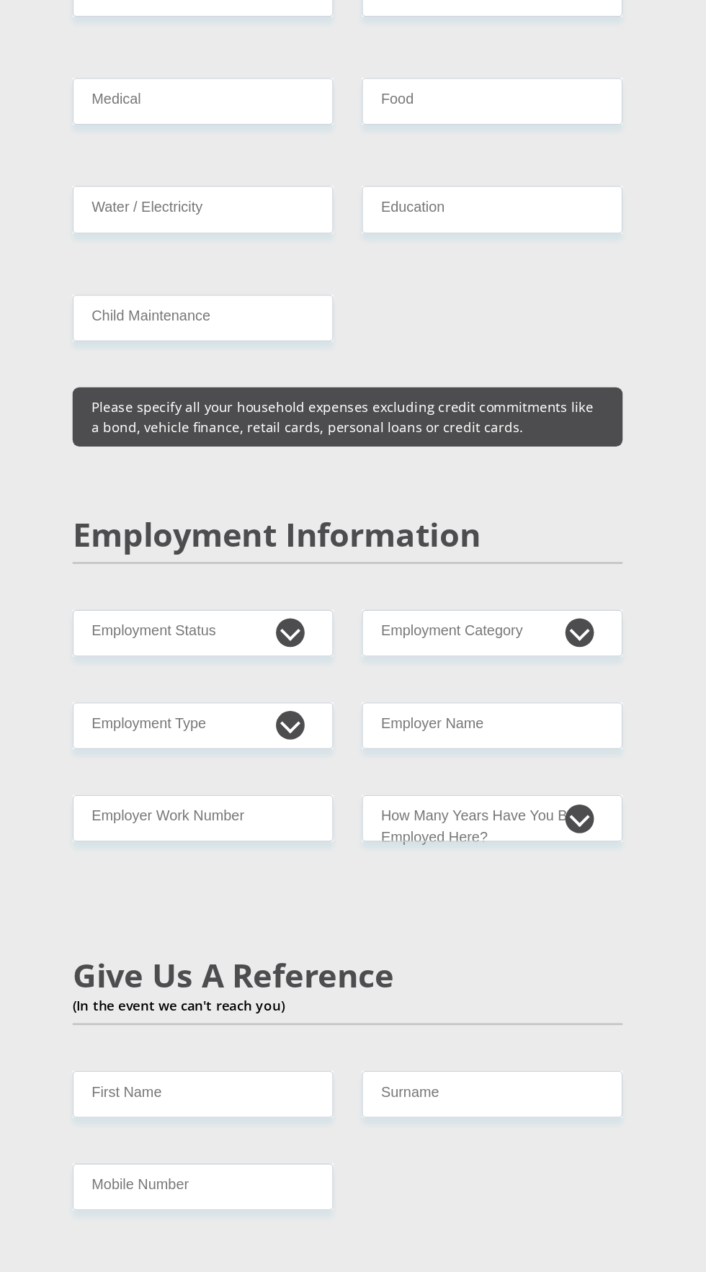
click at [286, 912] on input "Employer Work Number" at bounding box center [244, 929] width 197 height 35
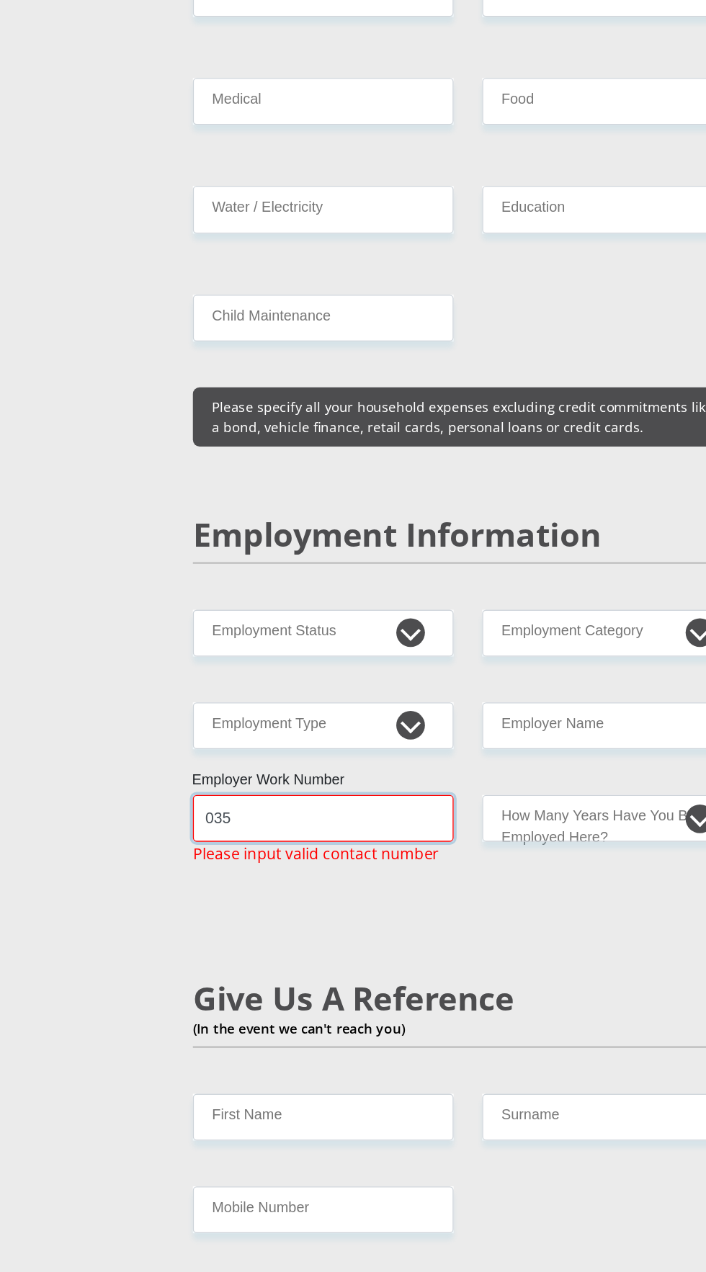
click at [259, 912] on input "035" at bounding box center [244, 929] width 197 height 35
click at [280, 912] on input "035789" at bounding box center [244, 929] width 197 height 35
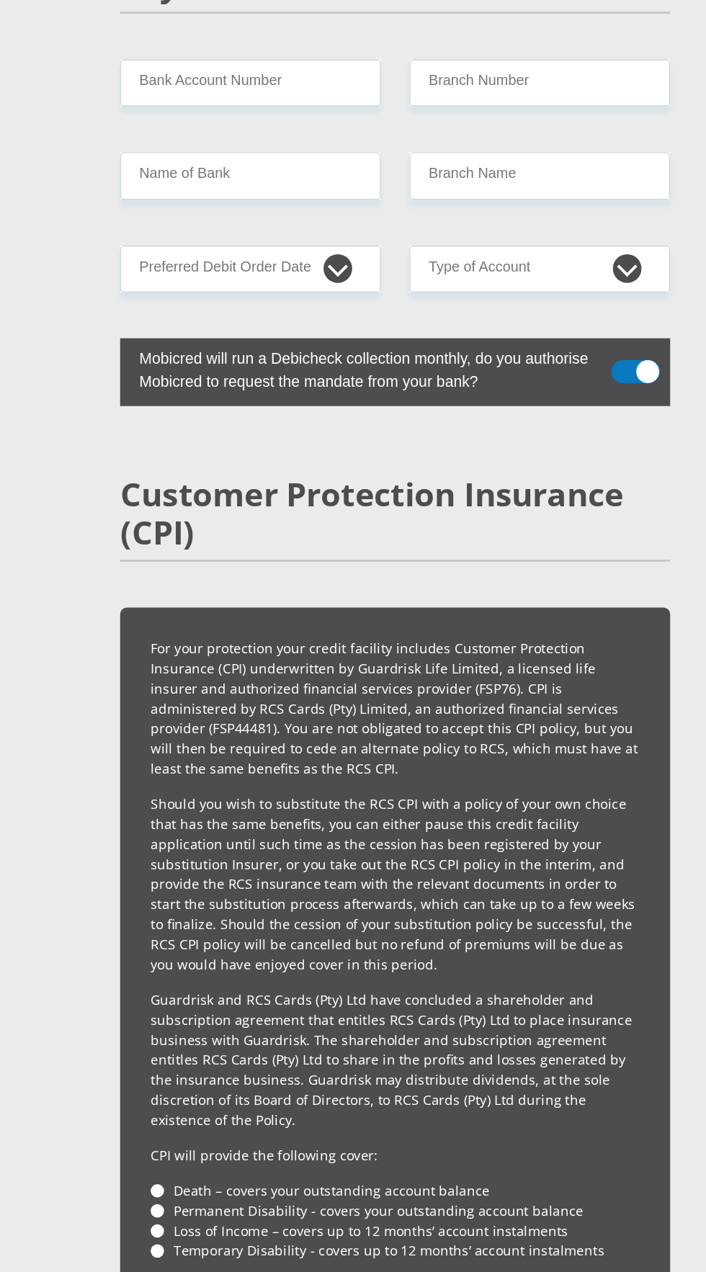
scroll to position [3948, 0]
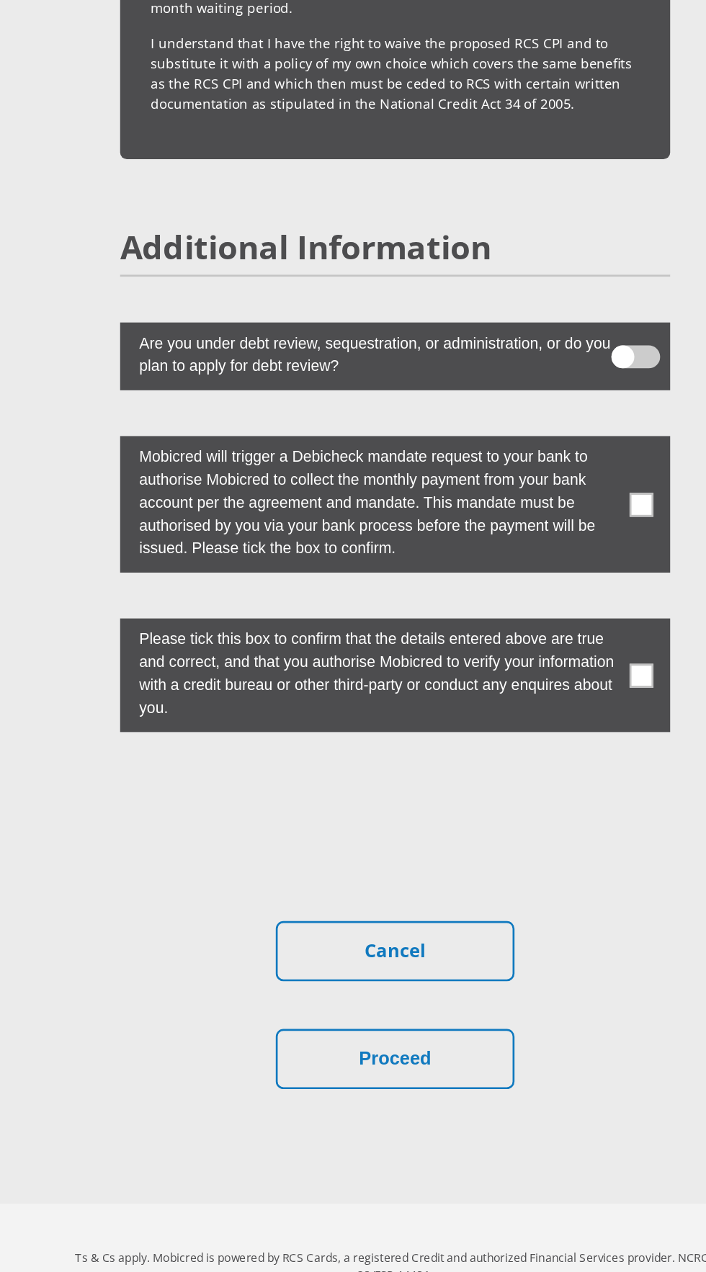
type input "0357894774"
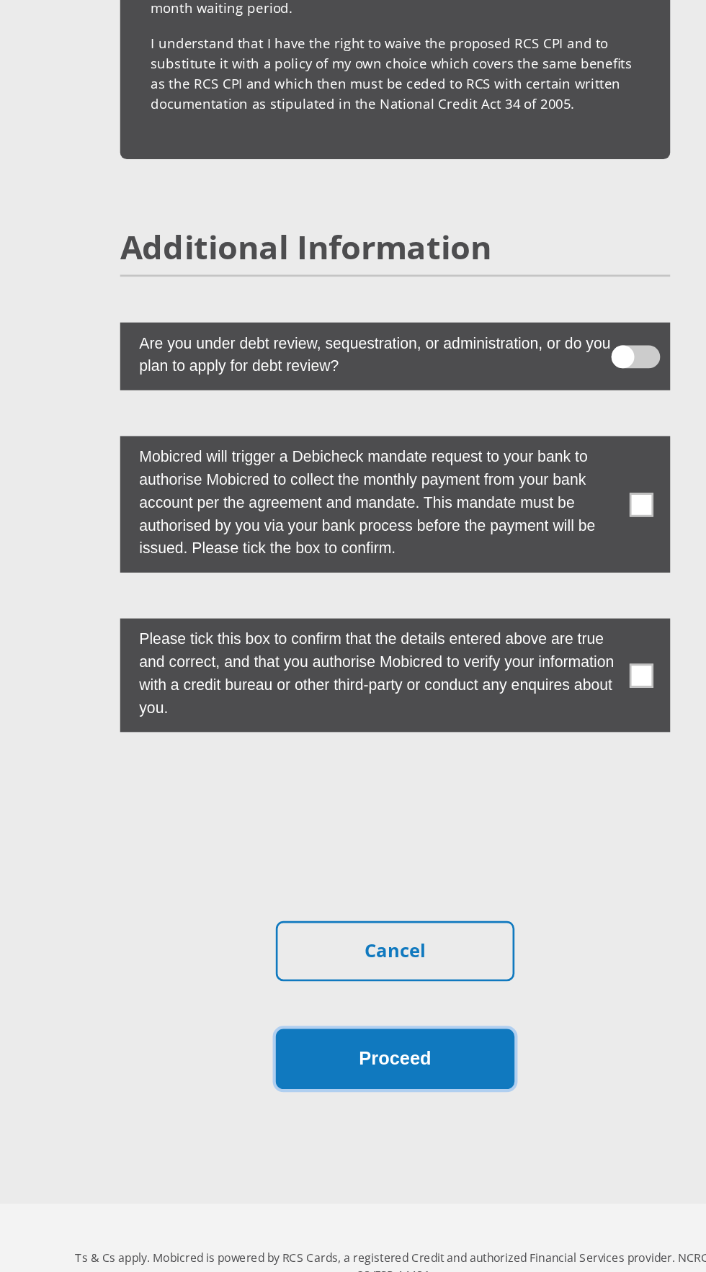
click at [402, 1089] on button "Proceed" at bounding box center [353, 1111] width 180 height 45
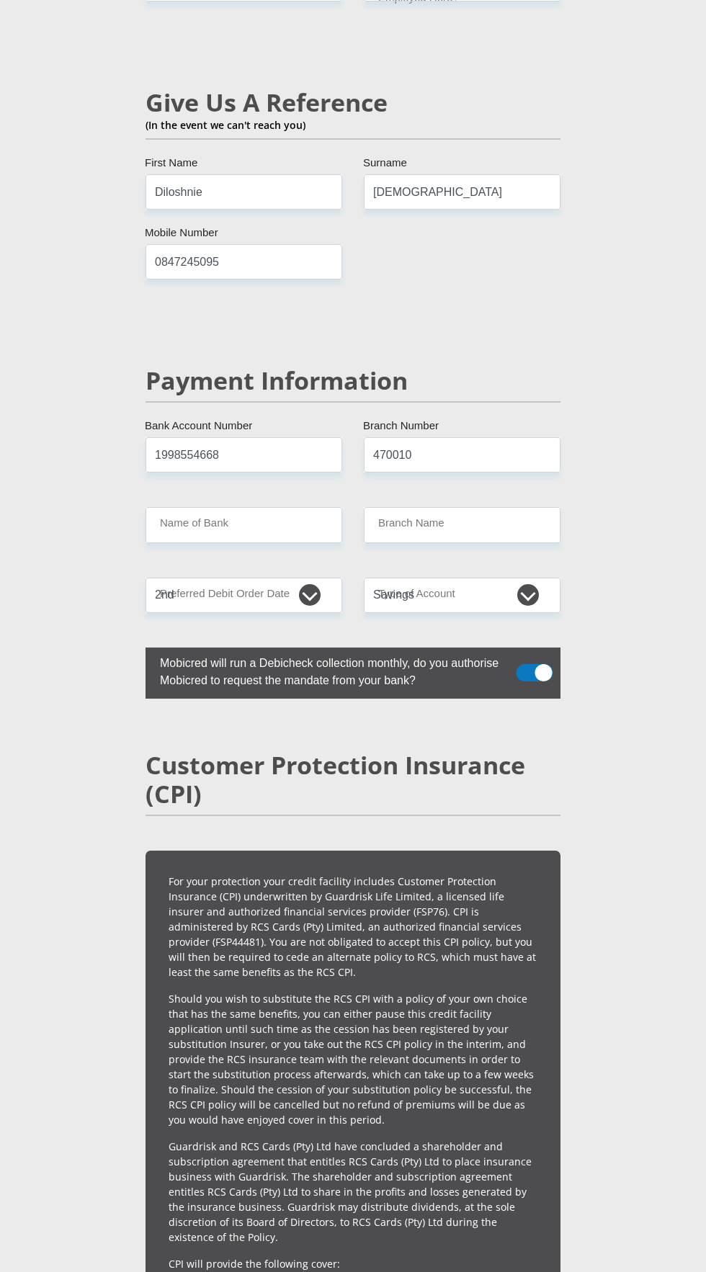
scroll to position [2750, 0]
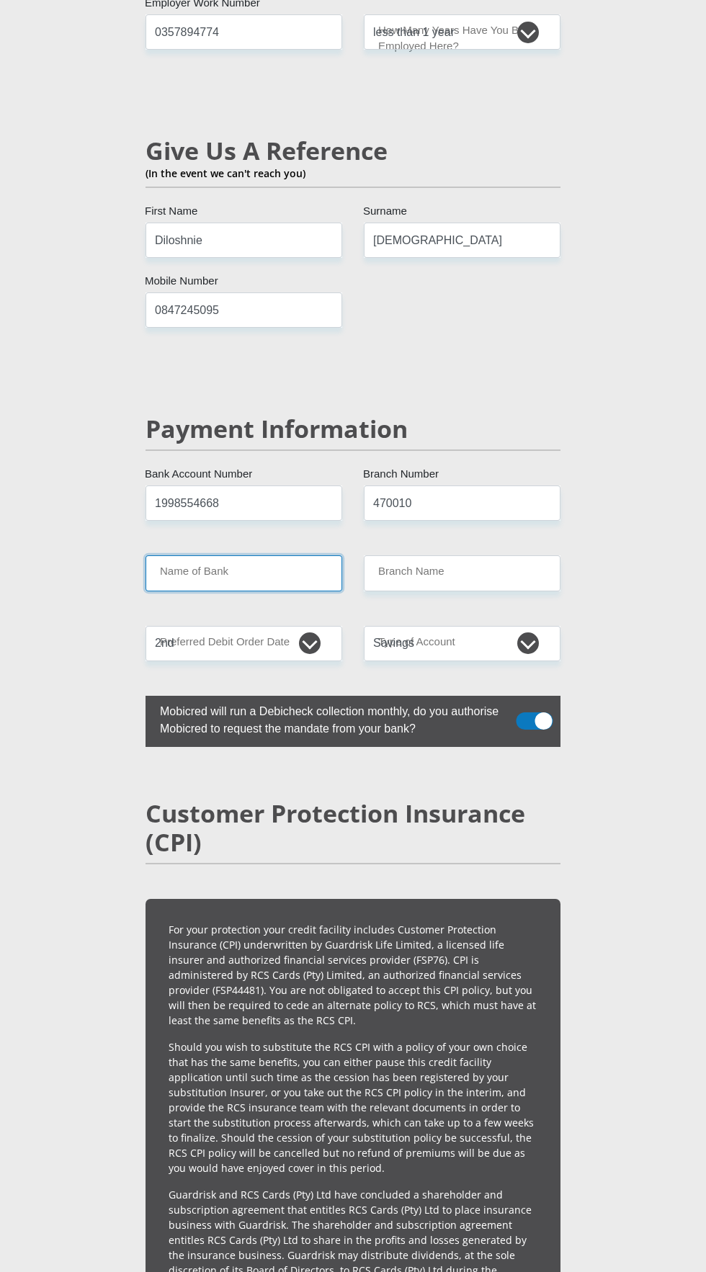
click at [277, 556] on input "Name of Bank" at bounding box center [244, 573] width 197 height 35
click at [250, 556] on input "Name of Bank" at bounding box center [244, 573] width 197 height 35
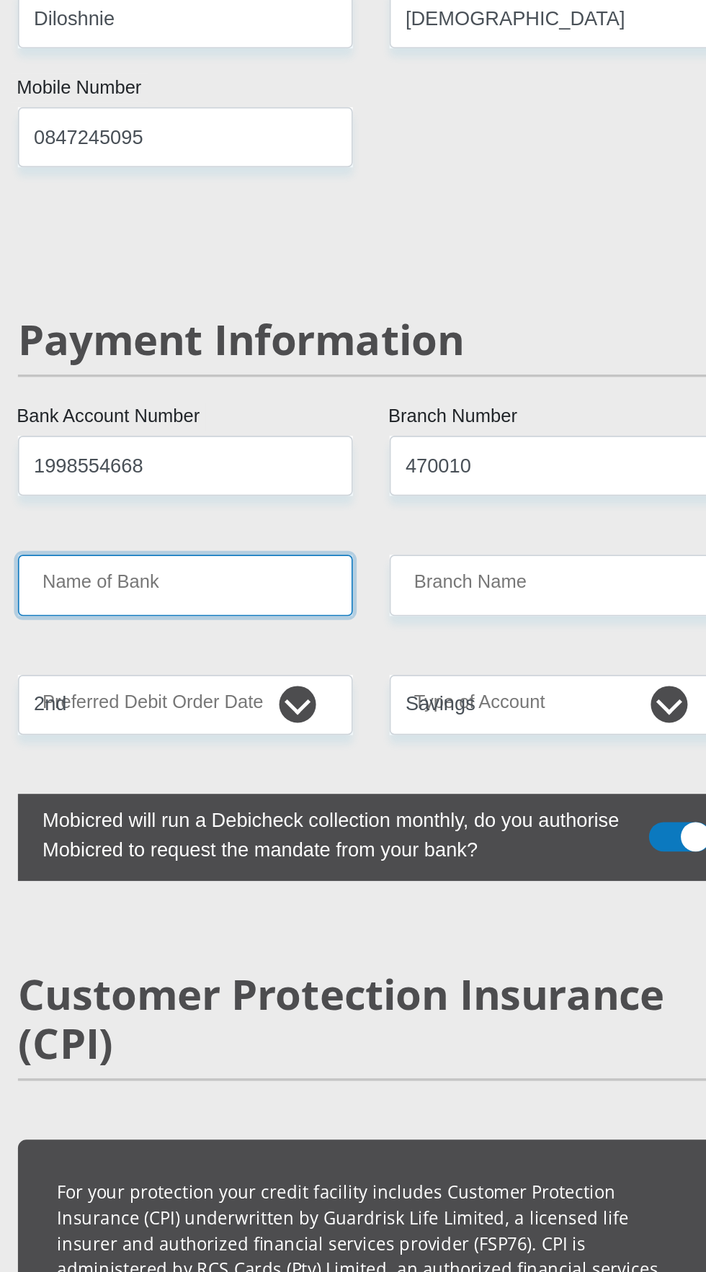
scroll to position [2746, 0]
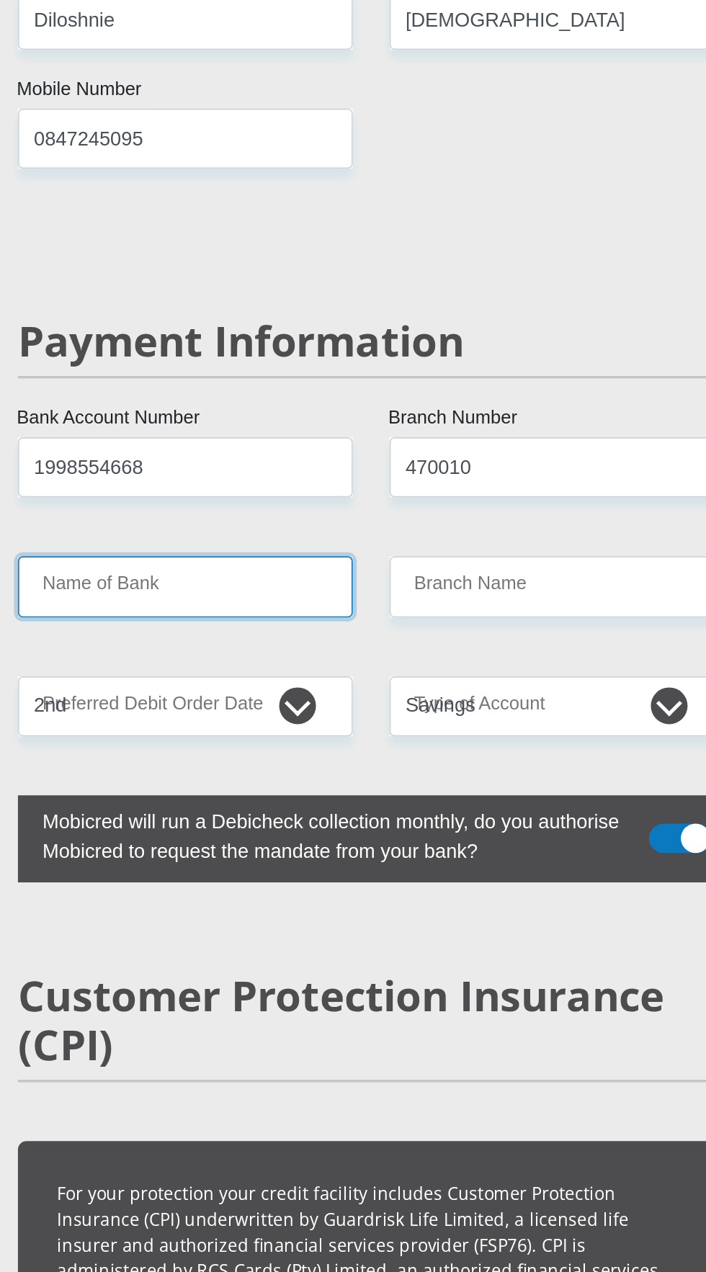
click at [189, 559] on input "Name of Bank" at bounding box center [244, 576] width 197 height 35
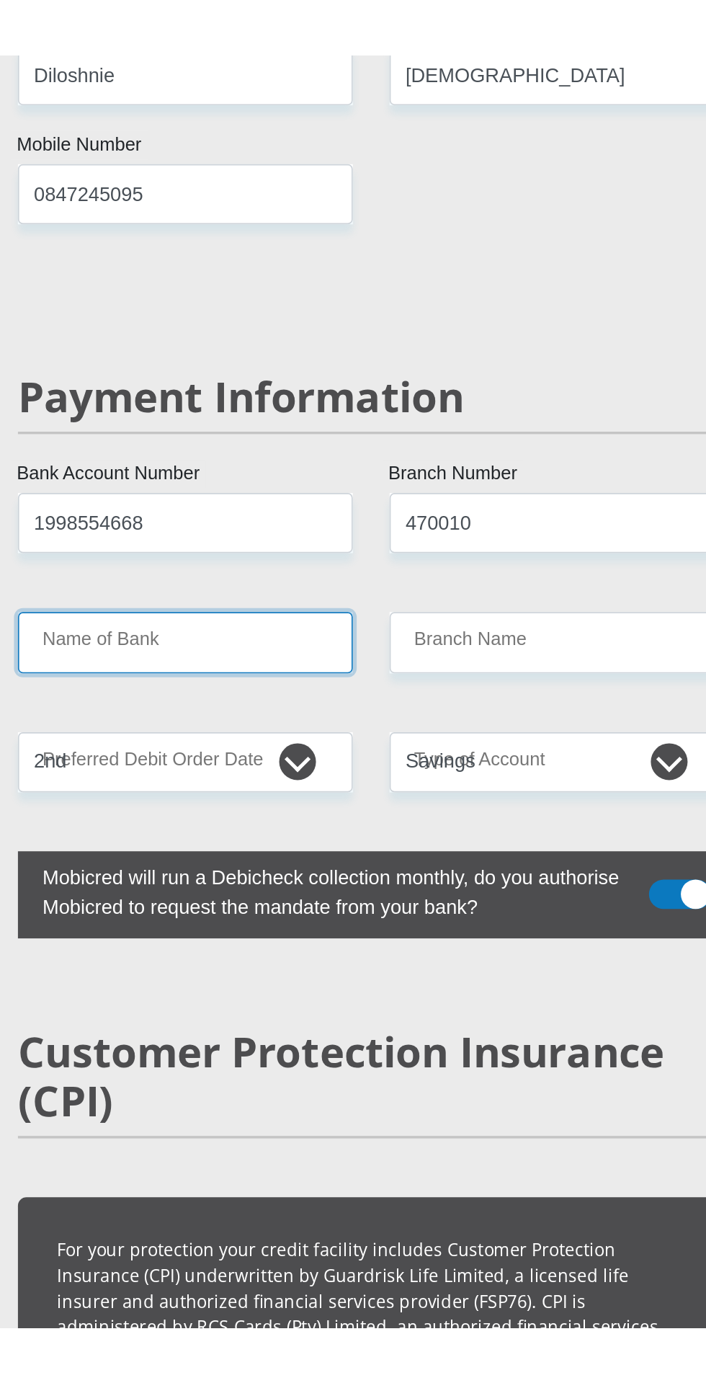
scroll to position [2747, 0]
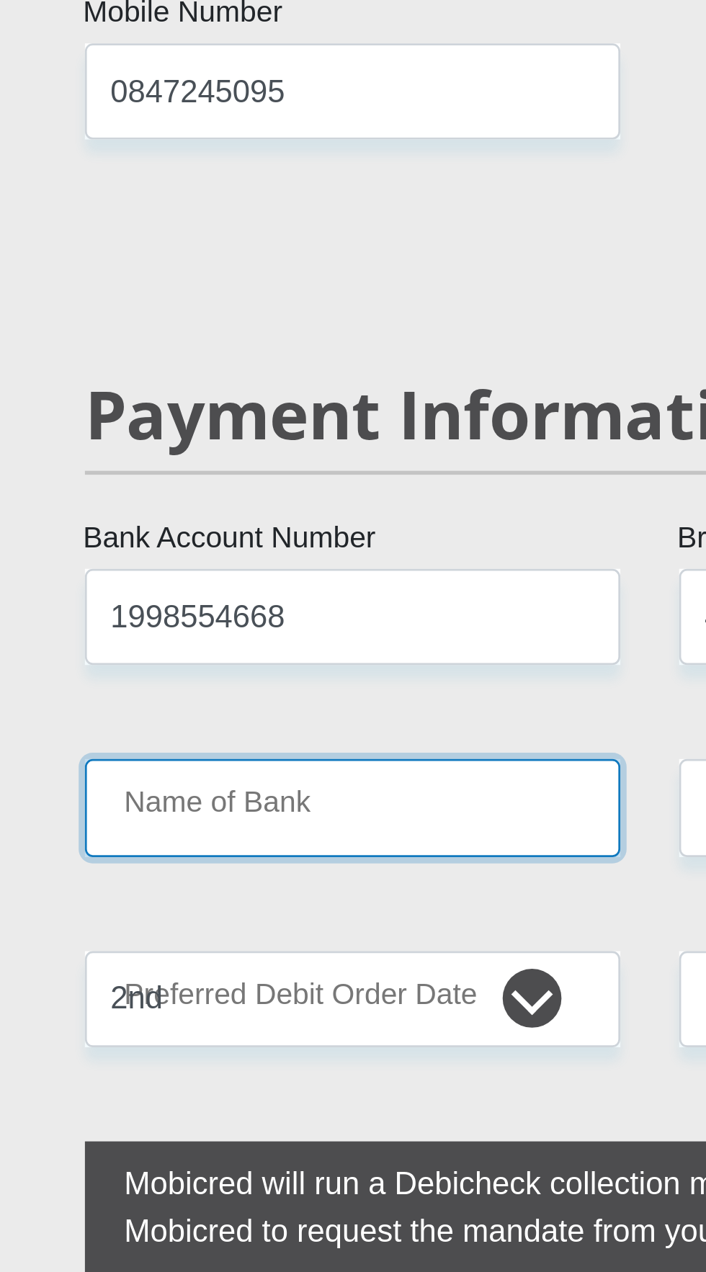
click at [277, 558] on input "Name of Bank" at bounding box center [244, 575] width 197 height 35
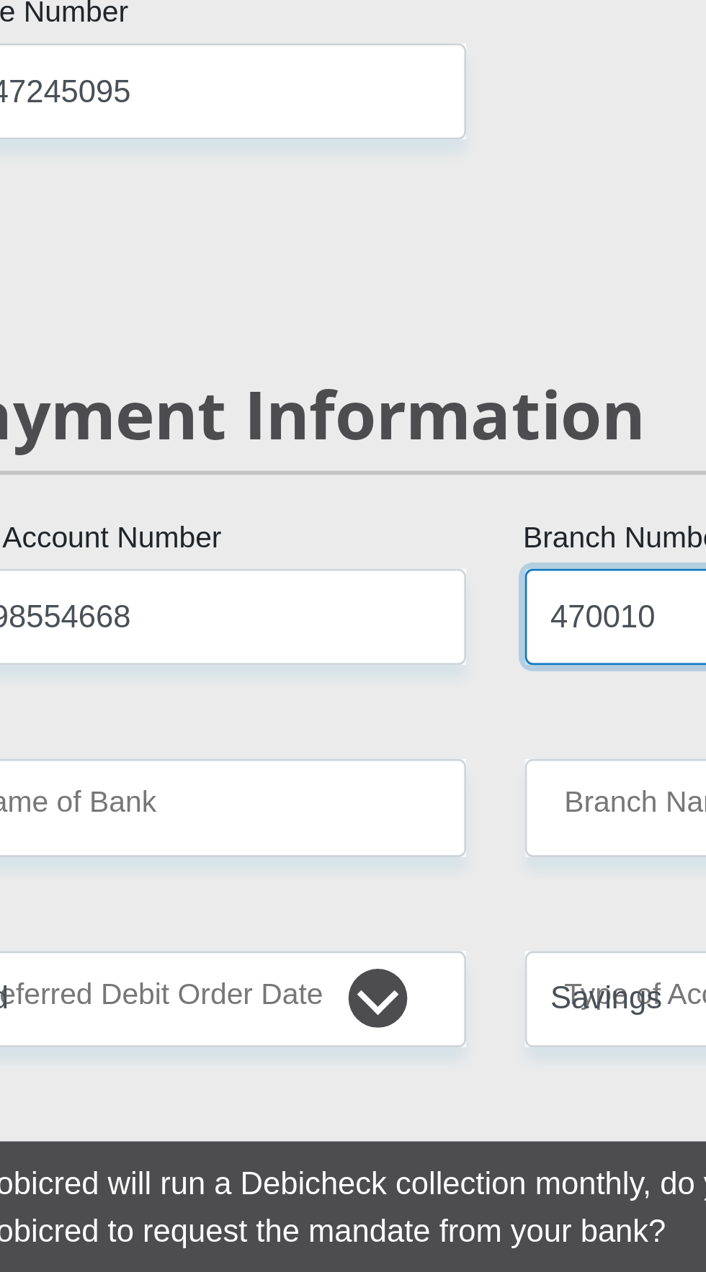
click at [410, 489] on input "470010" at bounding box center [462, 506] width 197 height 35
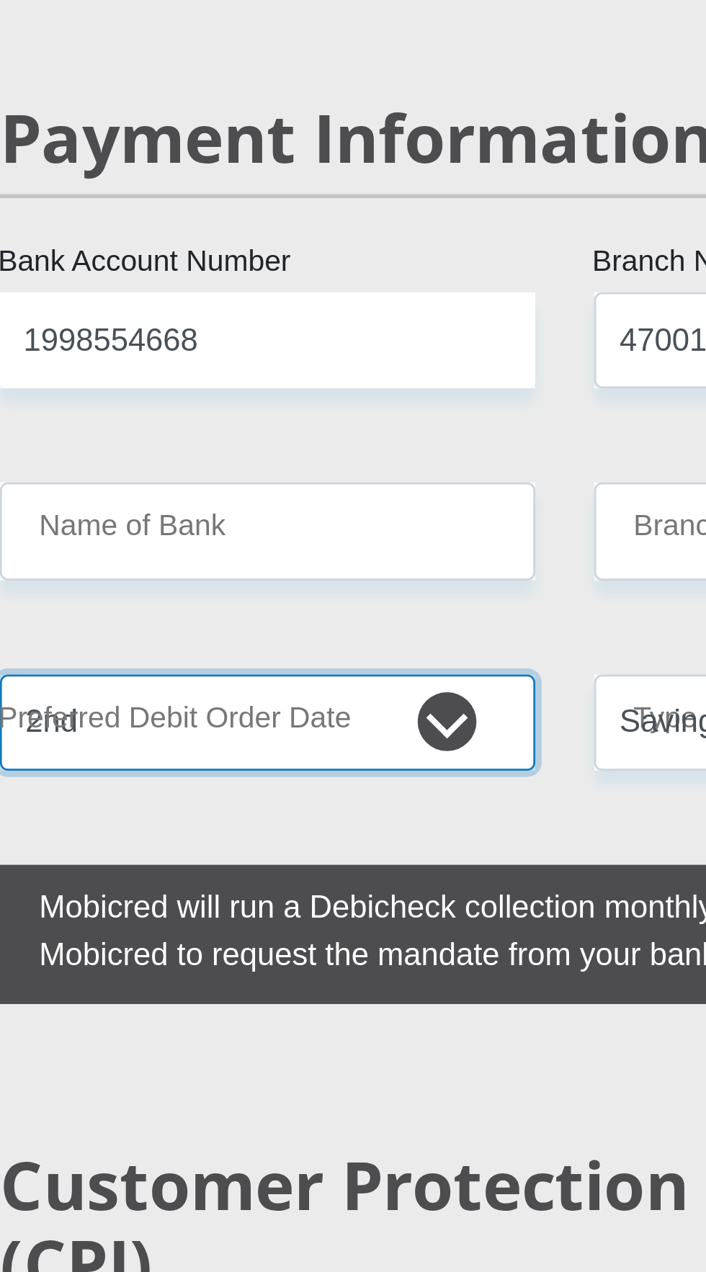
type input "CAPITEC BANK LIMITED"
type input "CAPITEC BANK CPC"
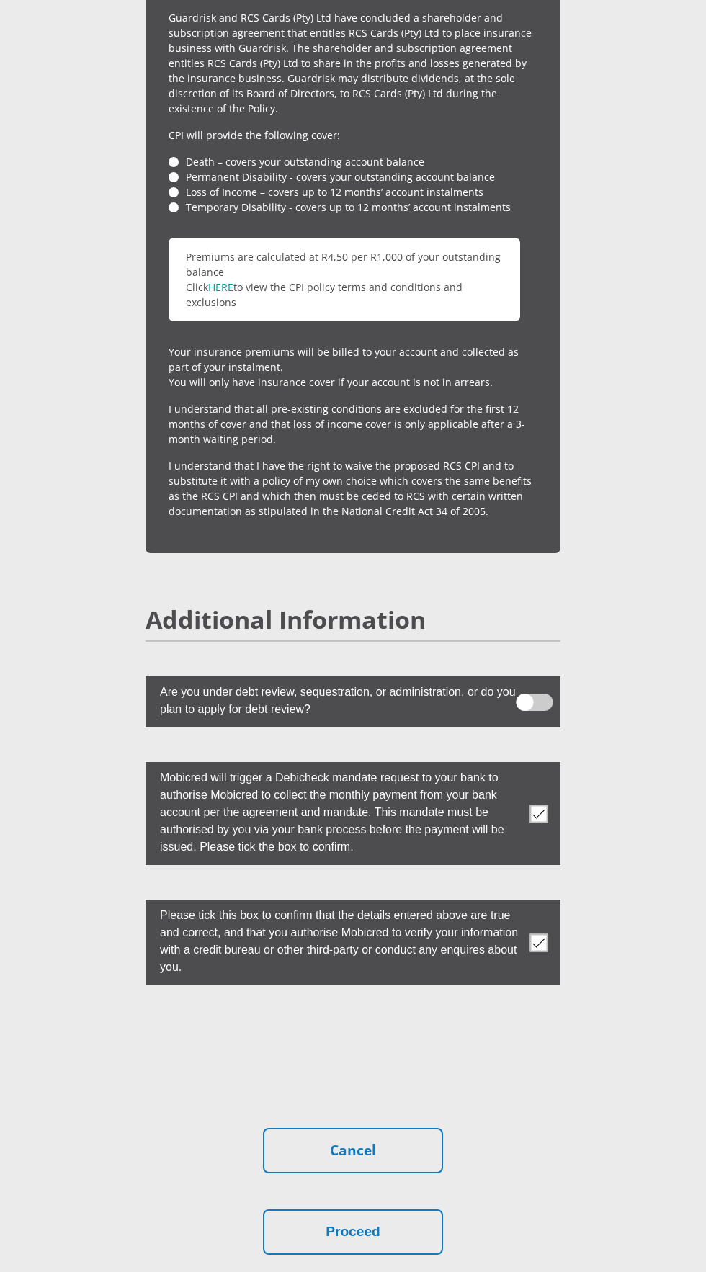
scroll to position [3920, 0]
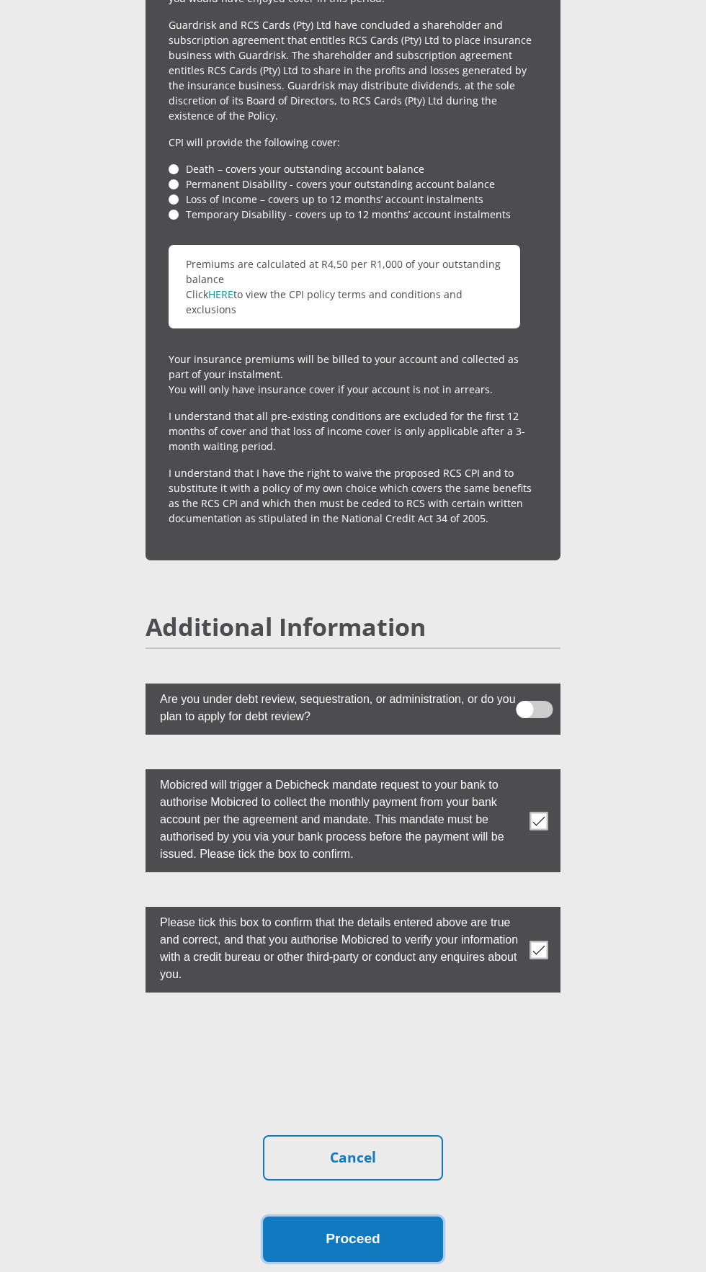
click at [376, 1217] on button "Proceed" at bounding box center [353, 1239] width 180 height 45
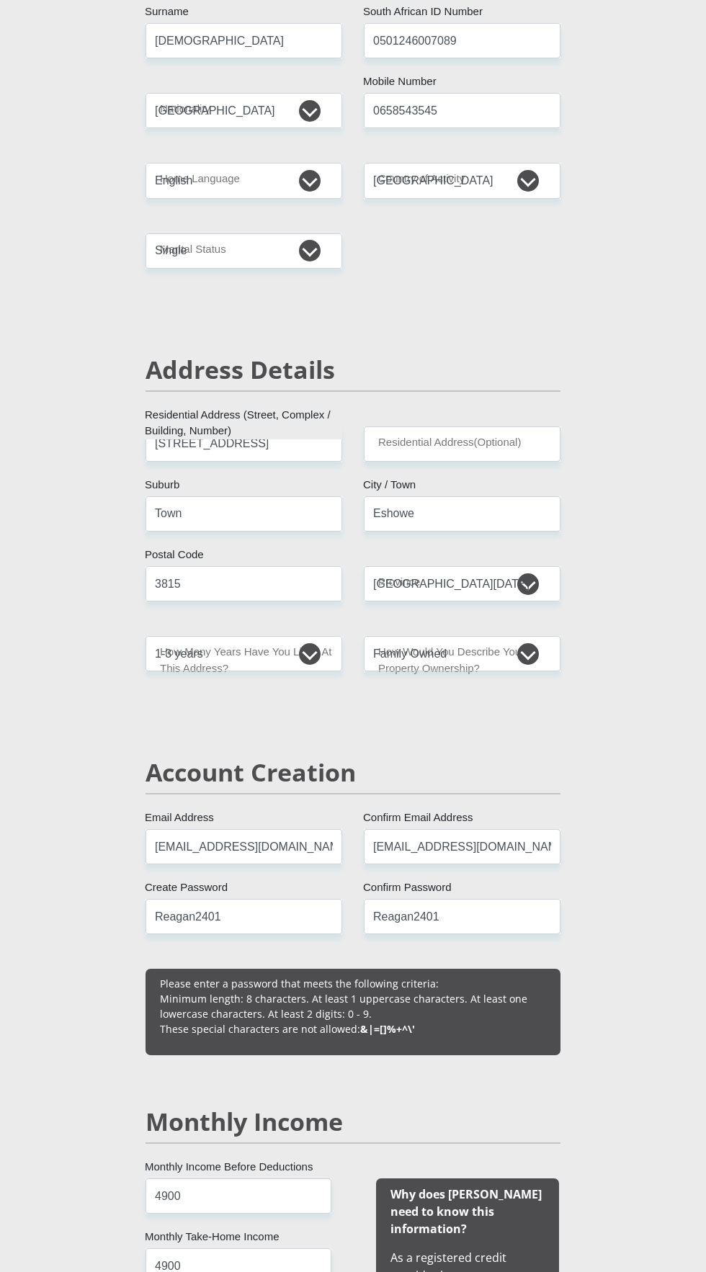
scroll to position [344, 0]
